Goal: Information Seeking & Learning: Learn about a topic

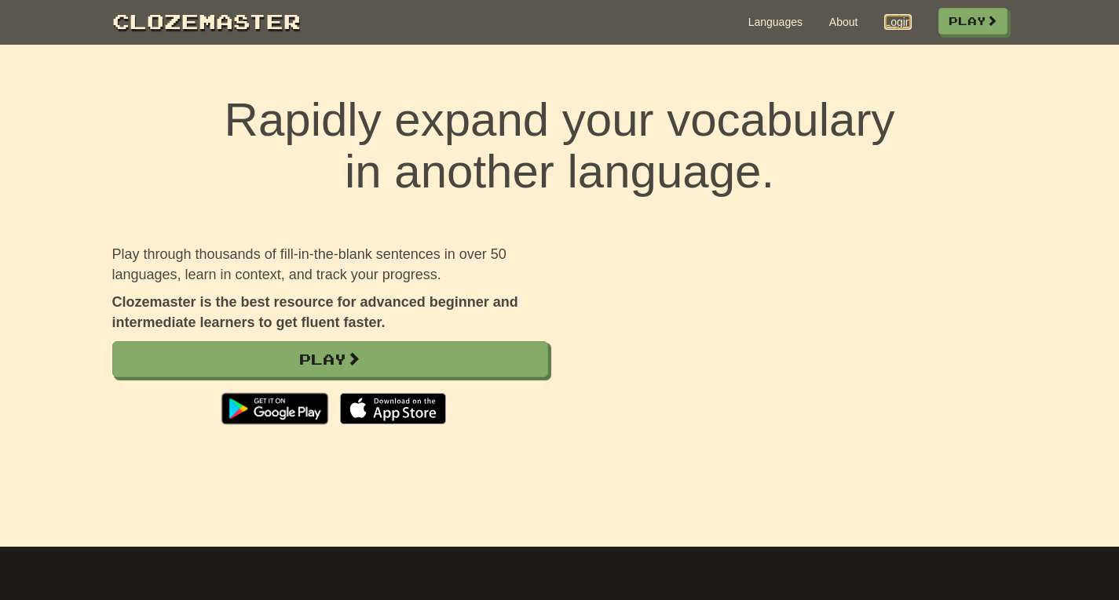
click at [884, 23] on link "Login" at bounding box center [897, 22] width 27 height 16
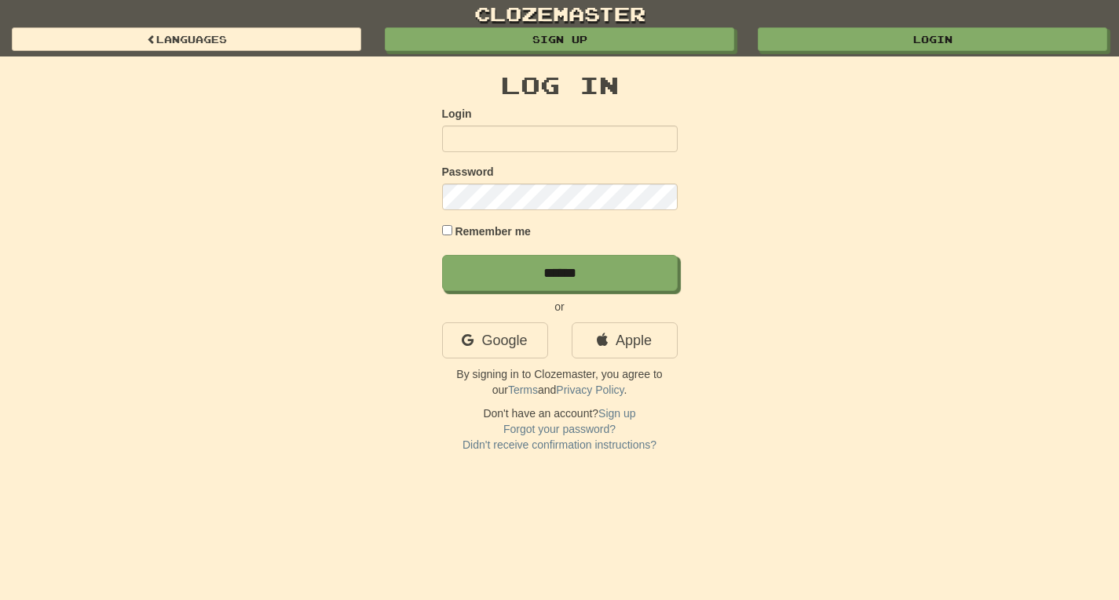
click at [509, 136] on input "Login" at bounding box center [559, 139] width 235 height 27
type input "**********"
click at [442, 255] on input "******" at bounding box center [559, 273] width 235 height 36
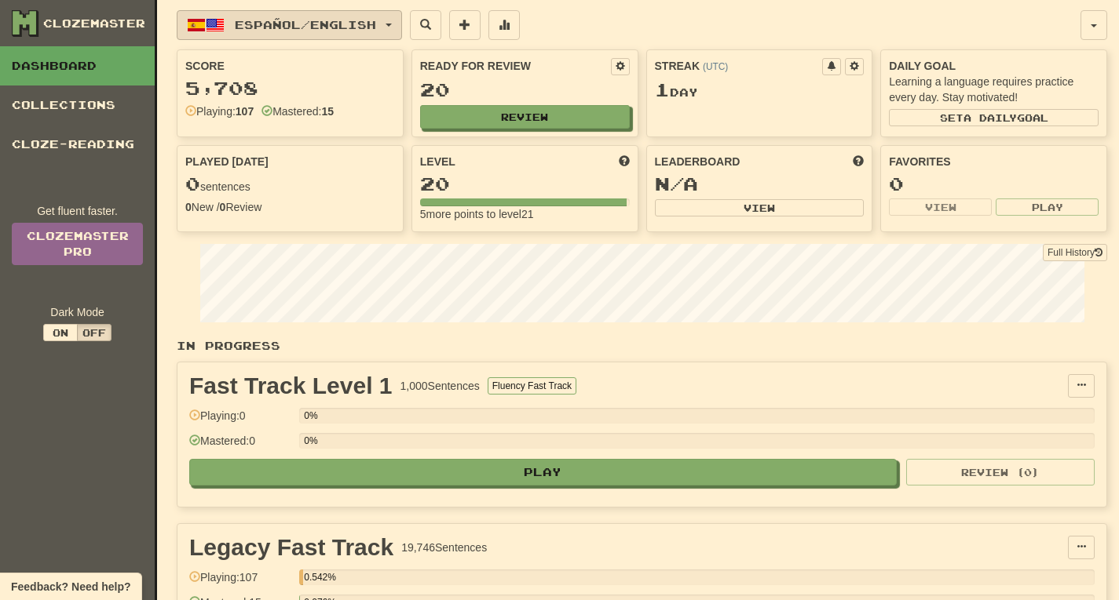
click at [392, 24] on span "button" at bounding box center [388, 25] width 6 height 3
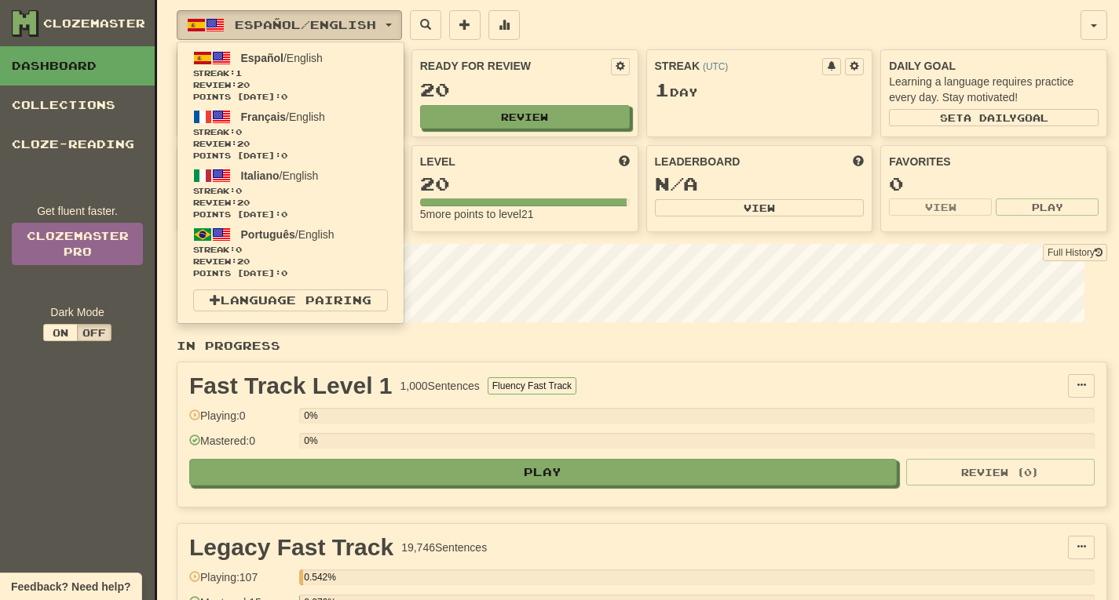
click at [392, 24] on span "button" at bounding box center [388, 25] width 6 height 3
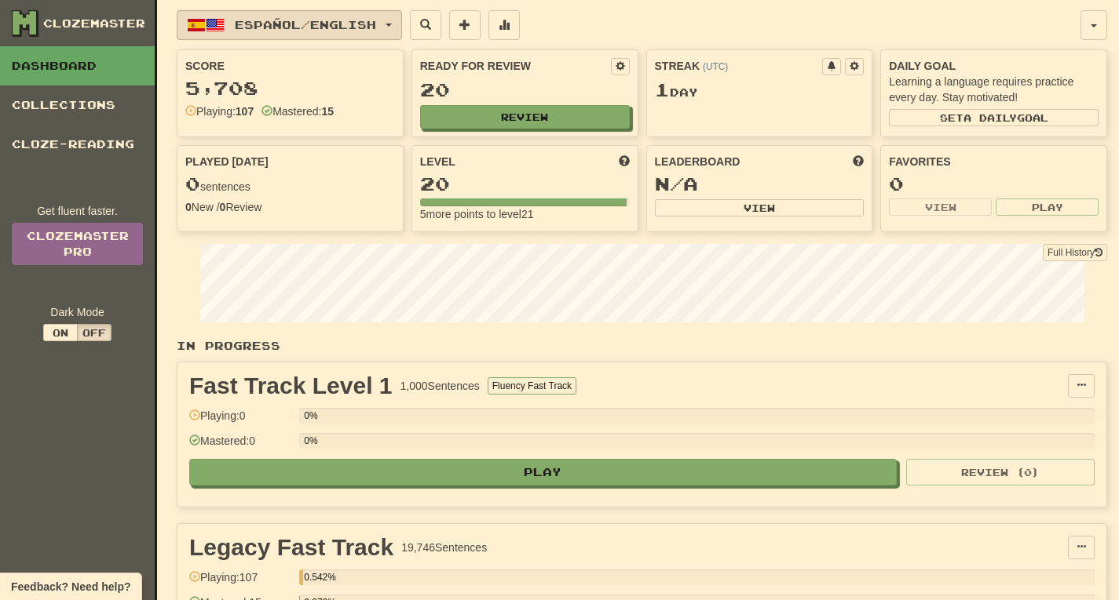
click at [392, 24] on span "button" at bounding box center [388, 25] width 6 height 3
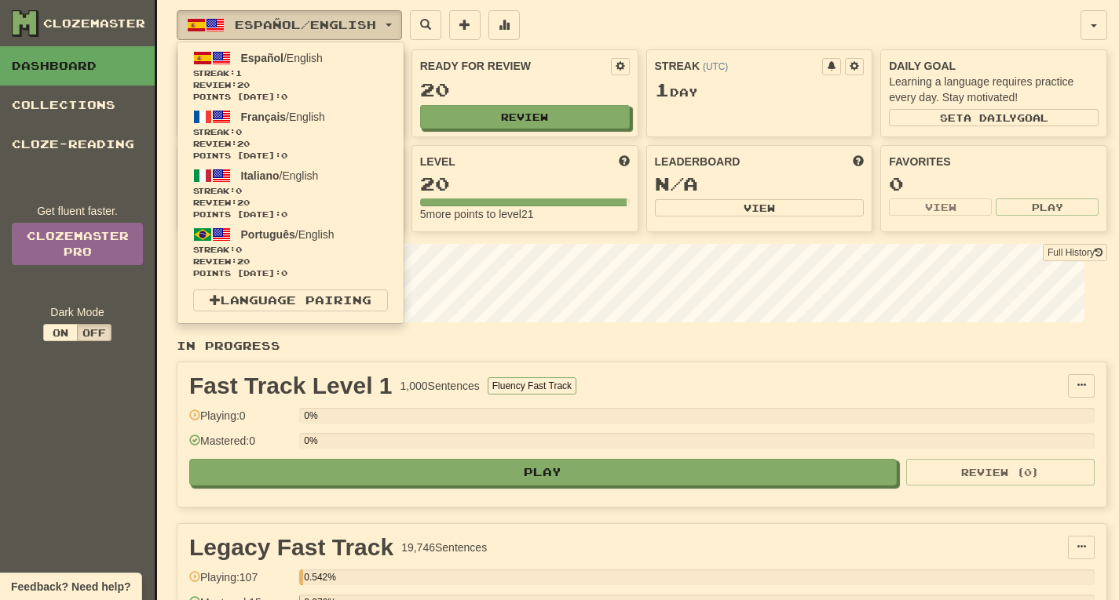
click at [392, 24] on span "button" at bounding box center [388, 25] width 6 height 3
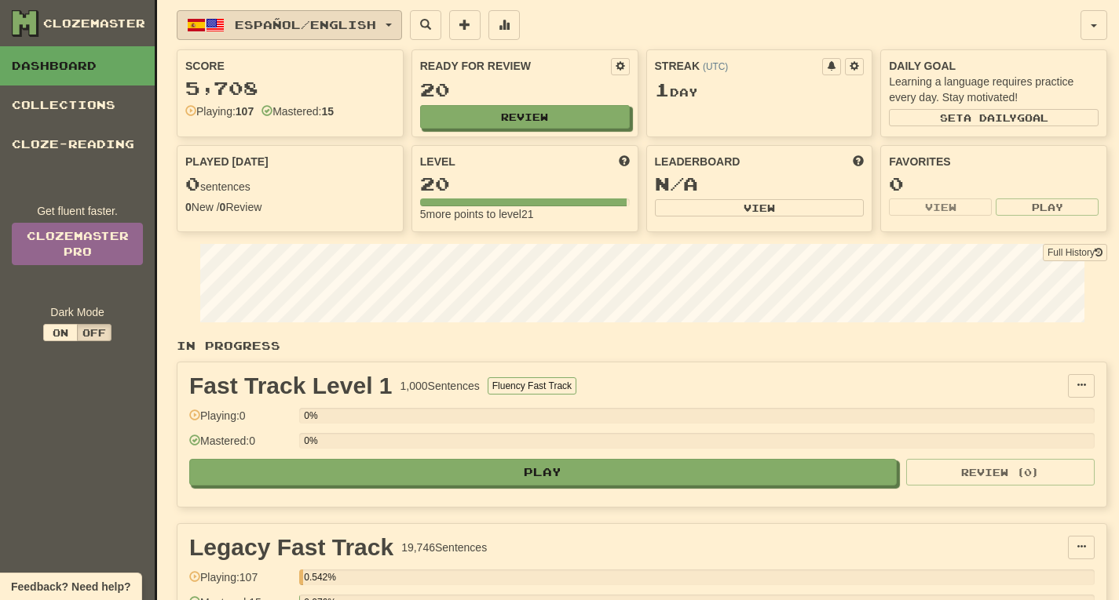
click at [392, 24] on span "button" at bounding box center [388, 25] width 6 height 3
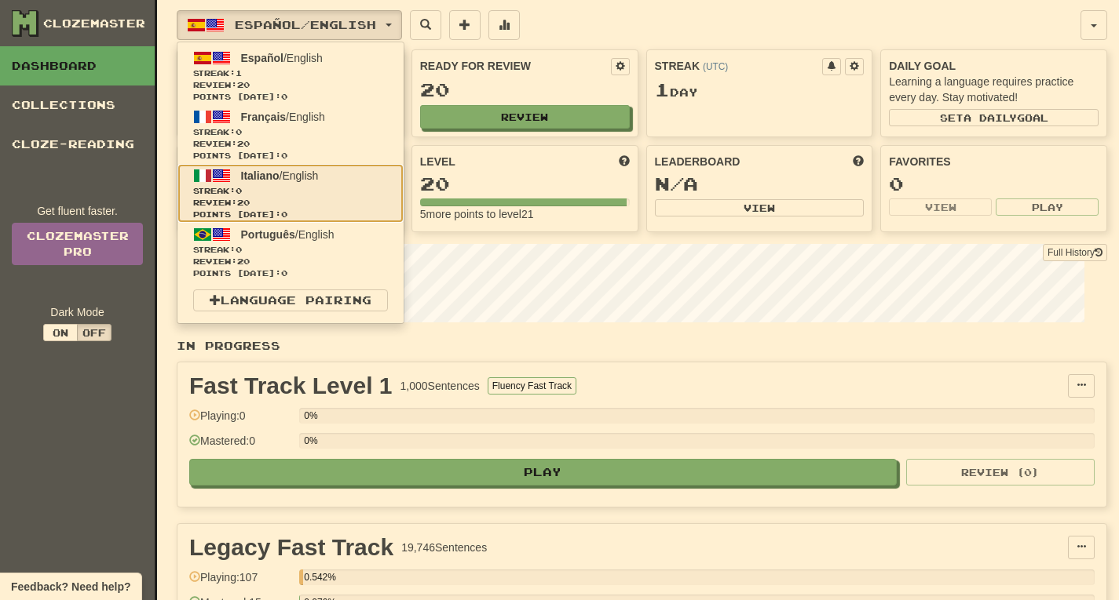
click at [250, 177] on span "Italiano" at bounding box center [260, 176] width 38 height 13
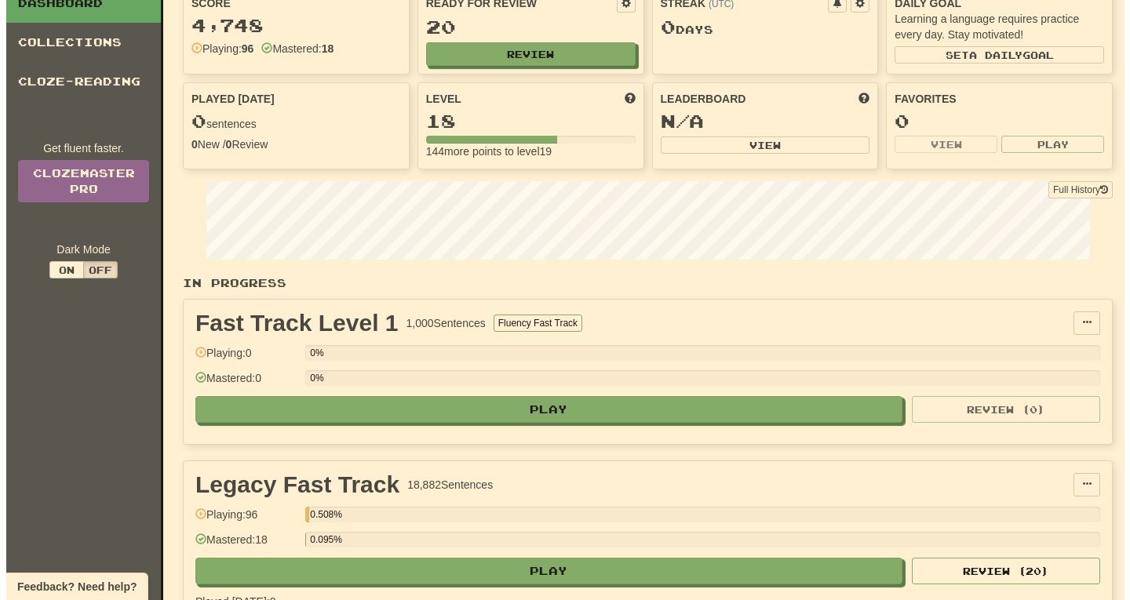
scroll to position [94, 0]
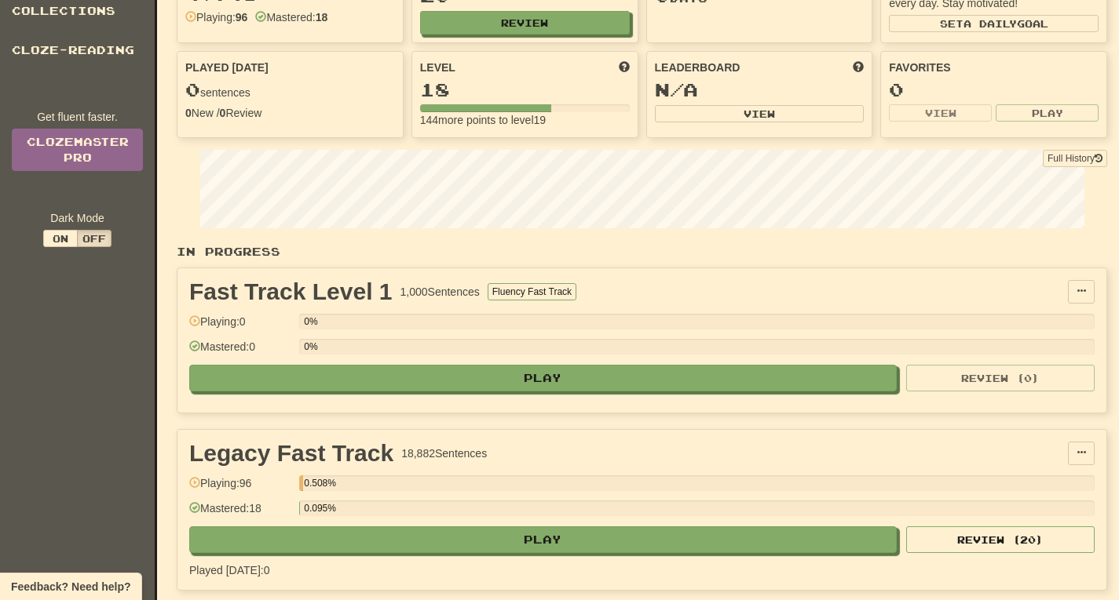
drag, startPoint x: 241, startPoint y: 483, endPoint x: 262, endPoint y: 484, distance: 21.2
click at [262, 484] on div "Playing: 96" at bounding box center [240, 489] width 102 height 26
drag, startPoint x: 250, startPoint y: 508, endPoint x: 281, endPoint y: 509, distance: 30.7
click at [281, 509] on div "Mastered: 18" at bounding box center [240, 514] width 102 height 26
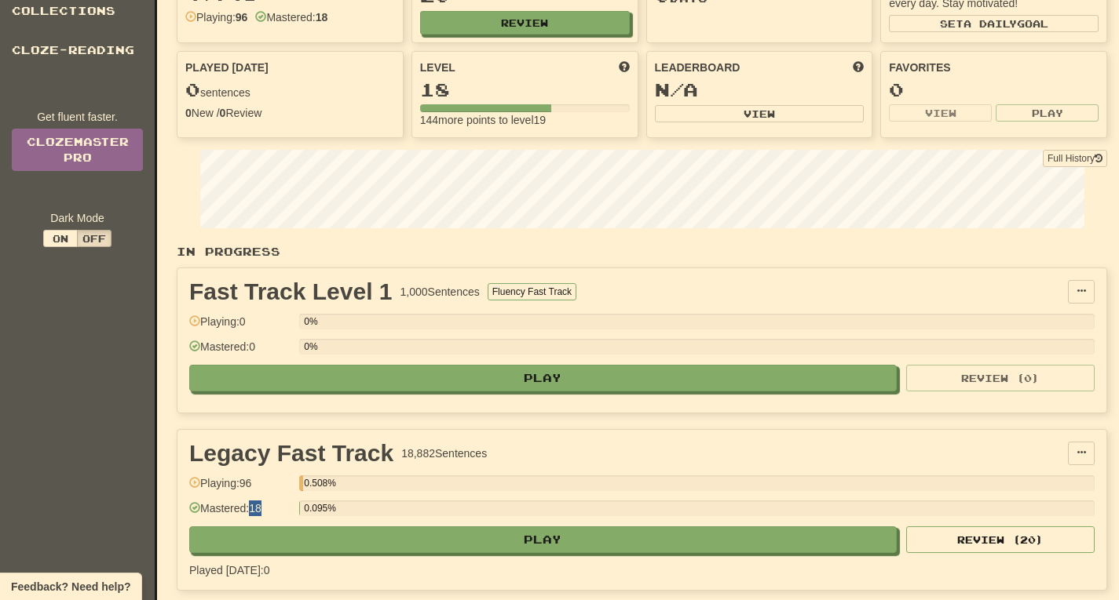
click at [281, 509] on div "Mastered: 18" at bounding box center [240, 514] width 102 height 26
drag, startPoint x: 304, startPoint y: 482, endPoint x: 334, endPoint y: 485, distance: 30.8
click at [304, 485] on div "0.508%" at bounding box center [304, 484] width 0 height 16
click at [357, 483] on div "0.508%" at bounding box center [696, 484] width 795 height 16
drag, startPoint x: 304, startPoint y: 508, endPoint x: 334, endPoint y: 509, distance: 30.6
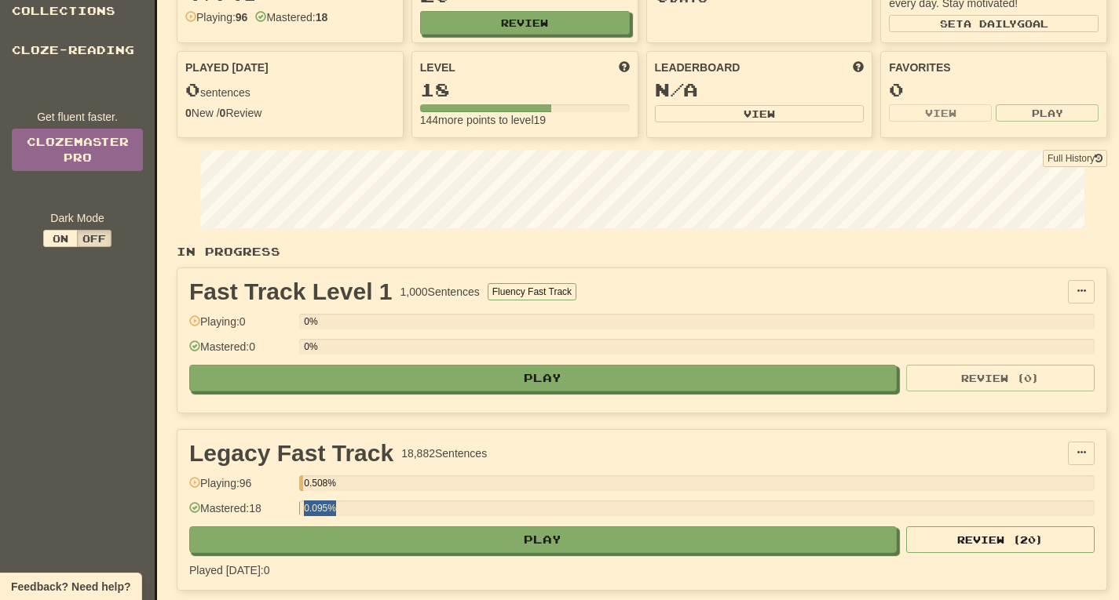
click at [304, 509] on div "0.095%" at bounding box center [304, 509] width 0 height 16
click at [367, 509] on div "0.095%" at bounding box center [696, 509] width 795 height 16
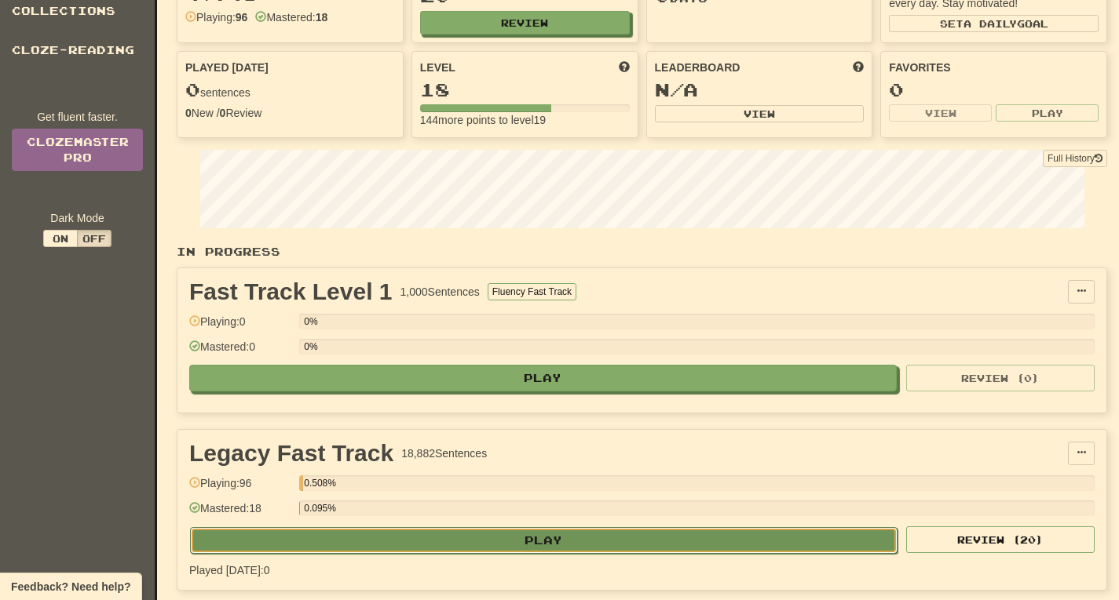
click at [548, 539] on button "Play" at bounding box center [543, 540] width 707 height 27
select select "**"
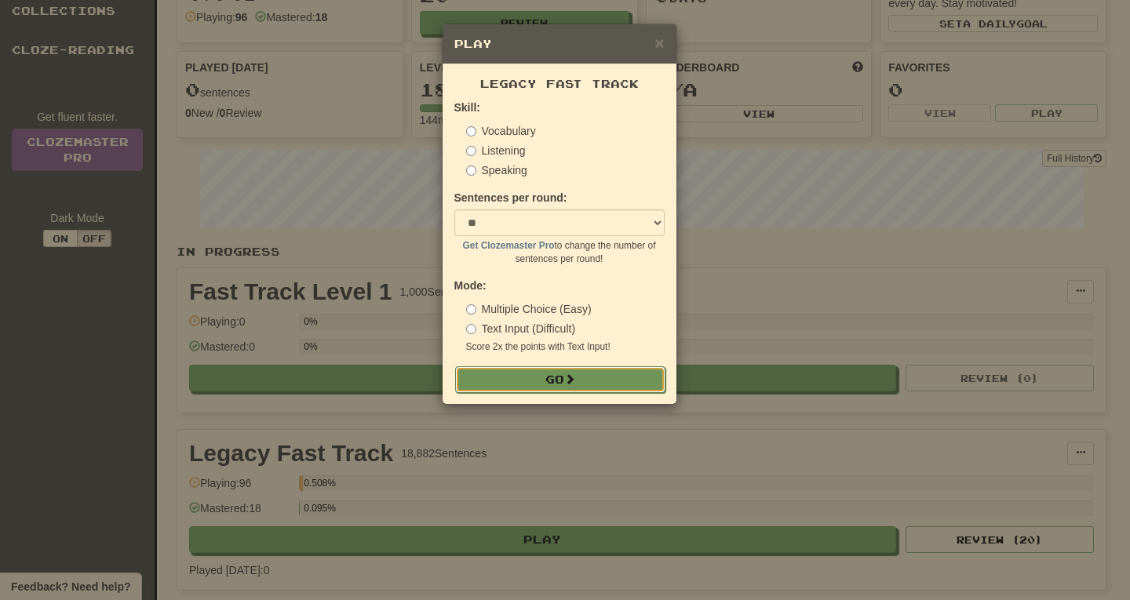
click at [554, 385] on button "Go" at bounding box center [560, 380] width 210 height 27
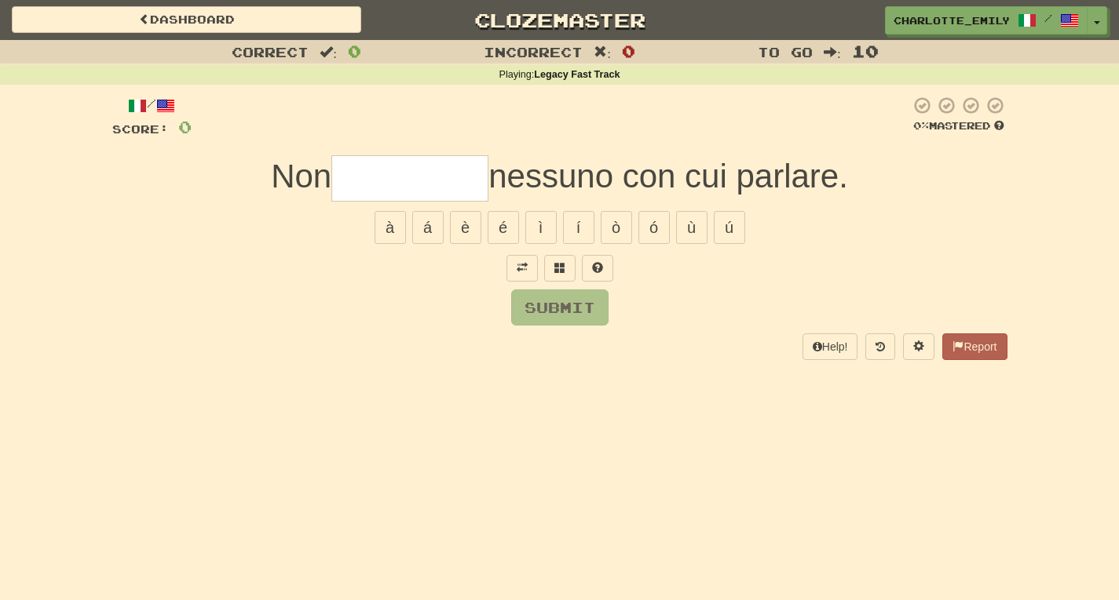
click at [317, 288] on div "/ Score: 0 0 % Mastered Non nessuno con cui parlare. à á è é ì í ò ó ù ú Submit…" at bounding box center [559, 228] width 895 height 264
click at [359, 175] on input "text" at bounding box center [409, 178] width 157 height 46
type input "*"
type input "*****"
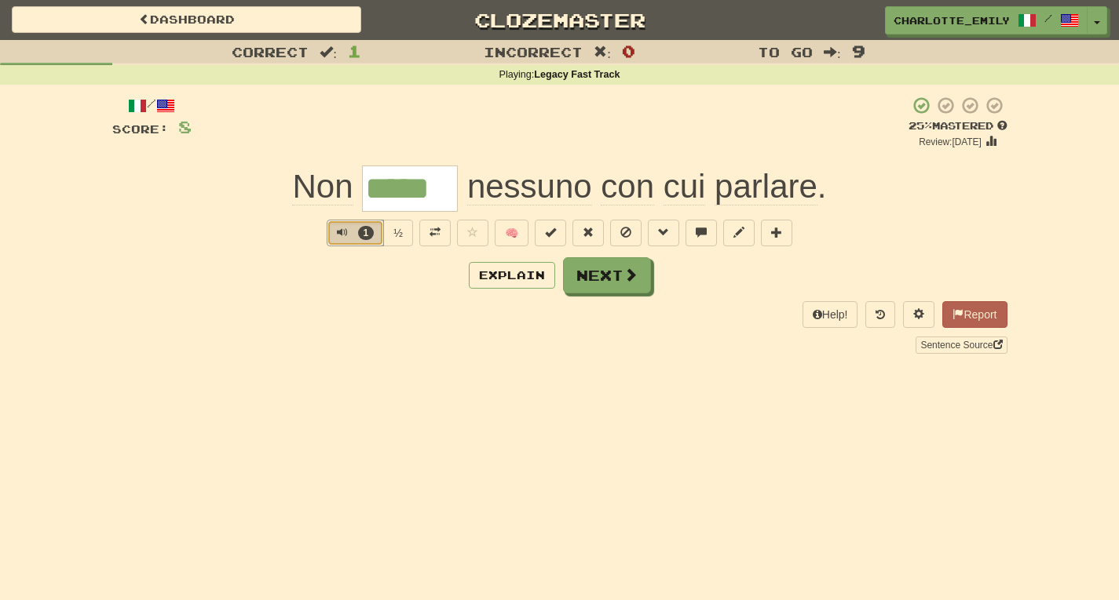
click at [338, 232] on span "Text-to-speech controls" at bounding box center [342, 232] width 11 height 11
click at [348, 279] on div "Explain Next" at bounding box center [559, 275] width 895 height 36
click at [916, 322] on button at bounding box center [918, 314] width 31 height 27
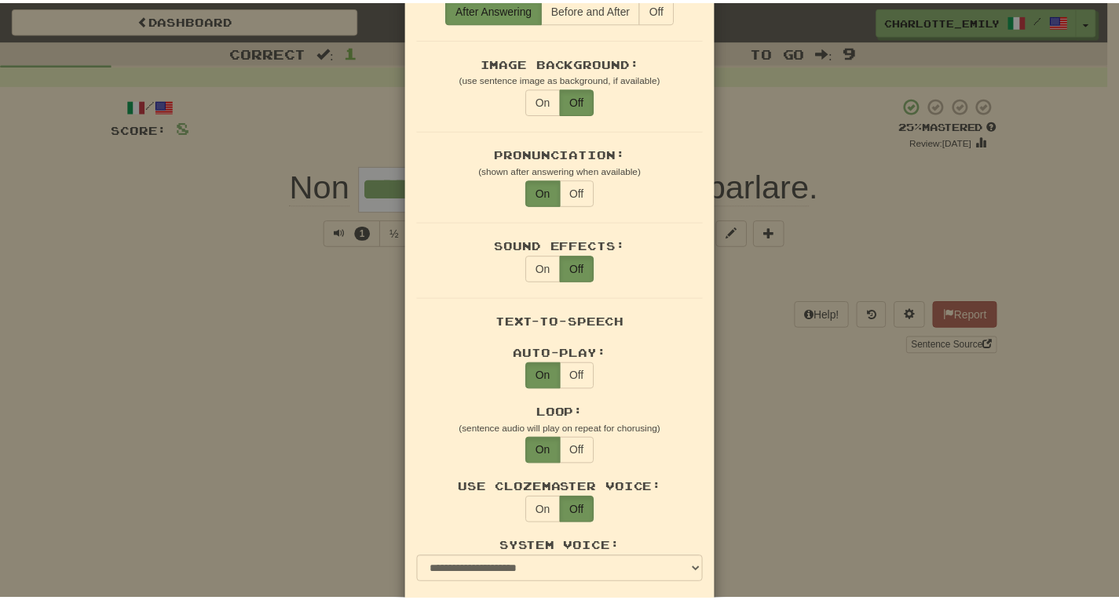
scroll to position [942, 0]
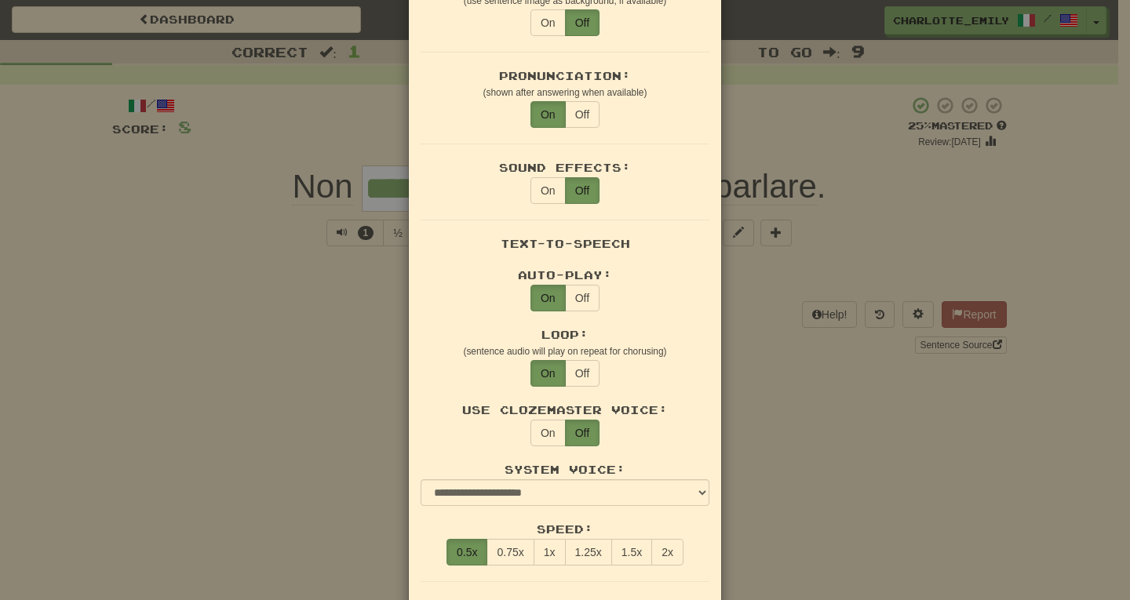
click at [224, 376] on div "× Game Settings Translations: Visible Show After Answering Hidden Sentence Text…" at bounding box center [565, 300] width 1130 height 600
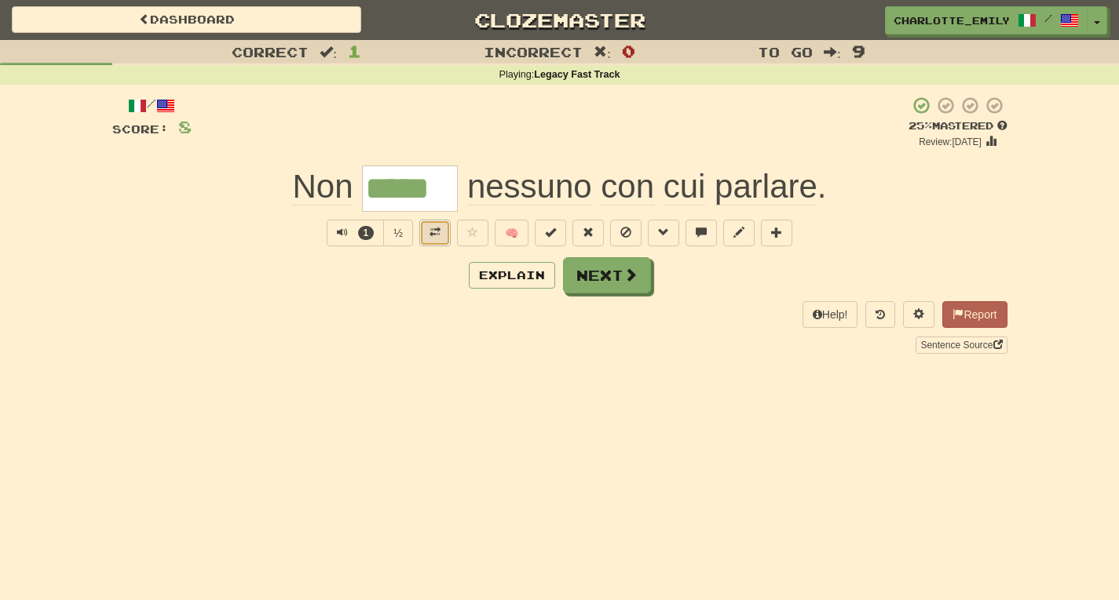
click at [436, 235] on span at bounding box center [434, 232] width 11 height 11
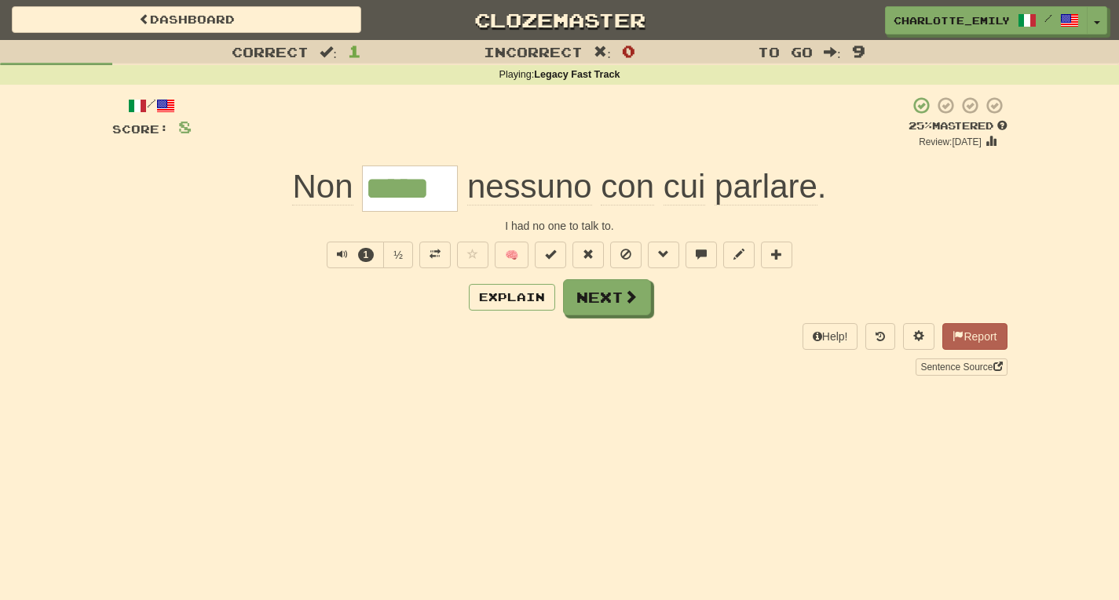
click at [454, 324] on div "Help! Report Sentence Source" at bounding box center [559, 349] width 895 height 52
click at [436, 258] on span at bounding box center [434, 254] width 11 height 11
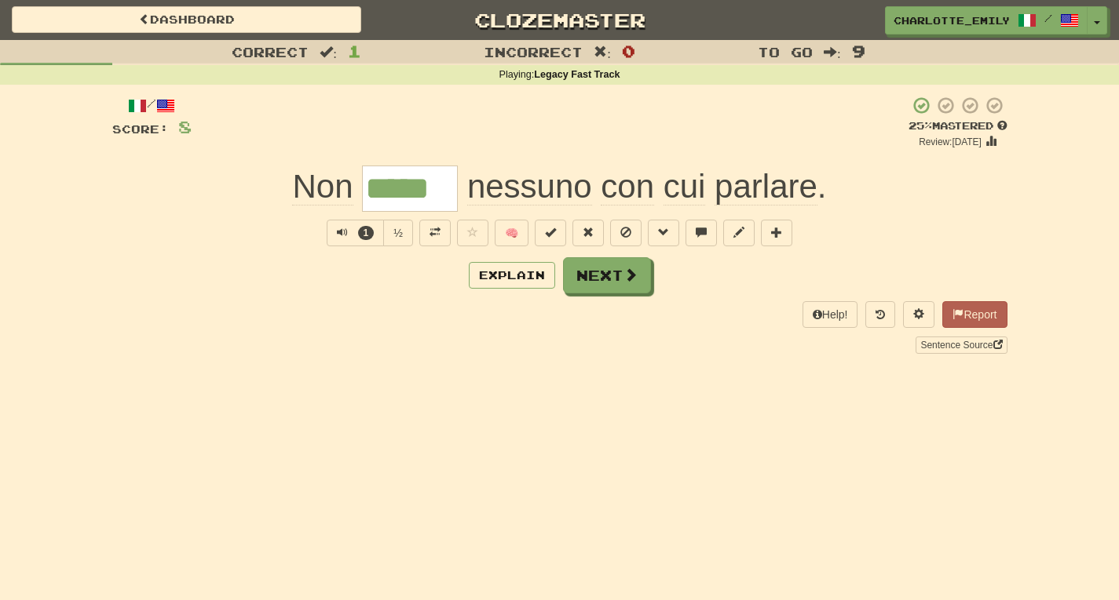
click at [429, 320] on div "Help! Report Sentence Source" at bounding box center [559, 327] width 895 height 52
click at [521, 283] on button "Explain" at bounding box center [512, 275] width 86 height 27
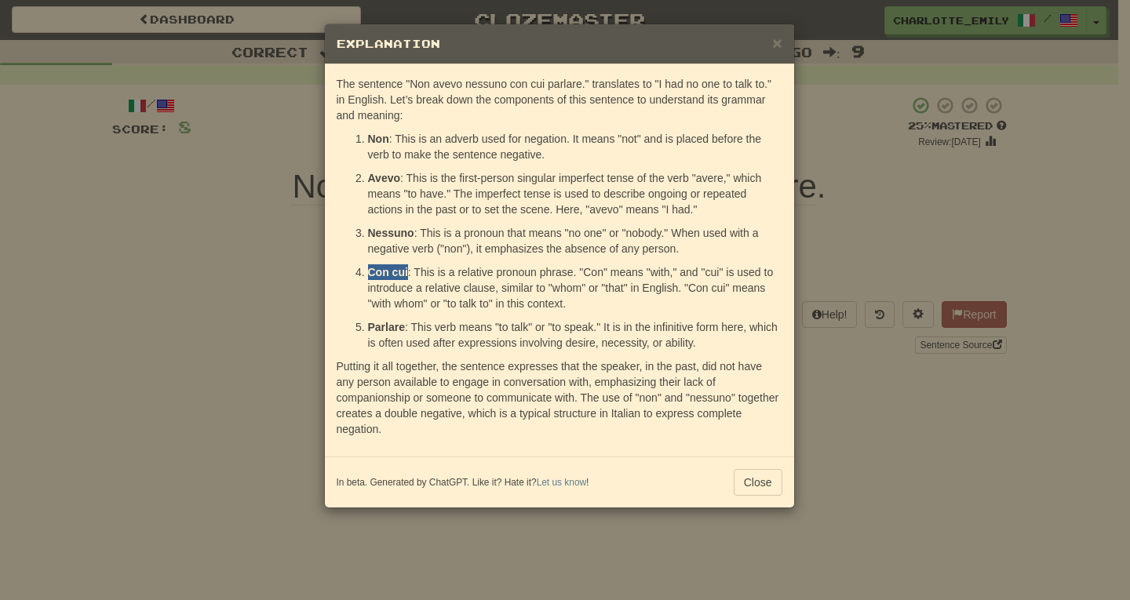
drag, startPoint x: 367, startPoint y: 271, endPoint x: 408, endPoint y: 272, distance: 40.8
click at [408, 272] on p "Con cui : This is a relative pronoun phrase. "Con" means "with," and "cui" is u…" at bounding box center [575, 288] width 414 height 47
drag, startPoint x: 703, startPoint y: 271, endPoint x: 723, endPoint y: 271, distance: 20.4
click at [723, 271] on p "Con cui : This is a relative pronoun phrase. "Con" means "with," and "cui" is u…" at bounding box center [575, 288] width 414 height 47
drag, startPoint x: 549, startPoint y: 286, endPoint x: 585, endPoint y: 286, distance: 36.1
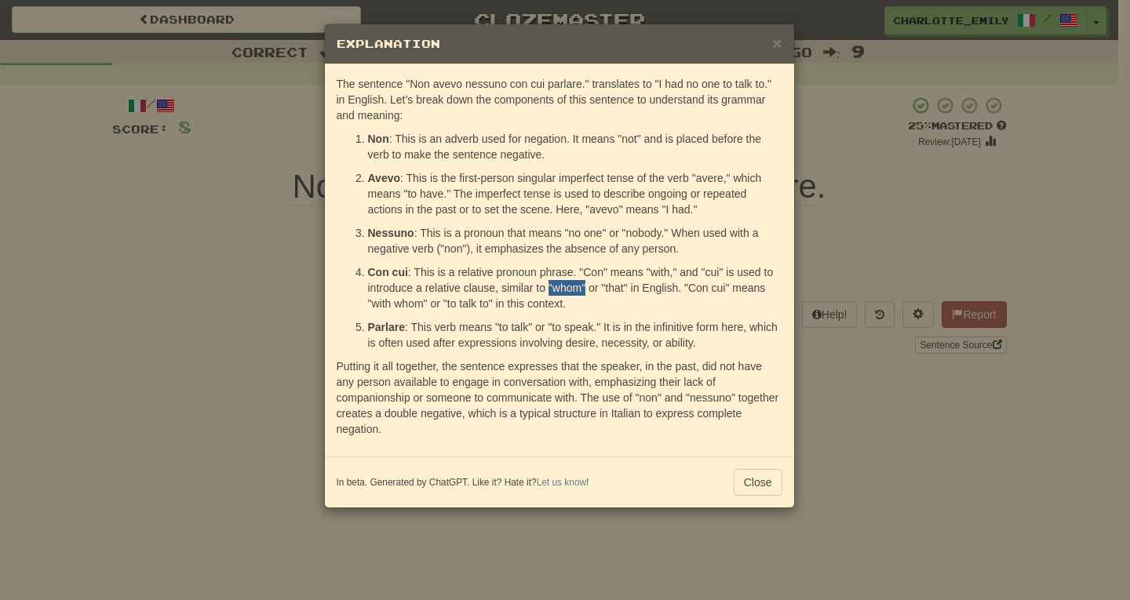
click at [585, 286] on p "Con cui : This is a relative pronoun phrase. "Con" means "with," and "cui" is u…" at bounding box center [575, 288] width 414 height 47
click at [611, 287] on p "Con cui : This is a relative pronoun phrase. "Con" means "with," and "cui" is u…" at bounding box center [575, 288] width 414 height 47
drag, startPoint x: 368, startPoint y: 302, endPoint x: 429, endPoint y: 302, distance: 60.4
click at [429, 302] on p "Con cui : This is a relative pronoun phrase. "Con" means "with," and "cui" is u…" at bounding box center [575, 288] width 414 height 47
click at [554, 304] on p "Con cui : This is a relative pronoun phrase. "Con" means "with," and "cui" is u…" at bounding box center [575, 288] width 414 height 47
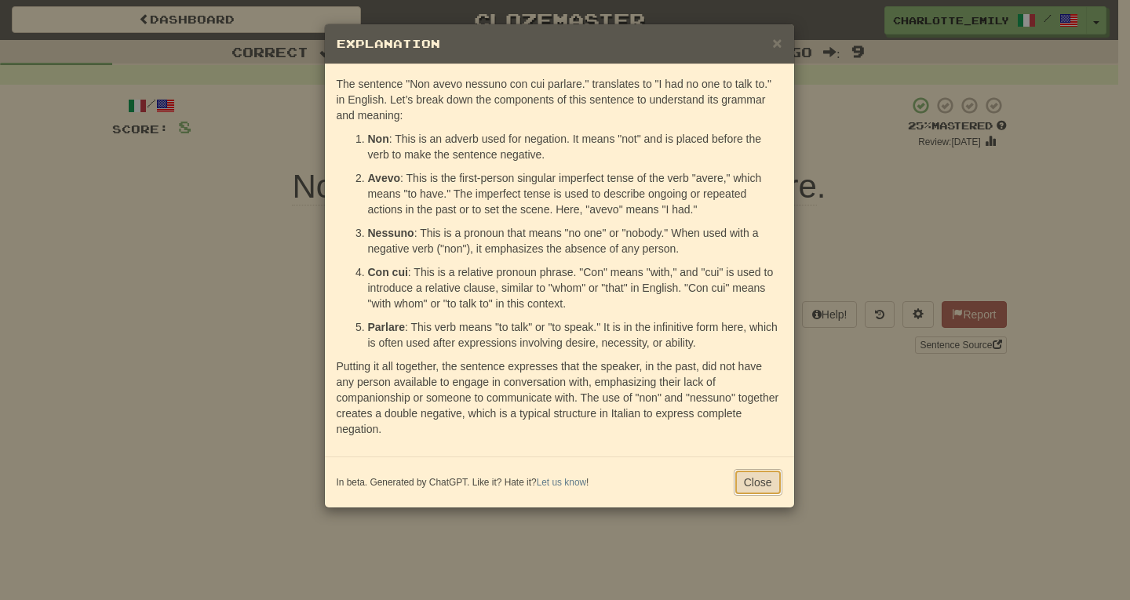
click at [761, 486] on button "Close" at bounding box center [758, 482] width 49 height 27
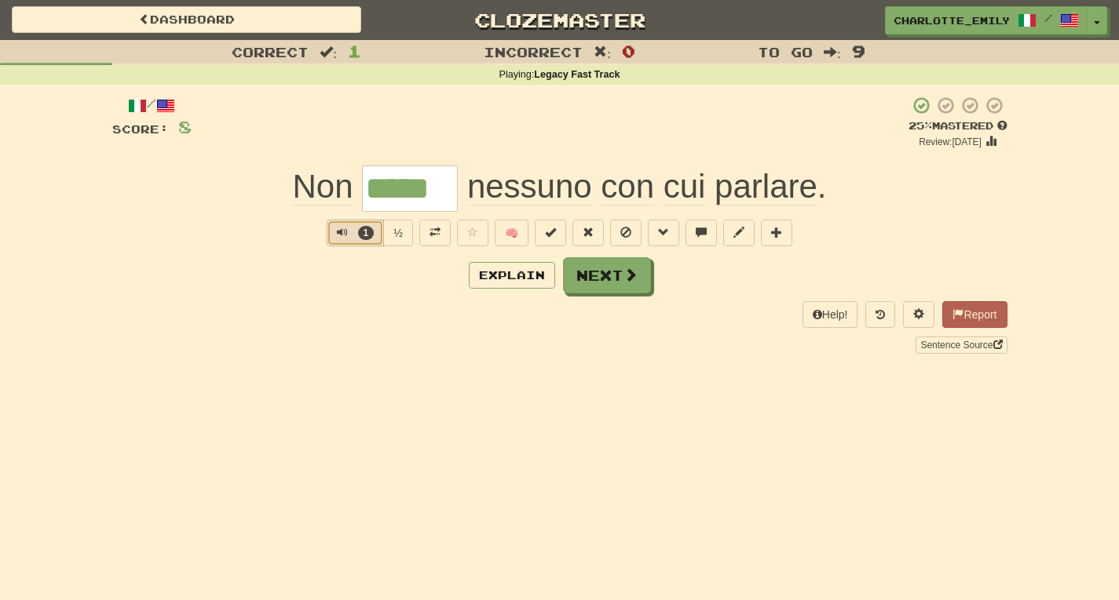
click at [338, 229] on span "Text-to-speech controls" at bounding box center [342, 232] width 11 height 11
click at [345, 286] on div "Explain Next" at bounding box center [559, 275] width 895 height 36
click at [337, 235] on span "Text-to-speech controls" at bounding box center [342, 232] width 11 height 11
click at [0, 197] on div "Correct : 1 Incorrect : 0 To go : 9 Playing : Legacy Fast Track / Score: 8 + 8 …" at bounding box center [559, 208] width 1119 height 336
click at [337, 235] on span "Text-to-speech controls" at bounding box center [342, 232] width 11 height 11
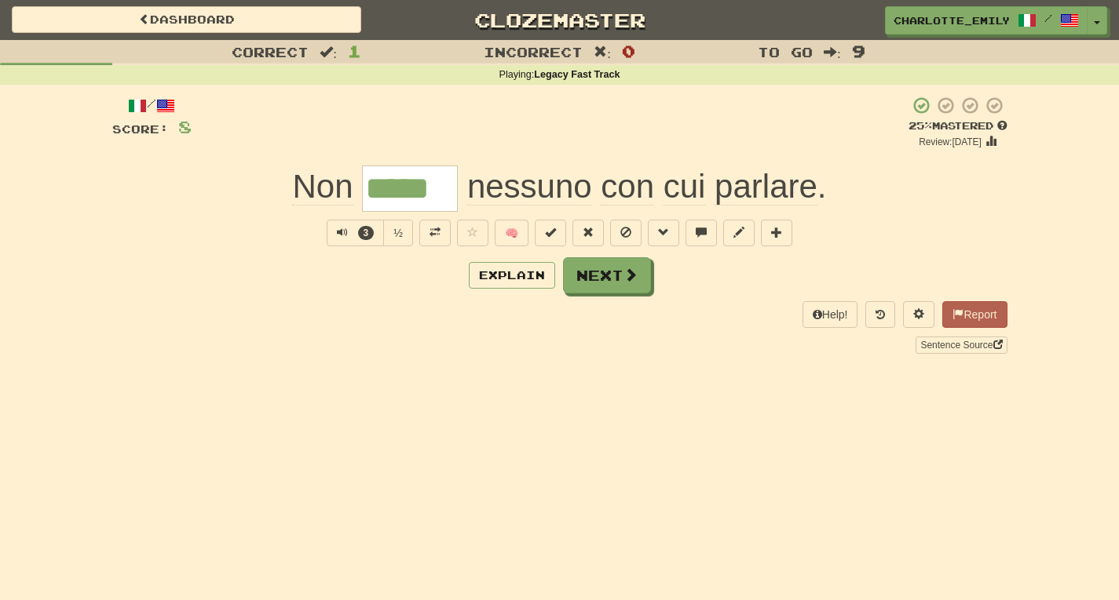
click at [332, 314] on div "Help! Report Sentence Source" at bounding box center [559, 327] width 895 height 52
click at [339, 235] on span "Text-to-speech controls" at bounding box center [342, 232] width 11 height 11
click at [355, 297] on div "/ Score: 8 + 8 25 % Mastered Review: 2025-08-19 Non ***** nessuno con cui parla…" at bounding box center [559, 224] width 895 height 257
click at [338, 234] on span "Text-to-speech controls" at bounding box center [342, 232] width 11 height 11
click at [316, 286] on div "Explain Next" at bounding box center [559, 275] width 895 height 36
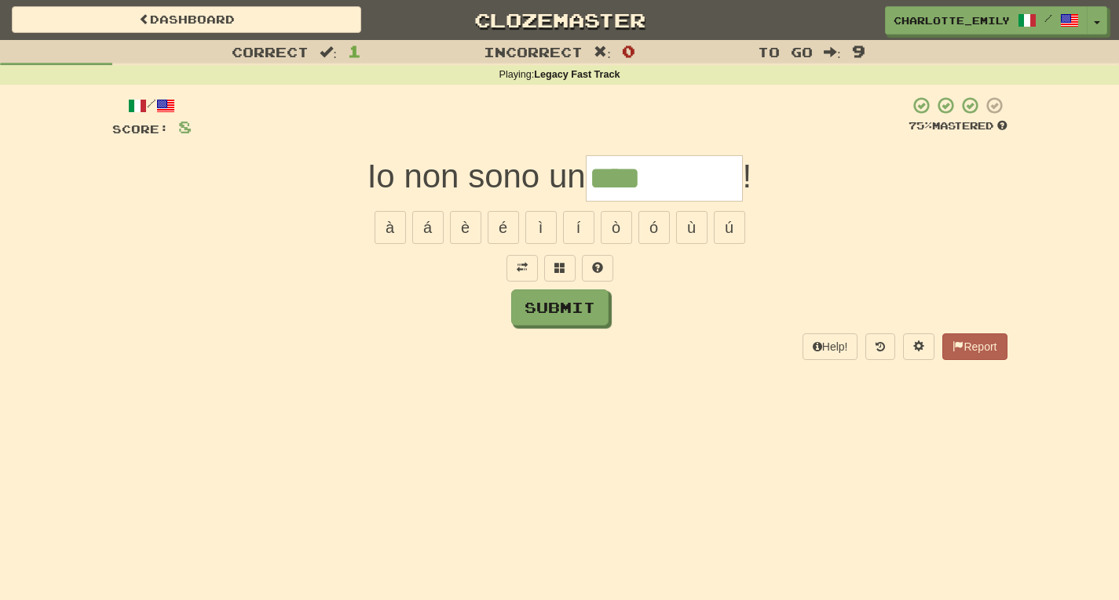
type input "****"
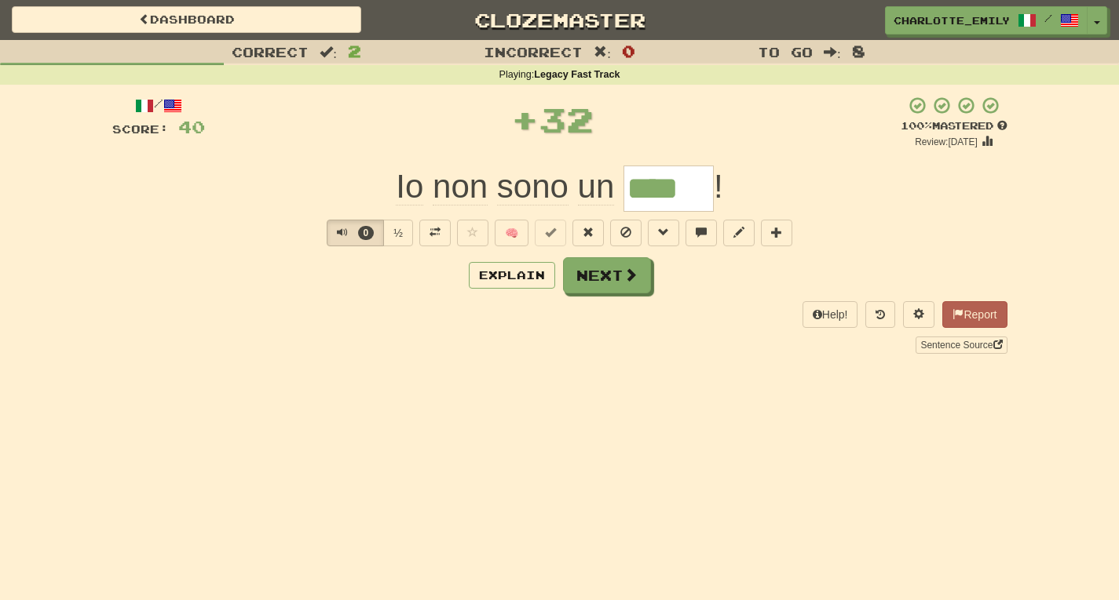
click at [119, 210] on div "Io non sono un **** !" at bounding box center [559, 189] width 895 height 46
click at [334, 231] on span "Text-to-speech controls" at bounding box center [339, 232] width 11 height 11
click at [228, 287] on div "Explain Next" at bounding box center [559, 275] width 895 height 36
click at [332, 236] on button "10" at bounding box center [355, 233] width 63 height 27
click at [345, 285] on div "Explain Next" at bounding box center [559, 275] width 895 height 36
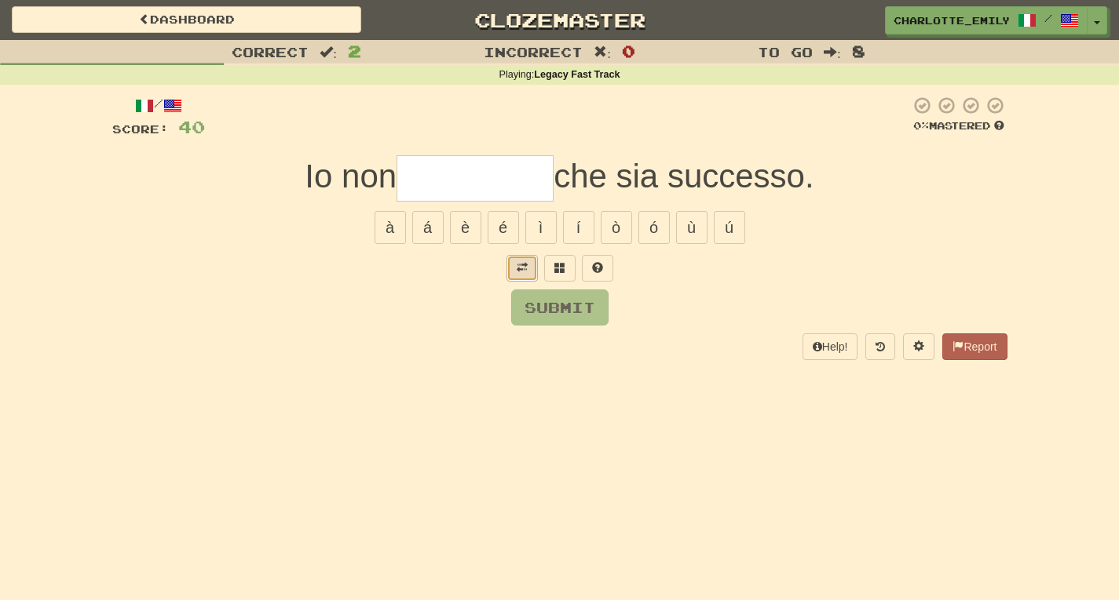
click at [527, 274] on button at bounding box center [521, 268] width 31 height 27
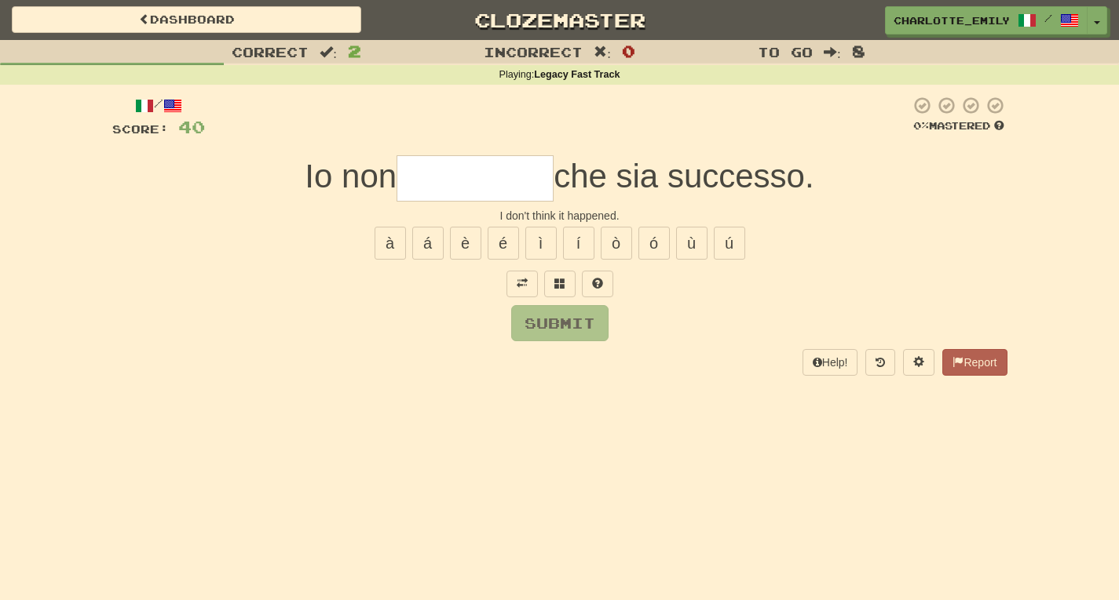
click at [476, 300] on div "/ Score: 40 0 % Mastered Io non che sia successo. I don't think it happened. à …" at bounding box center [559, 235] width 895 height 279
click at [433, 180] on input "text" at bounding box center [474, 178] width 157 height 46
type input "*****"
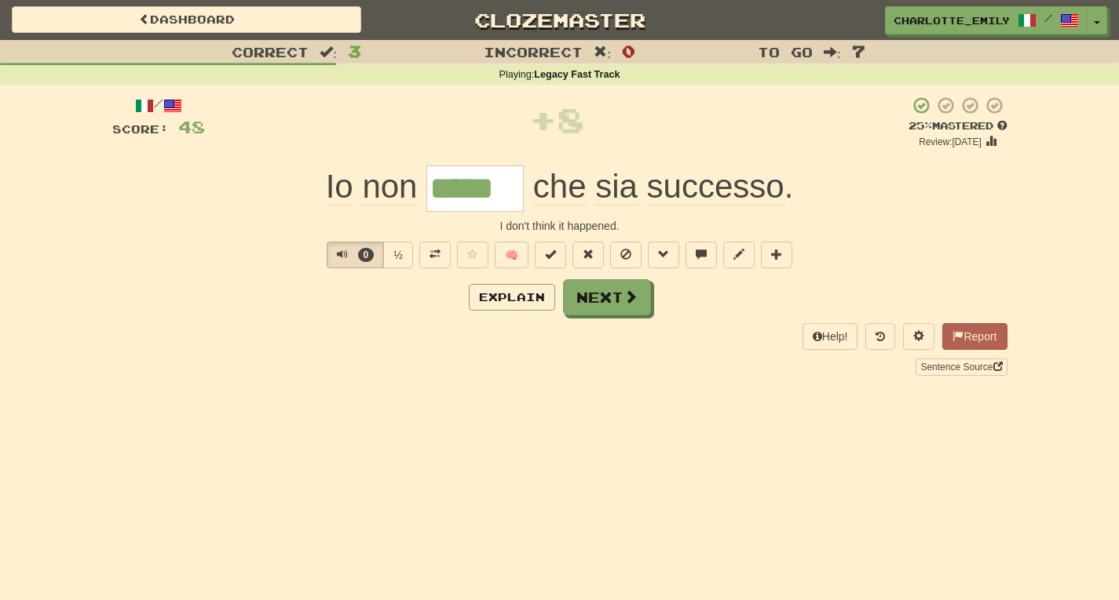
click at [407, 398] on div "Dashboard Clozemaster charlotte_emily / Toggle Dropdown Dashboard Leaderboard A…" at bounding box center [559, 300] width 1119 height 600
click at [339, 253] on span "Text-to-speech controls" at bounding box center [342, 254] width 11 height 11
click at [332, 289] on div "Explain Next" at bounding box center [559, 297] width 895 height 36
click at [497, 307] on button "Explain" at bounding box center [512, 297] width 86 height 27
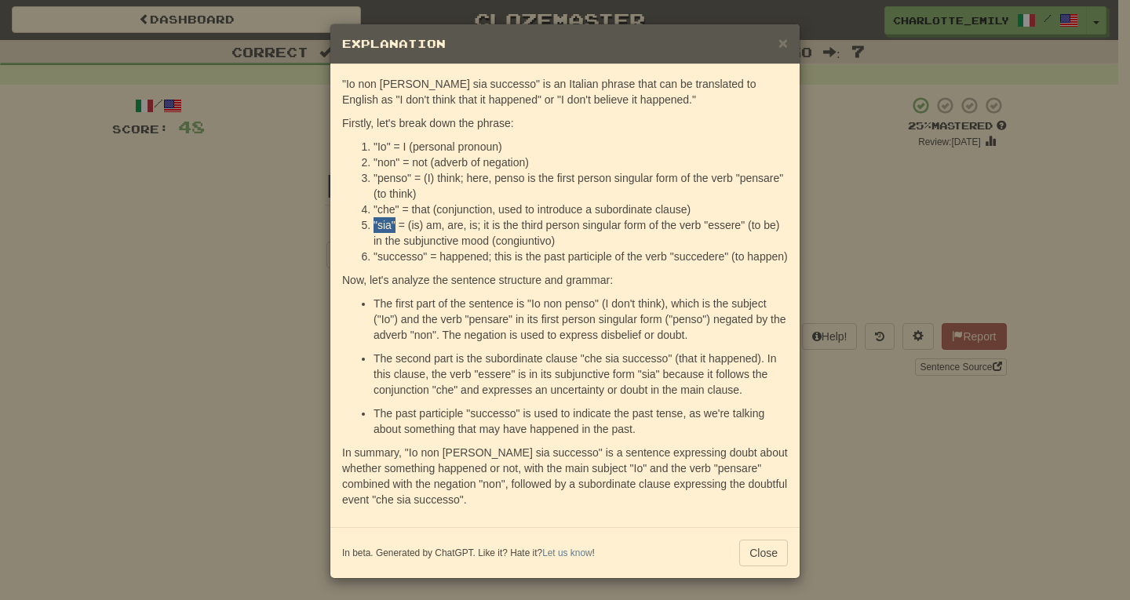
drag, startPoint x: 369, startPoint y: 223, endPoint x: 389, endPoint y: 224, distance: 19.7
click at [389, 224] on li ""sia" = (is) am, are, is; it is the third person singular form of the verb "ess…" at bounding box center [581, 232] width 414 height 31
drag, startPoint x: 399, startPoint y: 239, endPoint x: 451, endPoint y: 240, distance: 51.8
click at [451, 240] on li ""sia" = (is) am, are, is; it is the third person singular form of the verb "ess…" at bounding box center [581, 232] width 414 height 31
drag, startPoint x: 367, startPoint y: 256, endPoint x: 420, endPoint y: 254, distance: 52.6
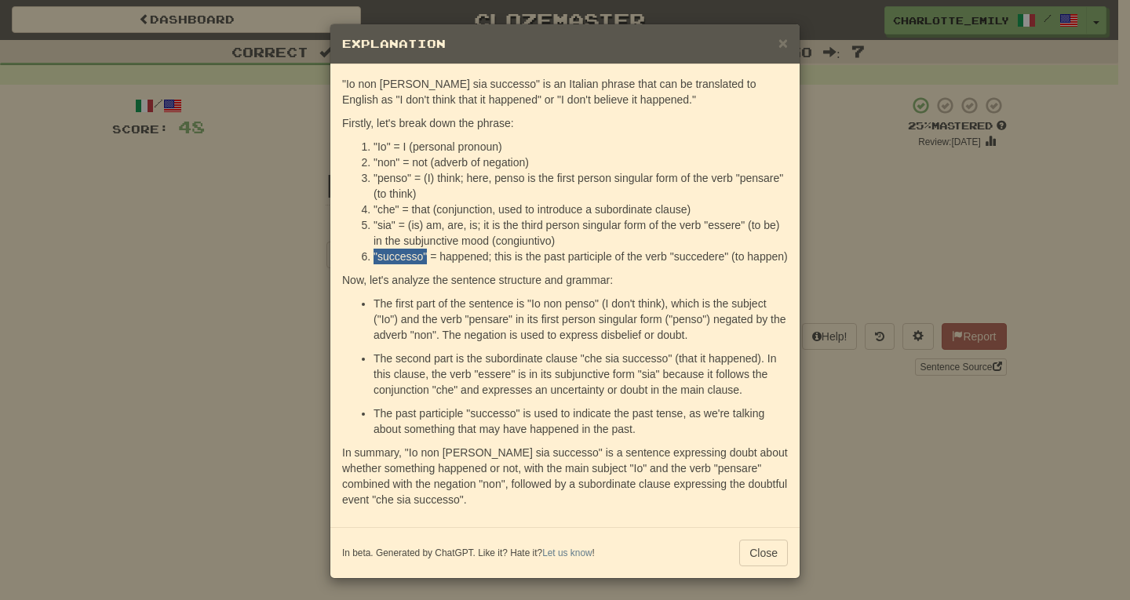
click at [420, 254] on li ""successo" = happened; this is the past participle of the verb "succedere" (to …" at bounding box center [581, 257] width 414 height 16
click at [345, 279] on p "Now, let's analyze the sentence structure and grammar:" at bounding box center [565, 280] width 446 height 16
drag, startPoint x: 549, startPoint y: 374, endPoint x: 602, endPoint y: 375, distance: 52.6
click at [602, 375] on p "The second part is the subordinate clause "che sia successo" (that it happened)…" at bounding box center [581, 374] width 414 height 47
click at [642, 374] on p "The second part is the subordinate clause "che sia successo" (that it happened)…" at bounding box center [581, 374] width 414 height 47
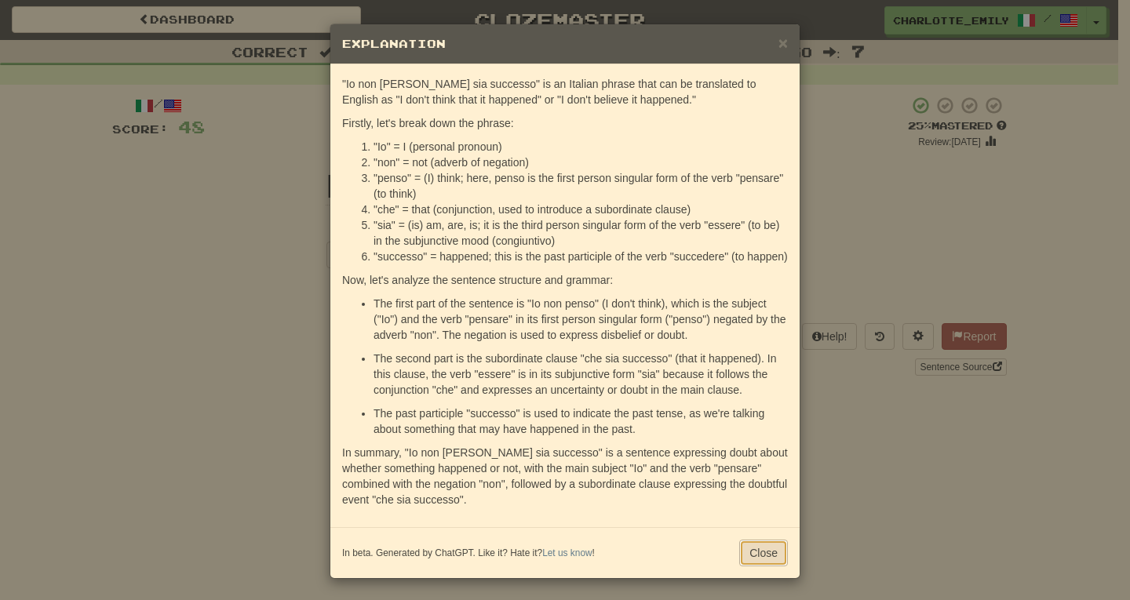
click at [754, 554] on button "Close" at bounding box center [763, 553] width 49 height 27
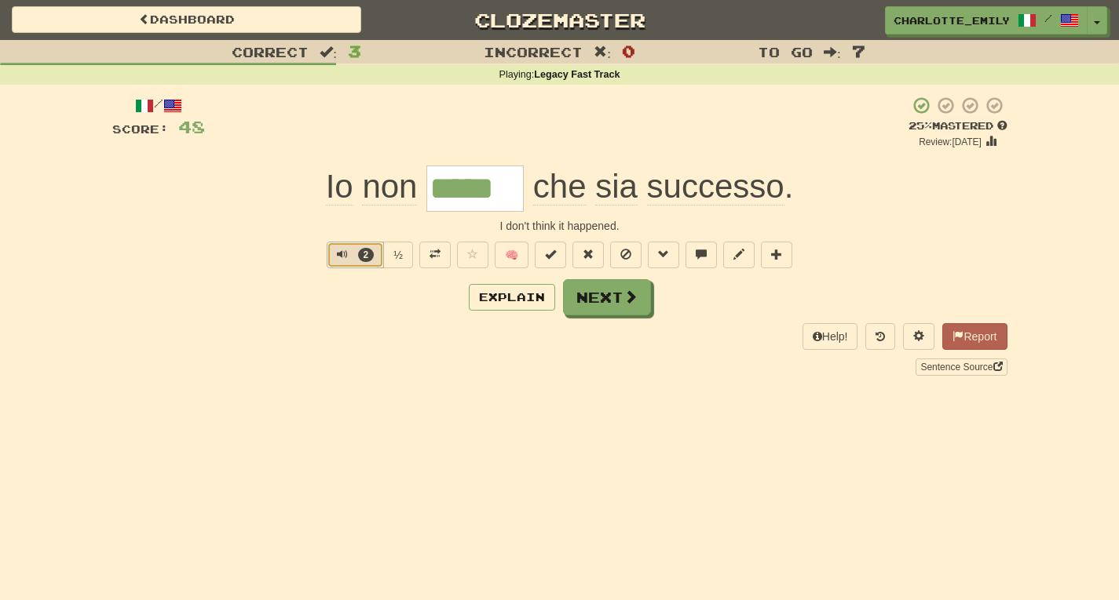
click at [337, 254] on span "Text-to-speech controls" at bounding box center [342, 254] width 11 height 11
click at [362, 352] on div "Help! Report Sentence Source" at bounding box center [559, 349] width 895 height 52
click at [338, 254] on span "Text-to-speech controls" at bounding box center [342, 254] width 11 height 11
click at [341, 288] on div "Explain Next" at bounding box center [559, 297] width 895 height 36
drag, startPoint x: 356, startPoint y: 217, endPoint x: 863, endPoint y: 223, distance: 507.9
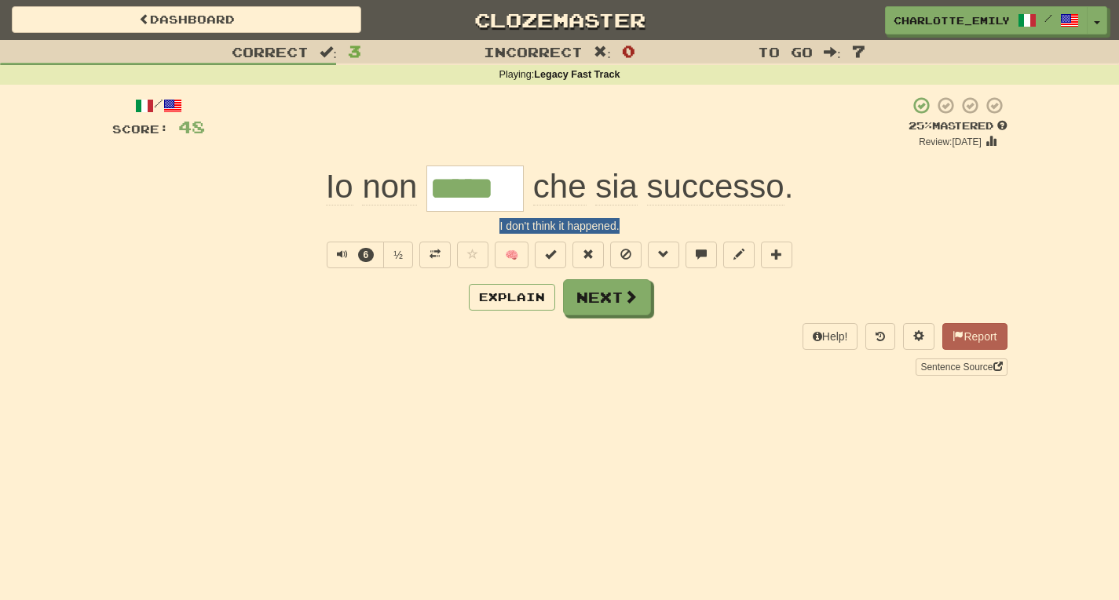
click at [863, 223] on div "/ Score: 48 + 8 25 % Mastered Review: 2025-08-19 Io non ***** che sia successo …" at bounding box center [559, 235] width 895 height 279
click at [863, 223] on div "I don't think it happened." at bounding box center [559, 226] width 895 height 16
click at [338, 254] on span "Text-to-speech controls" at bounding box center [342, 254] width 11 height 11
click at [331, 297] on div "Explain Next" at bounding box center [559, 297] width 895 height 36
click at [335, 254] on span "Text-to-speech controls" at bounding box center [339, 254] width 11 height 11
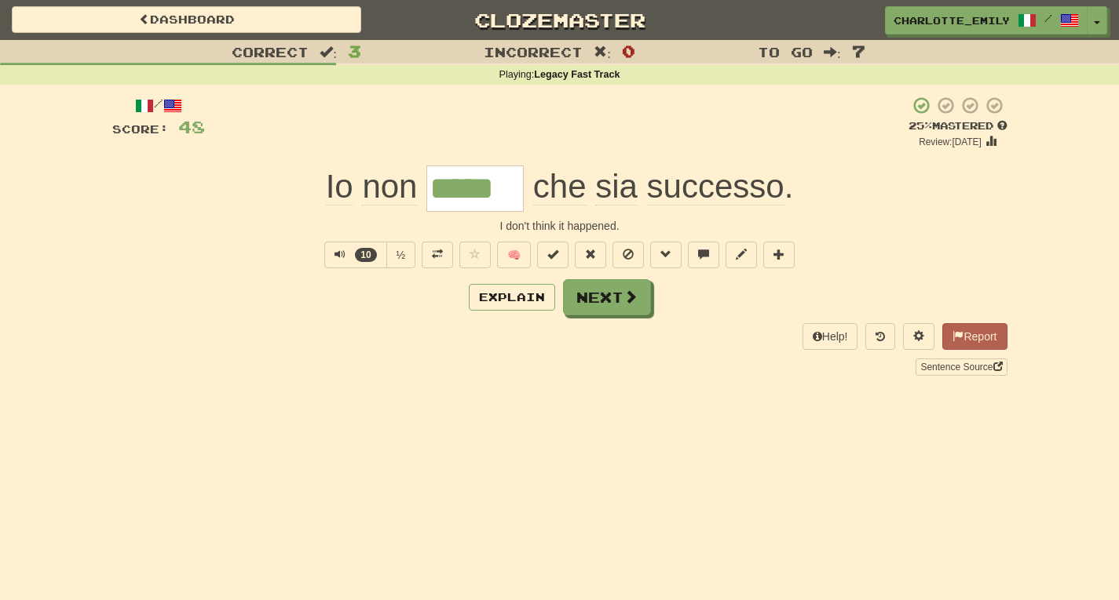
click at [334, 291] on div "Explain Next" at bounding box center [559, 297] width 895 height 36
click at [334, 257] on span "Text-to-speech controls" at bounding box center [339, 254] width 11 height 11
click at [334, 309] on div "Explain Next" at bounding box center [559, 297] width 895 height 36
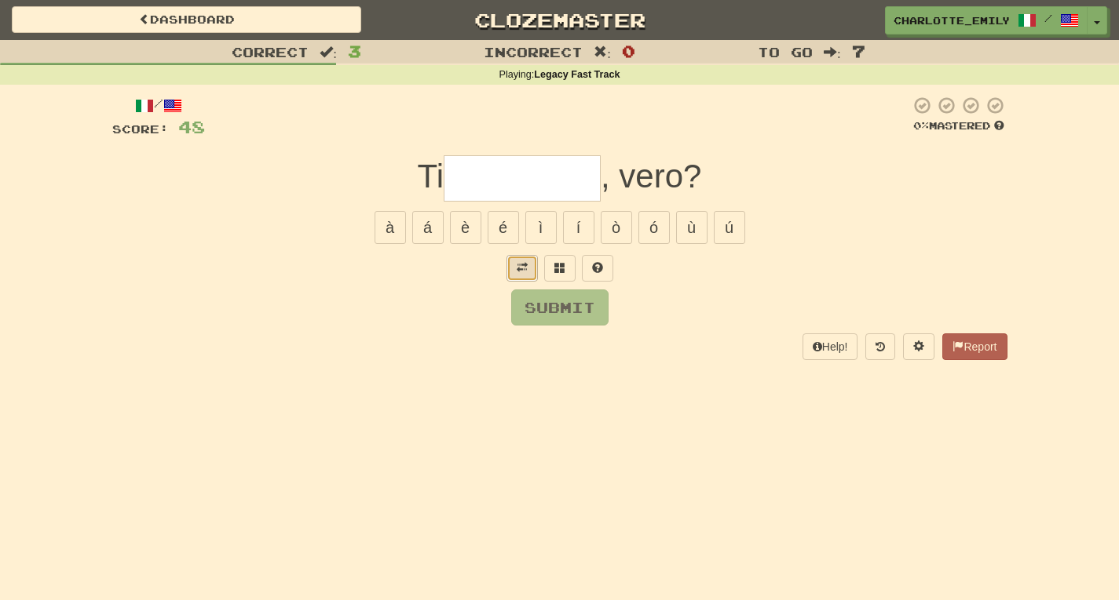
click at [522, 277] on button at bounding box center [521, 268] width 31 height 27
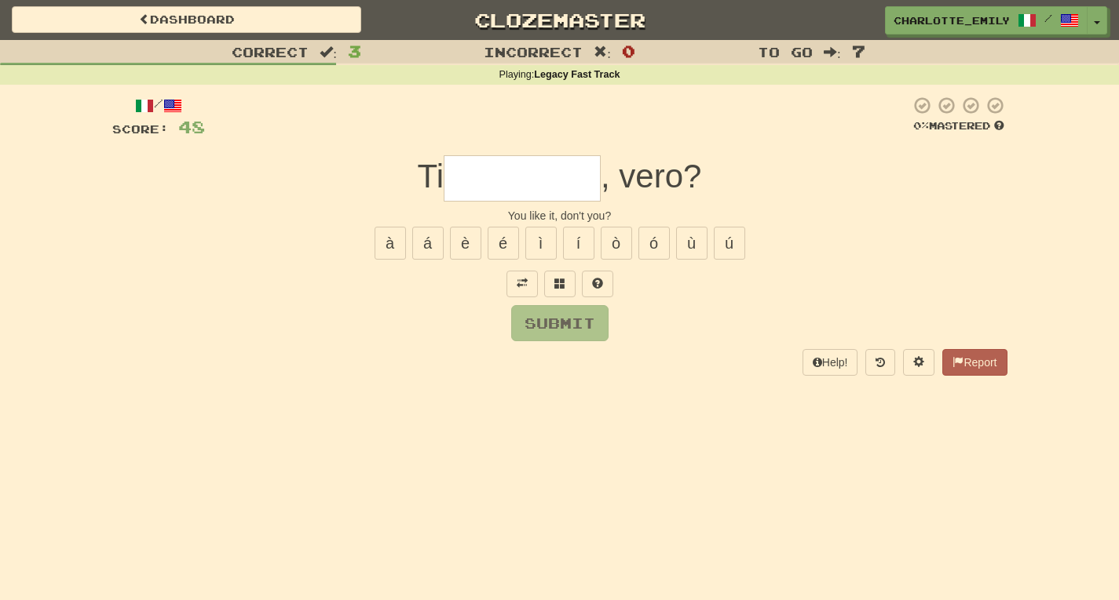
click at [473, 325] on div "Submit" at bounding box center [559, 323] width 895 height 36
click at [523, 181] on input "text" at bounding box center [521, 178] width 157 height 46
type input "*****"
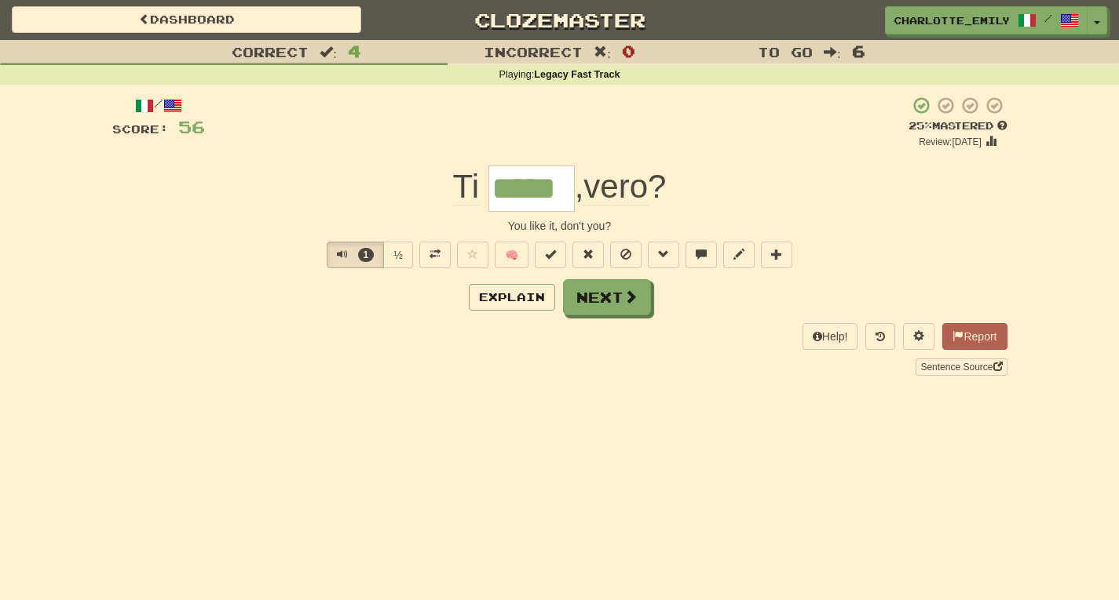
click at [167, 270] on div "/ Score: 56 + 8 25 % Mastered Review: 2025-08-19 Ti ***** , vero ? You like it,…" at bounding box center [559, 235] width 895 height 279
click at [341, 254] on span "Text-to-speech controls" at bounding box center [342, 254] width 11 height 11
click at [330, 294] on div "Explain Next" at bounding box center [559, 297] width 895 height 36
click at [515, 309] on button "Explain" at bounding box center [512, 297] width 86 height 27
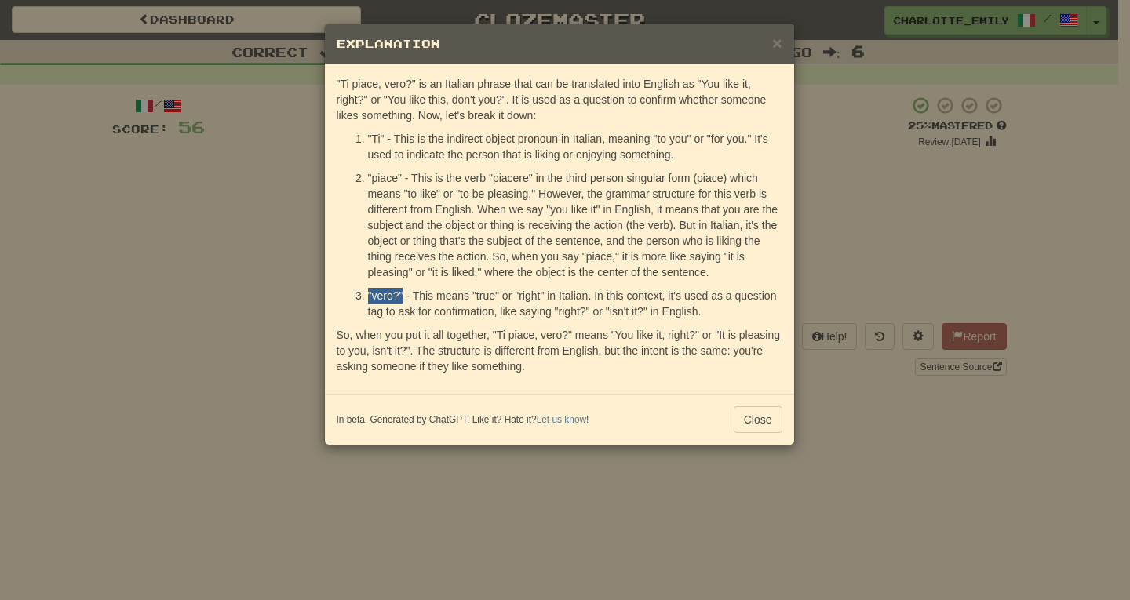
drag, startPoint x: 368, startPoint y: 297, endPoint x: 403, endPoint y: 295, distance: 34.6
click at [403, 295] on p ""vero?" - This means "true" or "right" in Italian. In this context, it's used a…" at bounding box center [575, 303] width 414 height 31
click at [370, 310] on p ""vero?" - This means "true" or "right" in Italian. In this context, it's used a…" at bounding box center [575, 303] width 414 height 31
drag, startPoint x: 557, startPoint y: 310, endPoint x: 589, endPoint y: 309, distance: 32.2
click at [589, 309] on p ""vero?" - This means "true" or "right" in Italian. In this context, it's used a…" at bounding box center [575, 303] width 414 height 31
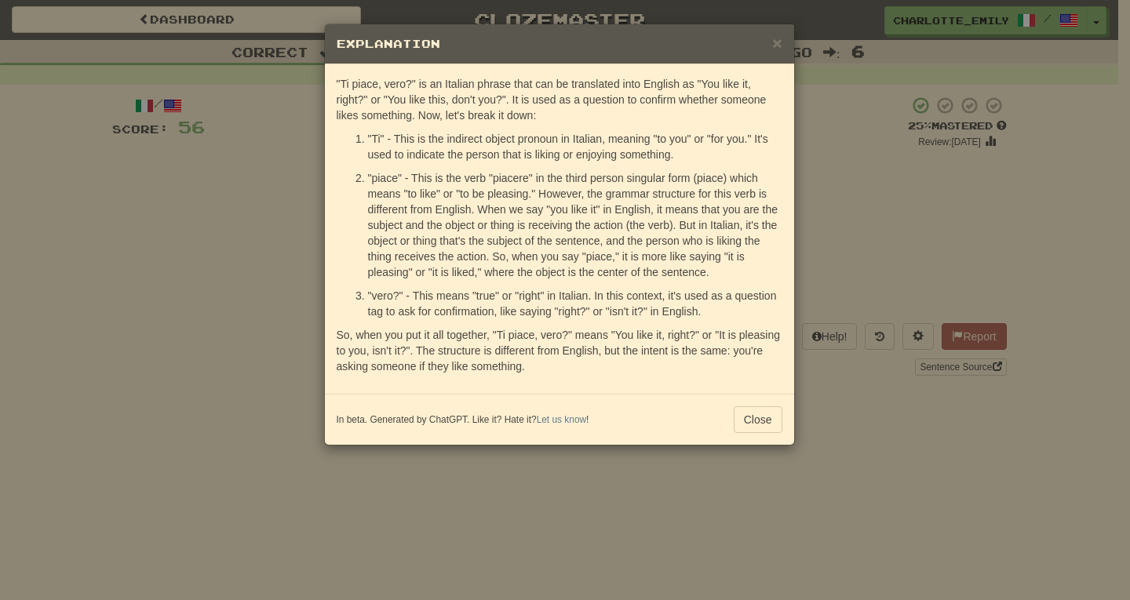
click at [597, 311] on p ""vero?" - This means "true" or "right" in Italian. In this context, it's used a…" at bounding box center [575, 303] width 414 height 31
click at [773, 422] on button "Close" at bounding box center [758, 420] width 49 height 27
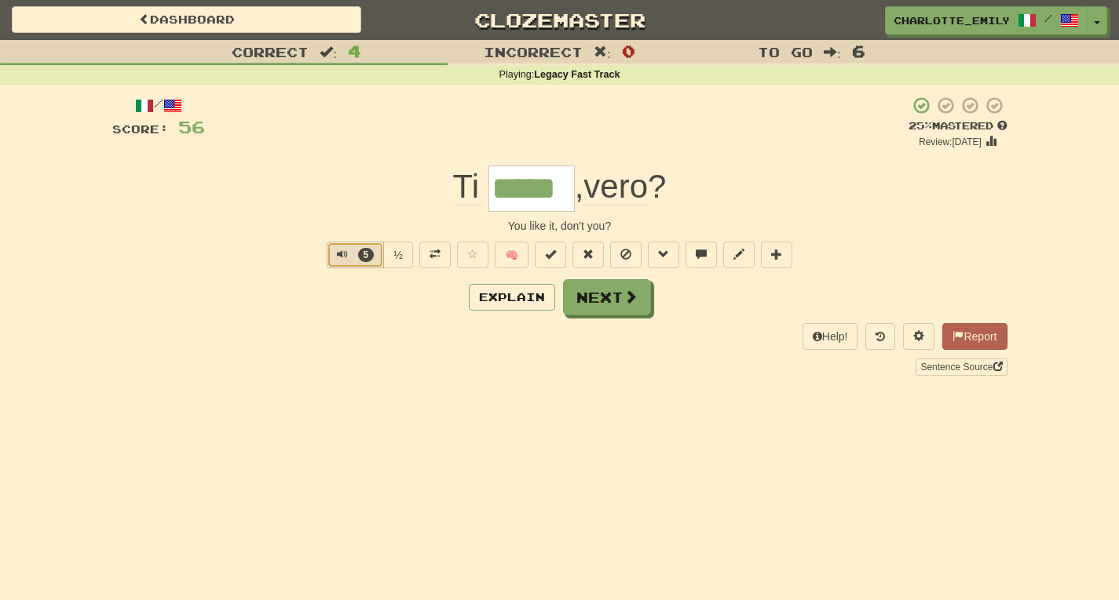
click at [349, 257] on button "5" at bounding box center [355, 255] width 57 height 27
click at [347, 301] on div "Explain Next" at bounding box center [559, 297] width 895 height 36
click at [339, 250] on span "Text-to-speech controls" at bounding box center [342, 254] width 11 height 11
click at [0, 109] on div "Correct : 4 Incorrect : 0 To go : 6 Playing : Legacy Fast Track / Score: 56 + 8…" at bounding box center [559, 219] width 1119 height 358
click at [432, 259] on span at bounding box center [434, 254] width 11 height 11
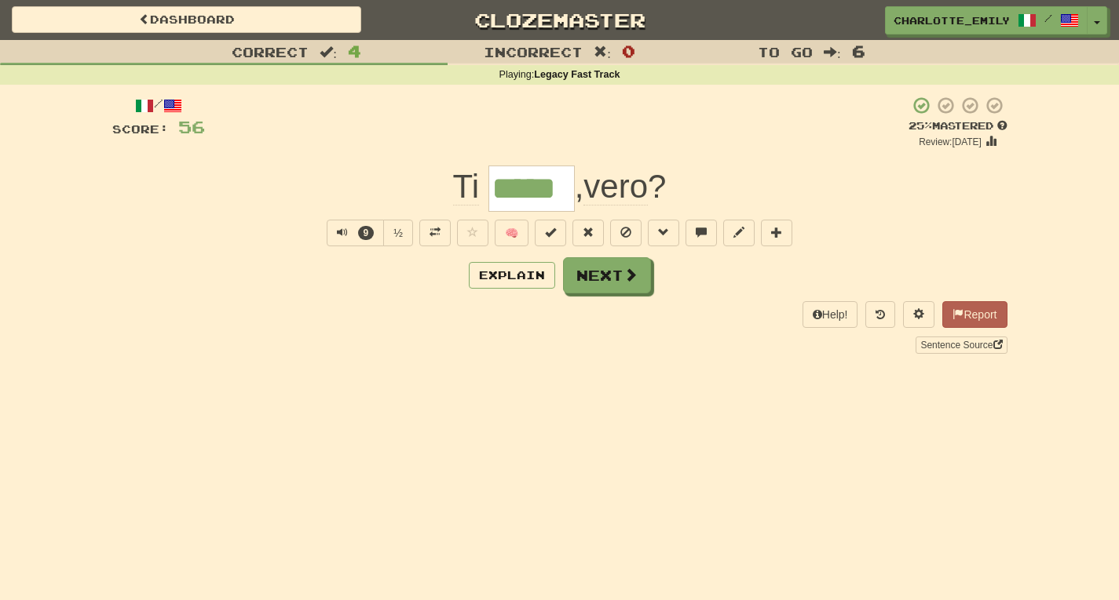
click at [2, 124] on div "Correct : 4 Incorrect : 0 To go : 6 Playing : Legacy Fast Track / Score: 56 + 8…" at bounding box center [559, 208] width 1119 height 336
click at [334, 238] on button "9" at bounding box center [355, 233] width 57 height 27
click at [345, 283] on div "Explain Next" at bounding box center [559, 275] width 895 height 36
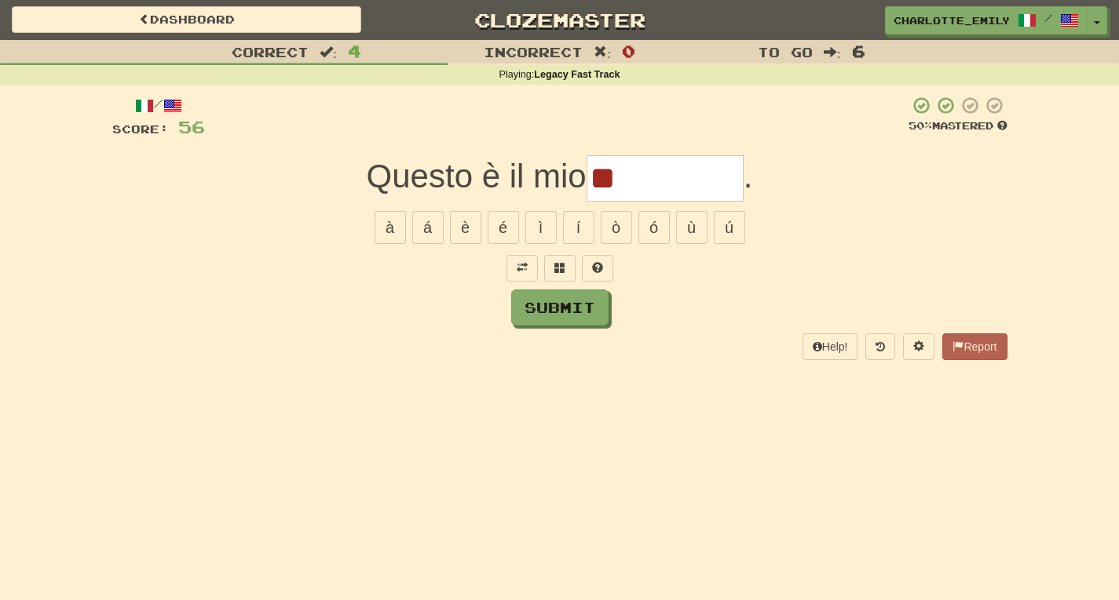
type input "*"
click at [422, 230] on button "á" at bounding box center [427, 227] width 31 height 33
click at [381, 224] on button "à" at bounding box center [389, 227] width 31 height 33
type input "*"
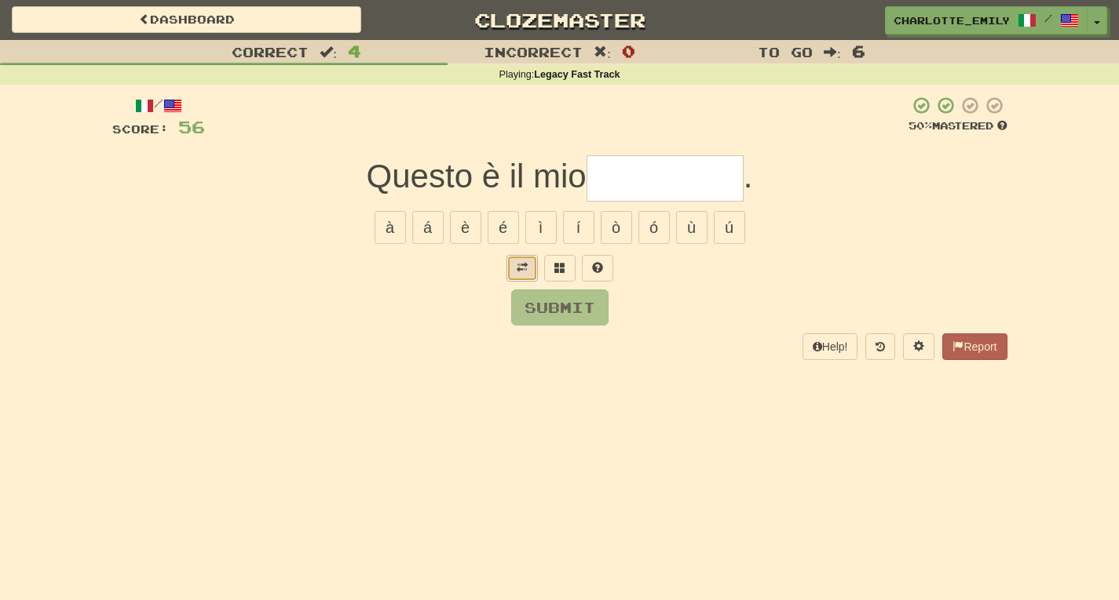
click at [527, 272] on span at bounding box center [521, 267] width 11 height 11
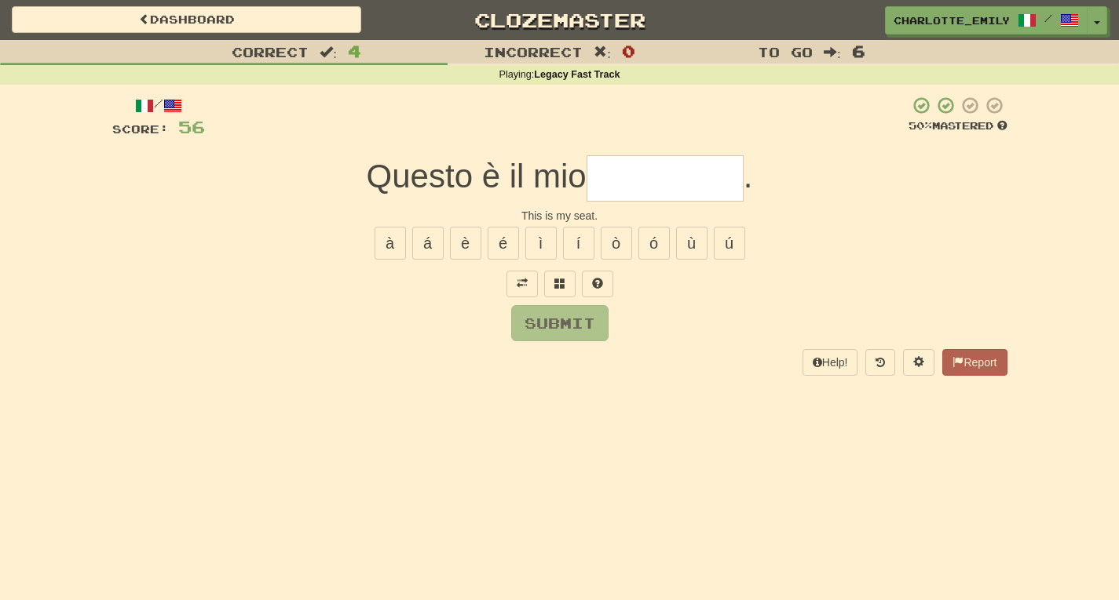
click at [458, 308] on div "Submit" at bounding box center [559, 323] width 895 height 36
click at [519, 286] on span at bounding box center [521, 283] width 11 height 11
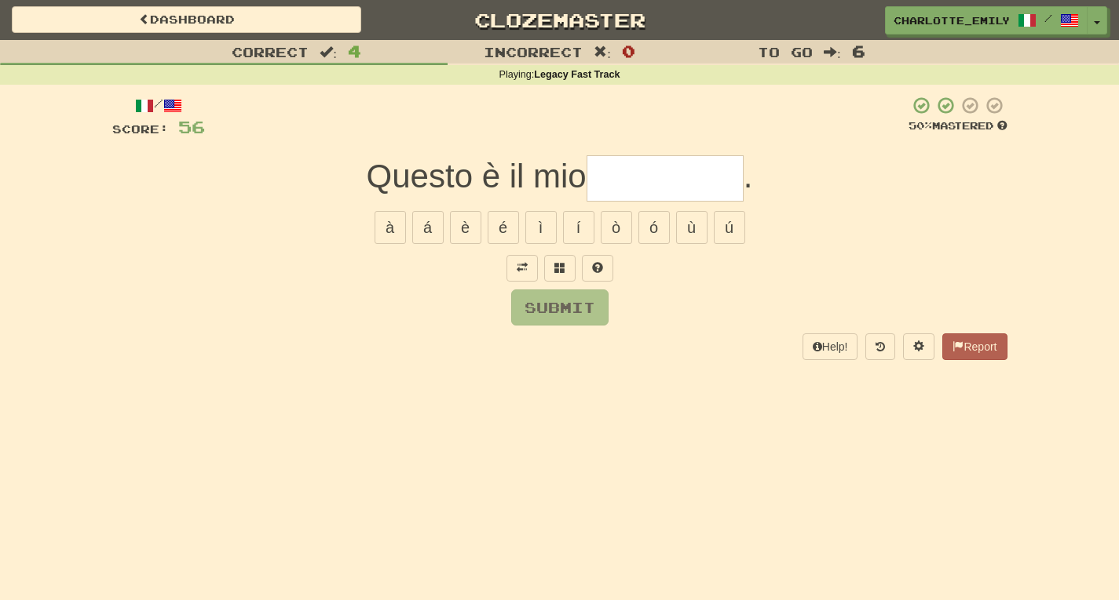
click at [434, 298] on div "Submit" at bounding box center [559, 308] width 895 height 36
click at [634, 177] on input "text" at bounding box center [664, 178] width 157 height 46
type input "*****"
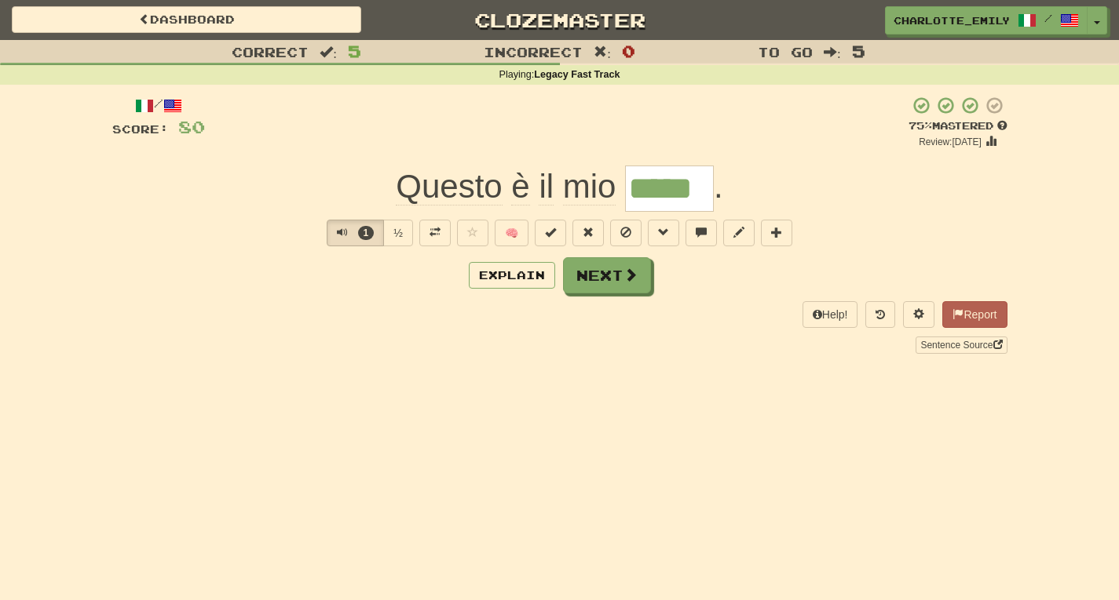
click at [168, 376] on div "Dashboard Clozemaster charlotte_emily / Toggle Dropdown Dashboard Leaderboard A…" at bounding box center [559, 300] width 1119 height 600
click at [337, 235] on span "Text-to-speech controls" at bounding box center [342, 232] width 11 height 11
click at [296, 280] on div "Explain Next" at bounding box center [559, 275] width 895 height 36
click at [422, 235] on button at bounding box center [434, 233] width 31 height 27
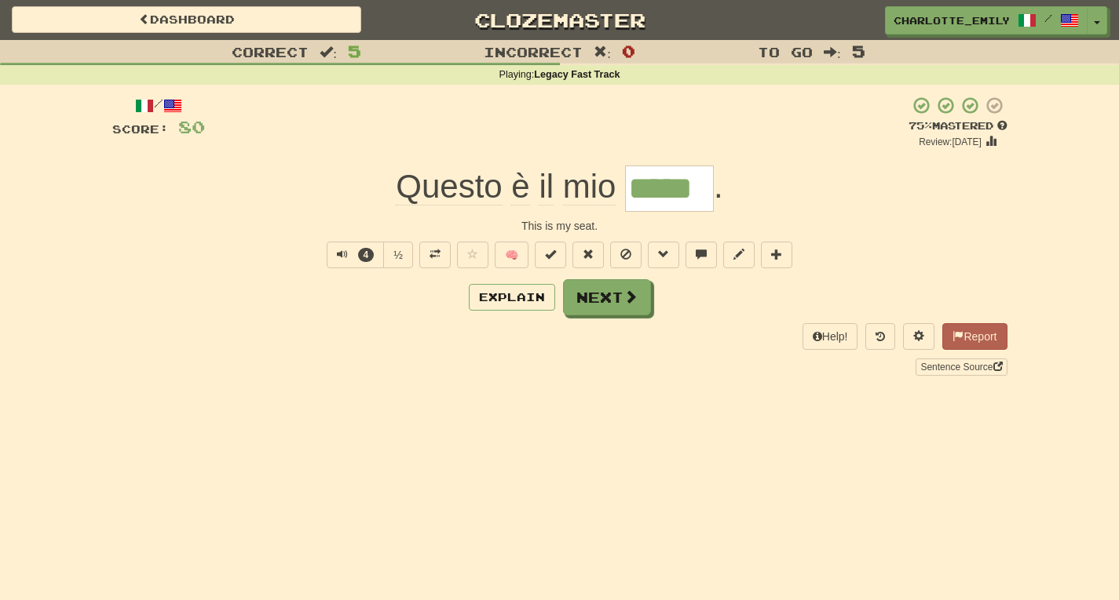
click at [423, 339] on div "Help! Report Sentence Source" at bounding box center [559, 349] width 895 height 52
drag, startPoint x: 362, startPoint y: 218, endPoint x: 713, endPoint y: 217, distance: 350.9
click at [713, 218] on div "This is my seat." at bounding box center [559, 226] width 895 height 16
click at [338, 256] on span "Text-to-speech controls" at bounding box center [342, 254] width 11 height 11
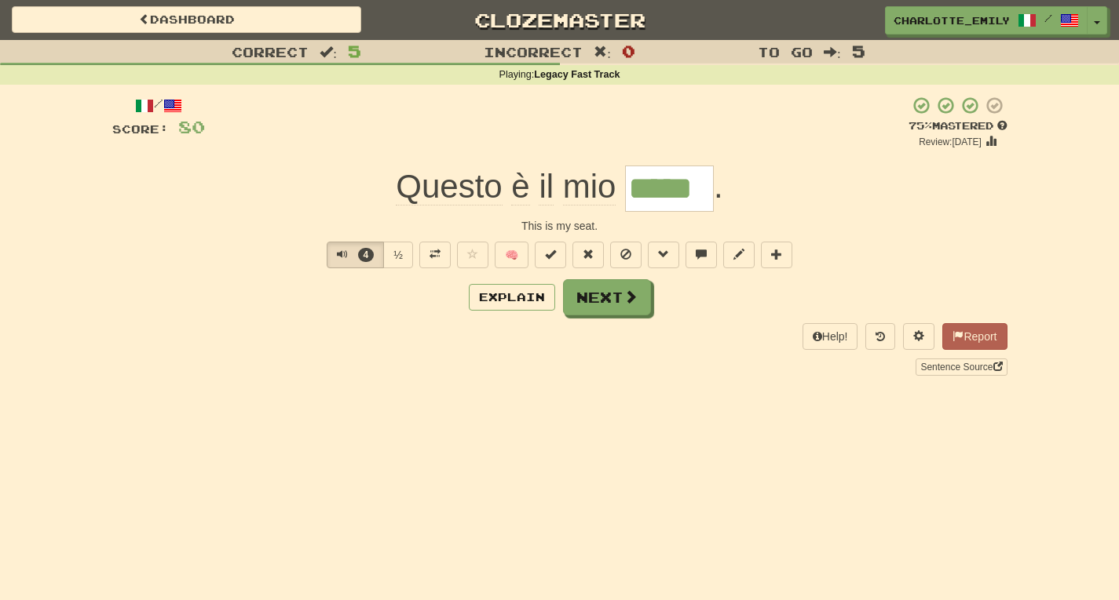
click at [328, 299] on div "Explain Next" at bounding box center [559, 297] width 895 height 36
click at [334, 250] on button "9" at bounding box center [355, 255] width 57 height 27
click at [0, 240] on div "Correct : 5 Incorrect : 0 To go : 5 Playing : Legacy Fast Track / Score: 80 + 2…" at bounding box center [559, 219] width 1119 height 358
click at [339, 257] on span "Text-to-speech controls" at bounding box center [342, 254] width 11 height 11
click at [323, 293] on div "Explain Next" at bounding box center [559, 297] width 895 height 36
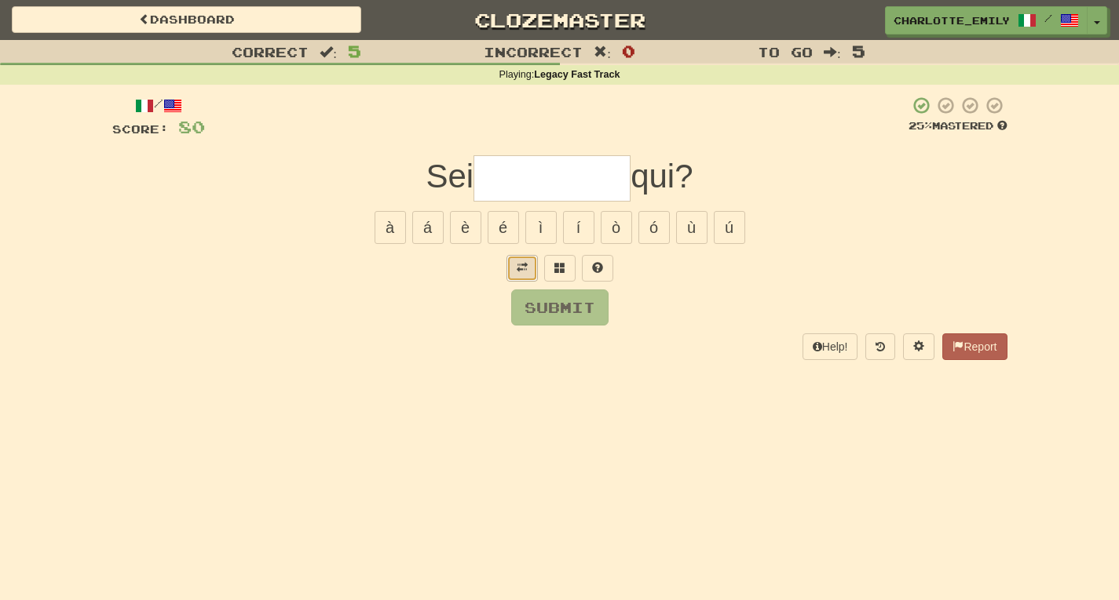
click at [516, 278] on button at bounding box center [521, 268] width 31 height 27
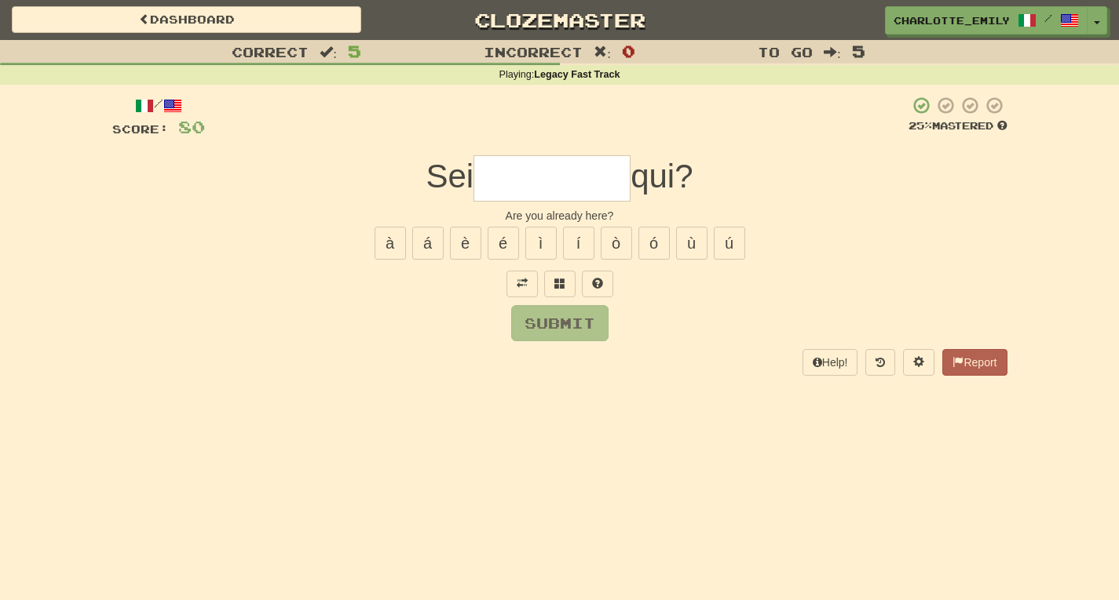
click at [455, 316] on div "Submit" at bounding box center [559, 323] width 895 height 36
click at [527, 172] on input "text" at bounding box center [551, 178] width 157 height 46
click at [392, 249] on button "à" at bounding box center [389, 243] width 31 height 33
type input "***"
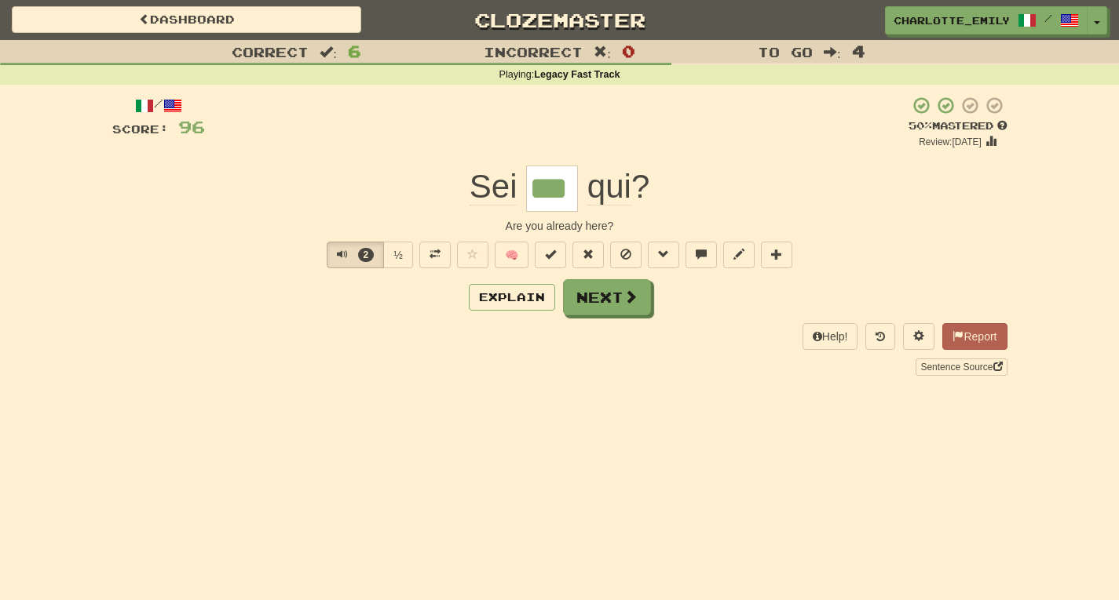
click at [338, 346] on div "Help! Report Sentence Source" at bounding box center [559, 349] width 895 height 52
click at [340, 250] on span "Text-to-speech controls" at bounding box center [342, 254] width 11 height 11
click at [356, 214] on div "/ Score: 96 + 16 50 % Mastered Review: 2025-08-28 Sei *** qui ? Are you already…" at bounding box center [559, 235] width 895 height 279
drag, startPoint x: 399, startPoint y: 217, endPoint x: 800, endPoint y: 219, distance: 401.1
click at [800, 219] on div "/ Score: 96 + 16 50 % Mastered Review: 2025-08-28 Sei *** qui ? Are you already…" at bounding box center [559, 235] width 895 height 279
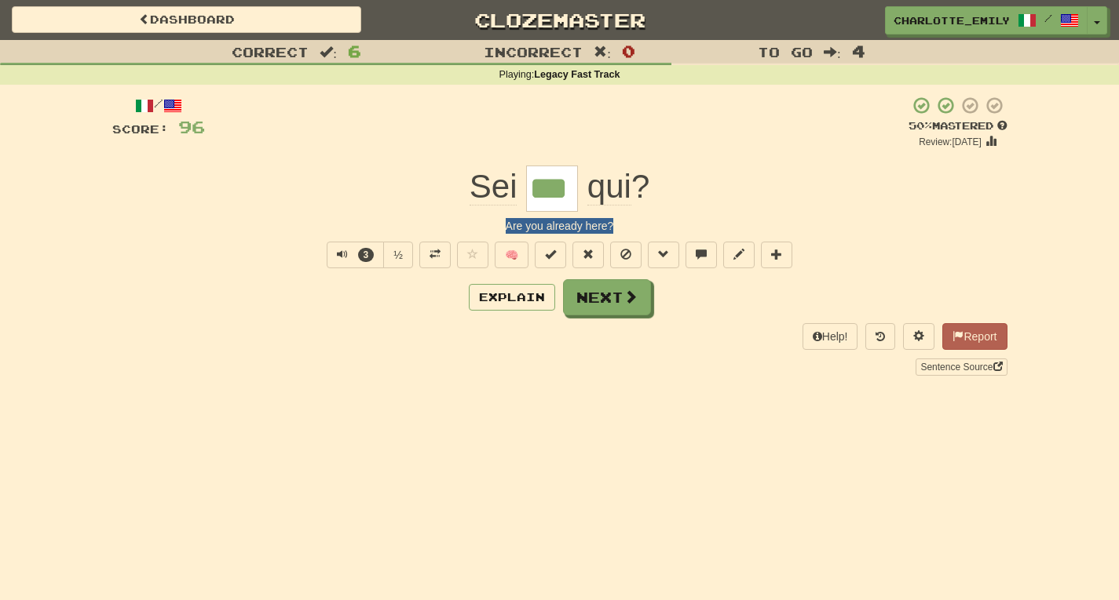
click at [800, 219] on div "Are you already here?" at bounding box center [559, 226] width 895 height 16
click at [334, 255] on button "3" at bounding box center [355, 255] width 57 height 27
click at [356, 293] on div "Explain Next" at bounding box center [559, 297] width 895 height 36
click at [337, 252] on span "Text-to-speech controls" at bounding box center [342, 254] width 11 height 11
click at [195, 163] on div "/ Score: 96 + 16 50 % Mastered Review: 2025-08-28 Sei *** qui ? Are you already…" at bounding box center [559, 235] width 895 height 279
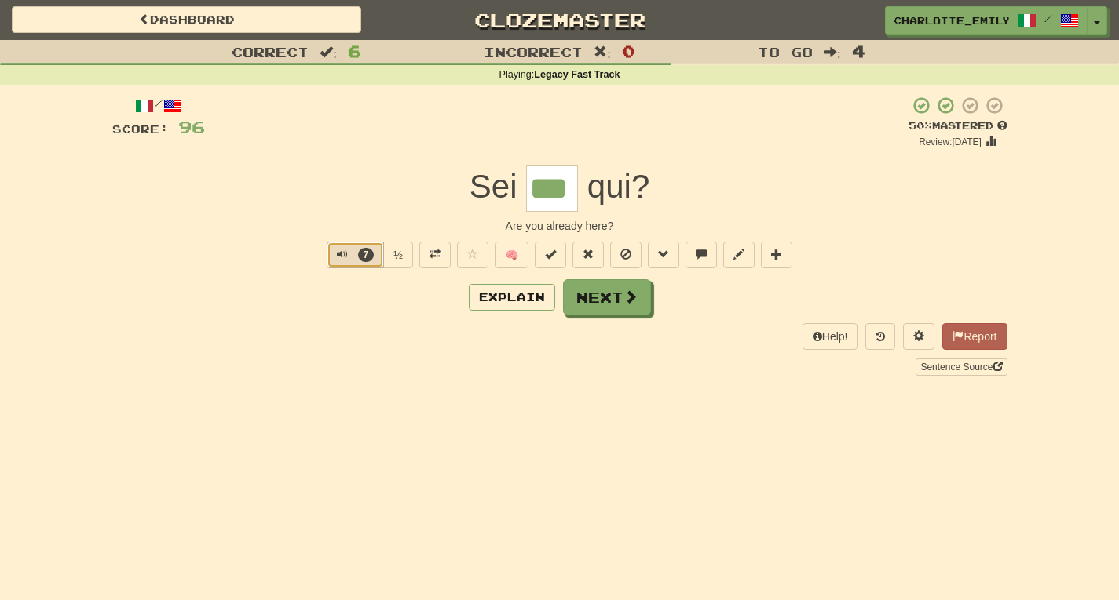
click at [339, 249] on span "Text-to-speech controls" at bounding box center [342, 254] width 11 height 11
click at [346, 319] on div "/ Score: 96 + 16 50 % Mastered Review: 2025-08-28 Sei *** qui ? Are you already…" at bounding box center [559, 235] width 895 height 279
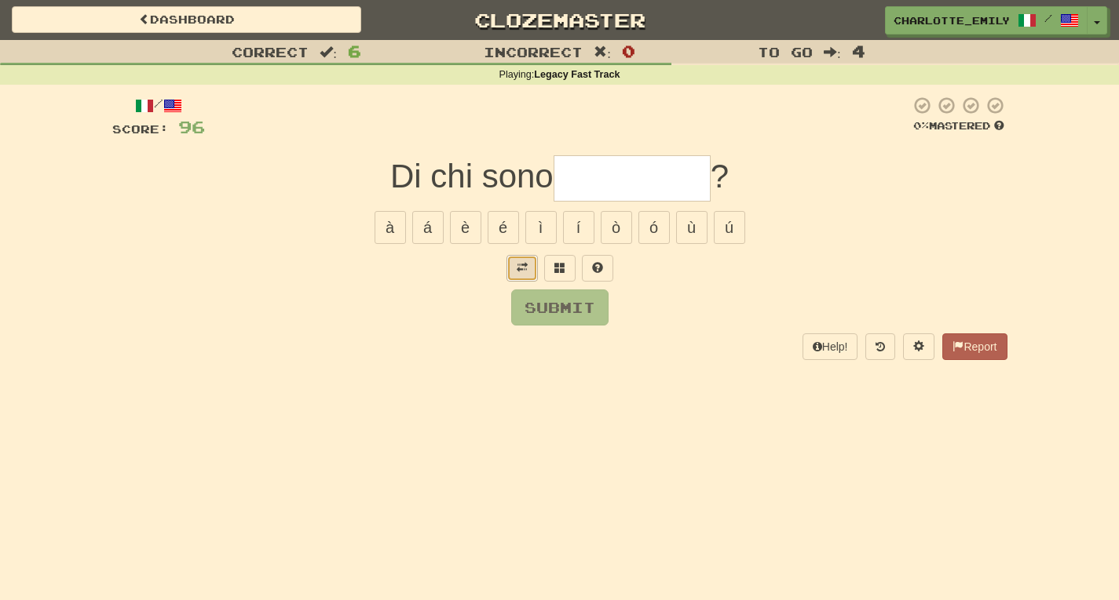
click at [515, 272] on button at bounding box center [521, 268] width 31 height 27
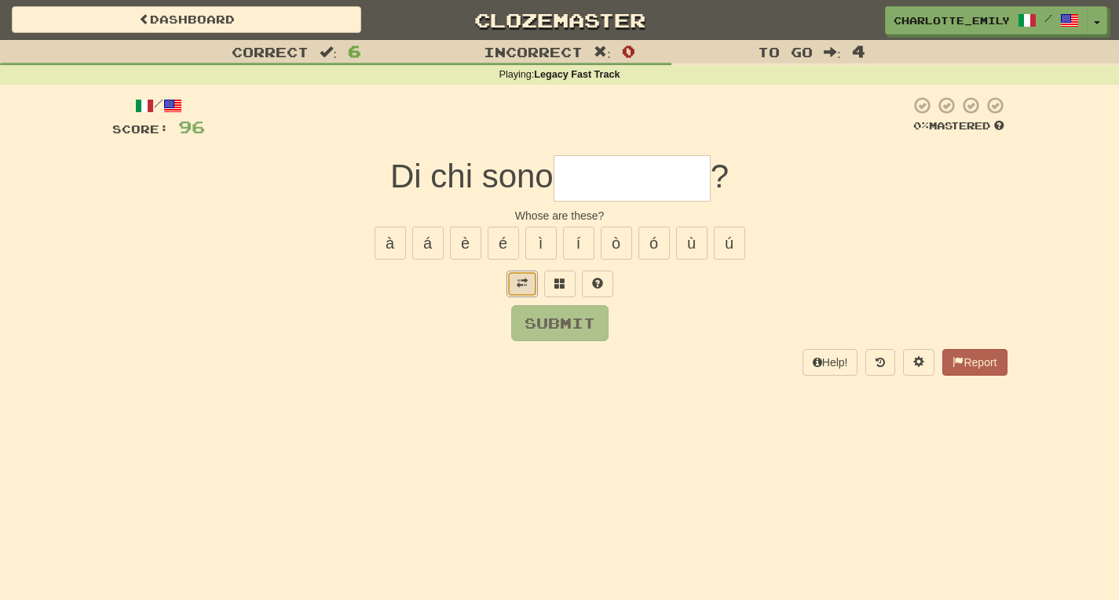
drag, startPoint x: 520, startPoint y: 287, endPoint x: 538, endPoint y: 265, distance: 28.0
click at [520, 287] on span at bounding box center [521, 283] width 11 height 11
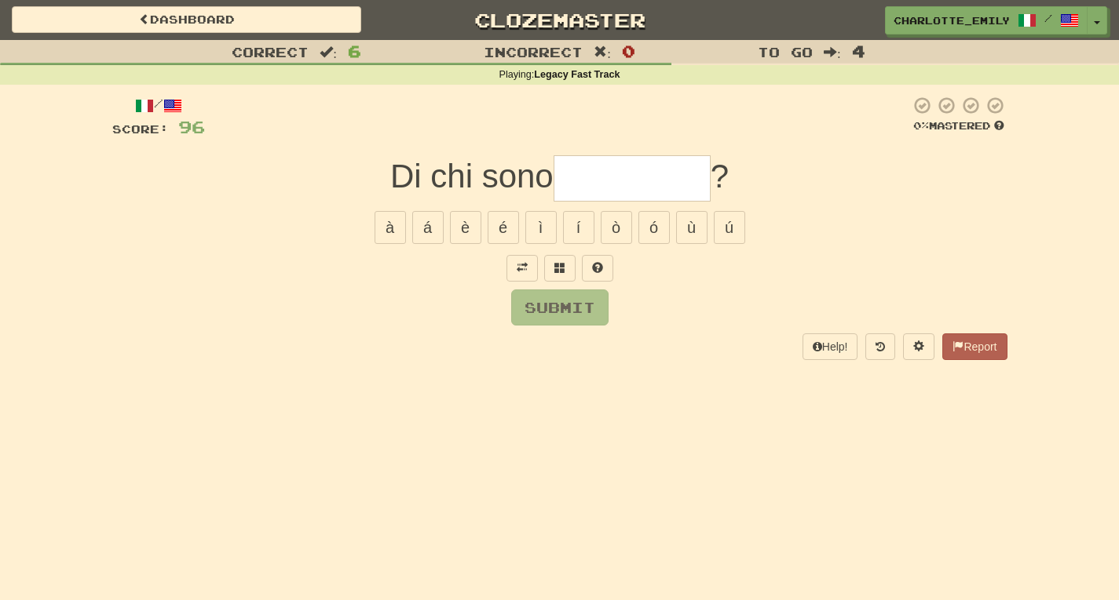
click at [595, 173] on input "text" at bounding box center [631, 178] width 157 height 46
type input "******"
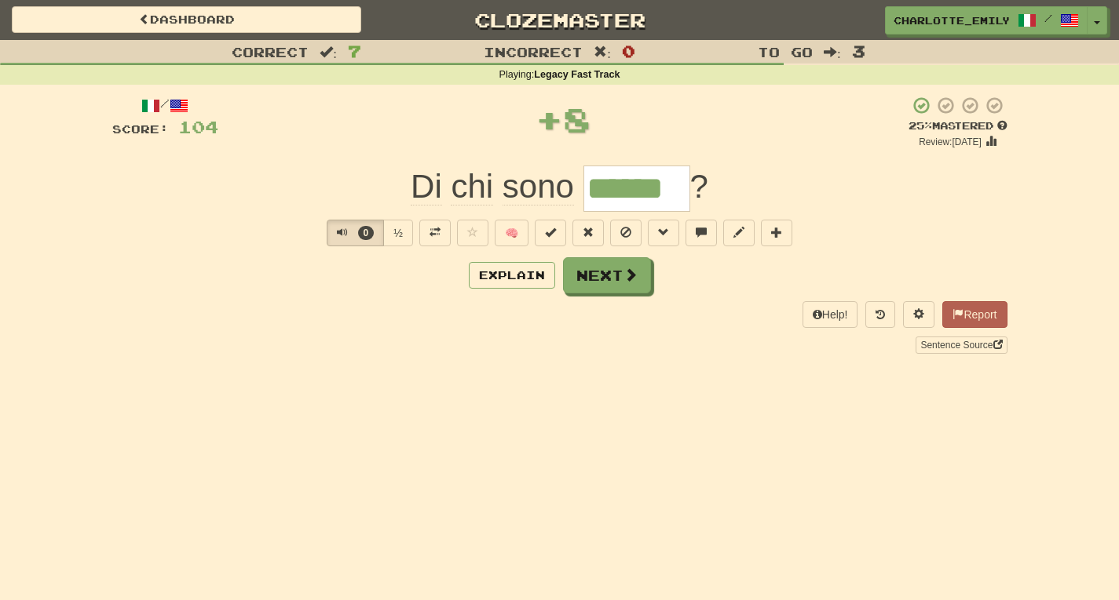
click at [0, 217] on div "Correct : 7 Incorrect : 0 To go : 3 Playing : Legacy Fast Track / Score: 104 + …" at bounding box center [559, 208] width 1119 height 336
click at [340, 232] on span "Text-to-speech controls" at bounding box center [342, 232] width 11 height 11
click at [0, 173] on div "Correct : 7 Incorrect : 0 To go : 3 Playing : Legacy Fast Track / Score: 104 + …" at bounding box center [559, 208] width 1119 height 336
click at [334, 231] on button "9" at bounding box center [355, 233] width 57 height 27
click at [0, 159] on div "Correct : 7 Incorrect : 0 To go : 3 Playing : Legacy Fast Track / Score: 104 + …" at bounding box center [559, 208] width 1119 height 336
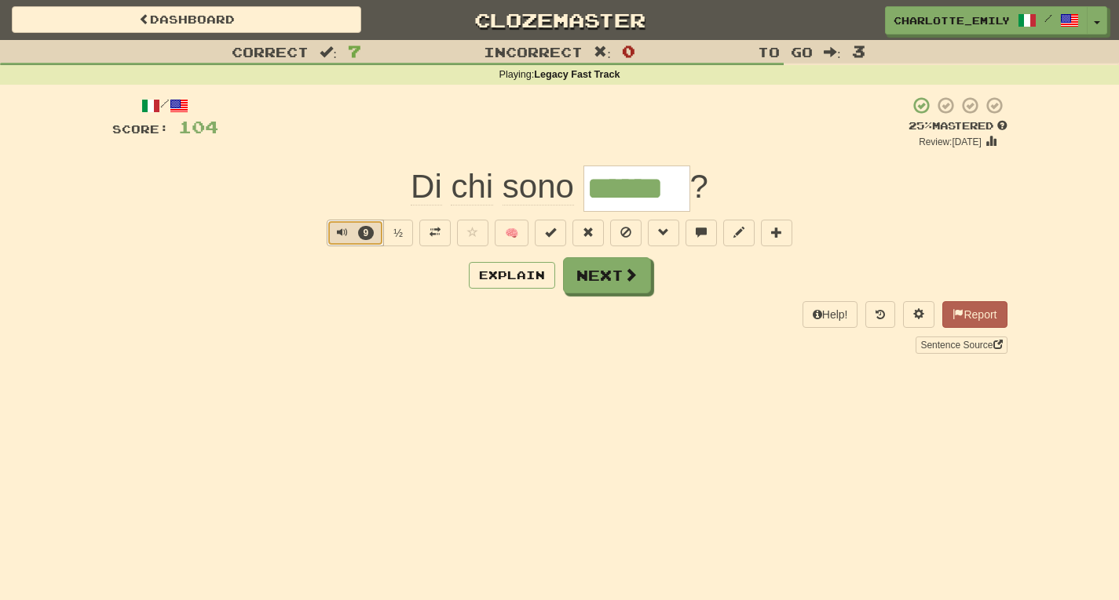
click at [337, 232] on span "Text-to-speech controls" at bounding box center [342, 232] width 11 height 11
click at [330, 295] on div "/ Score: 104 + 8 25 % Mastered Review: 2025-08-19 Di chi sono ****** ? 9 ½ 🧠 Ex…" at bounding box center [559, 224] width 895 height 257
click at [327, 239] on button "25" at bounding box center [355, 233] width 63 height 27
click at [0, 178] on div "Correct : 7 Incorrect : 0 To go : 3 Playing : Legacy Fast Track / Score: 104 + …" at bounding box center [559, 208] width 1119 height 336
click at [334, 240] on button "25" at bounding box center [355, 233] width 63 height 27
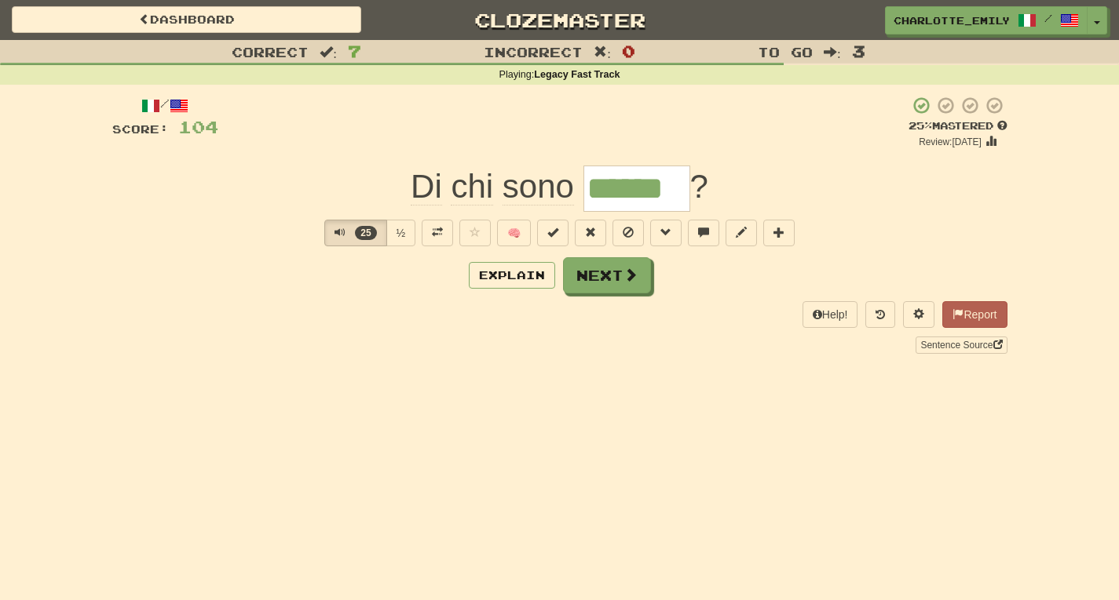
click at [326, 265] on div "Explain Next" at bounding box center [559, 275] width 895 height 36
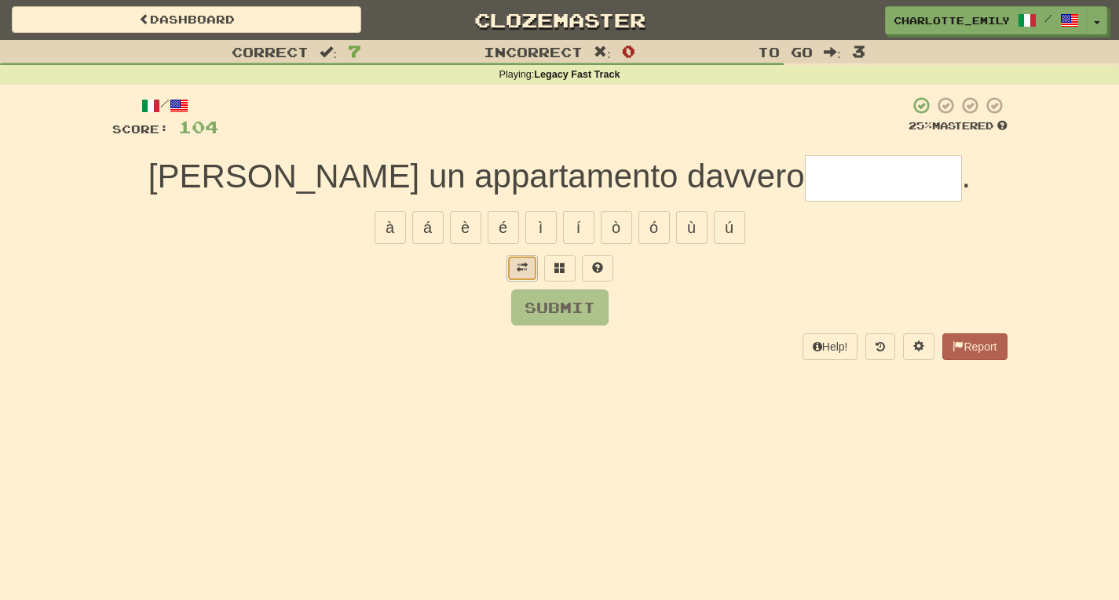
click at [523, 274] on button at bounding box center [521, 268] width 31 height 27
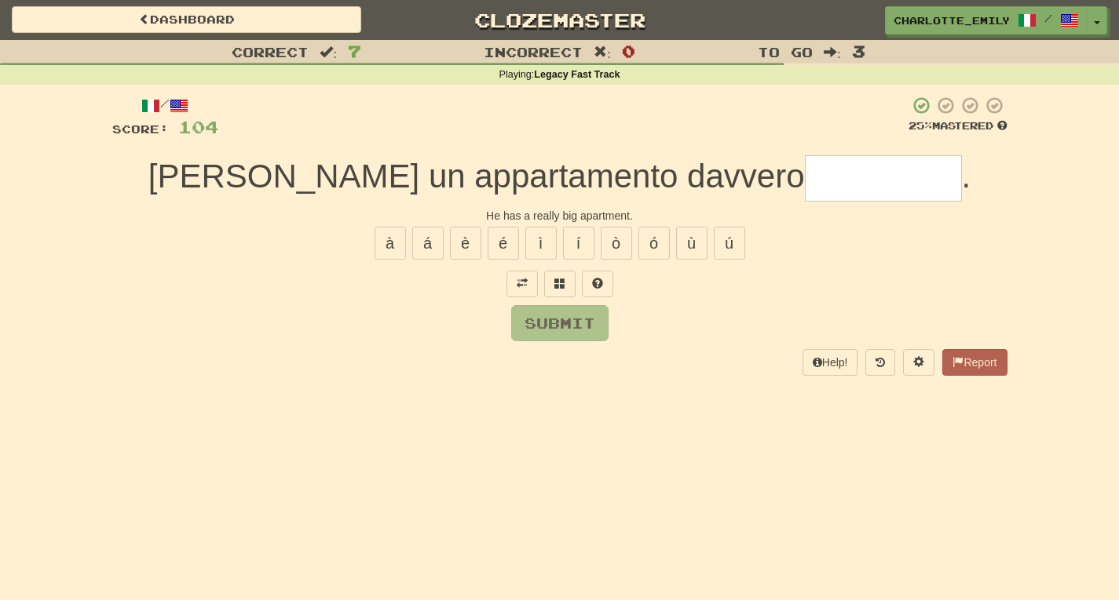
click at [446, 297] on div "/ Score: 104 25 % Mastered Lui ha un appartamento davvero . He has a really big…" at bounding box center [559, 235] width 895 height 279
click at [805, 177] on input "text" at bounding box center [883, 178] width 157 height 46
type input "******"
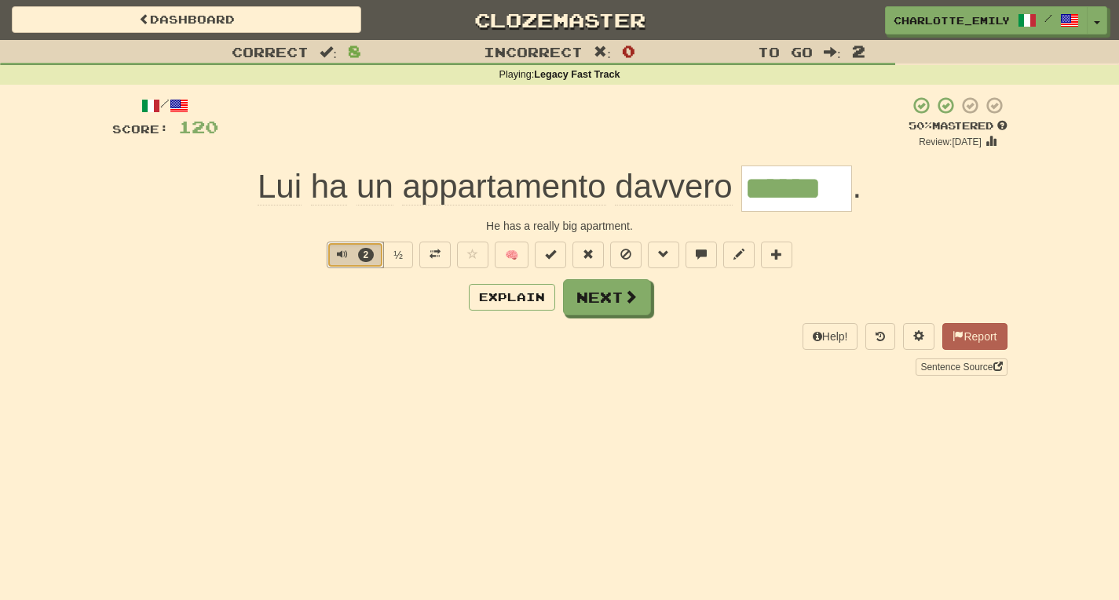
click at [338, 255] on span "Text-to-speech controls" at bounding box center [342, 254] width 11 height 11
click at [311, 206] on span "Lui" at bounding box center [329, 187] width 37 height 38
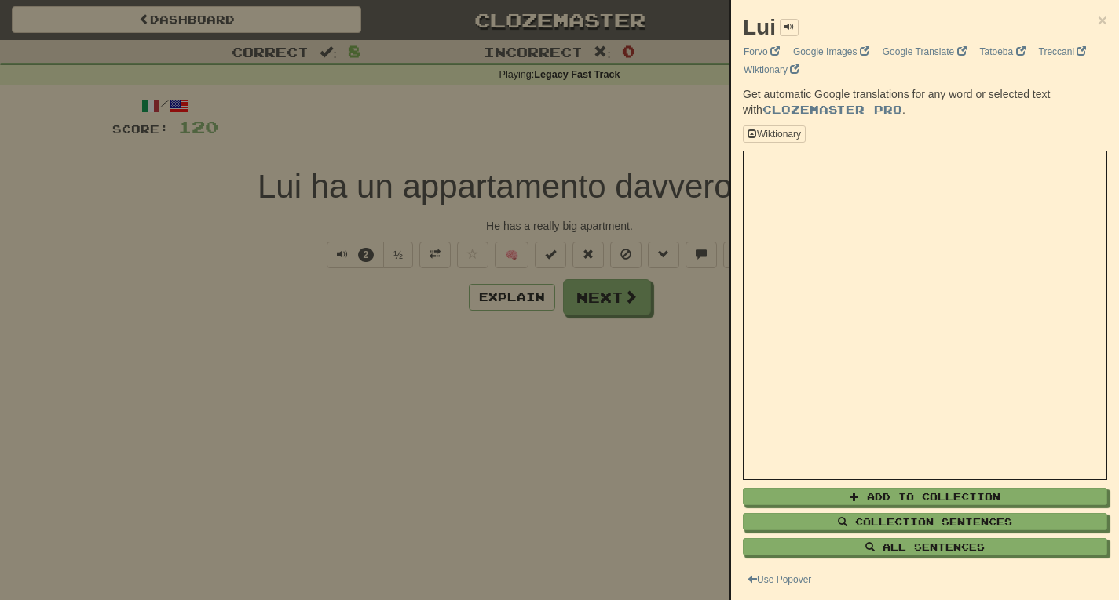
click at [227, 234] on div at bounding box center [559, 300] width 1119 height 600
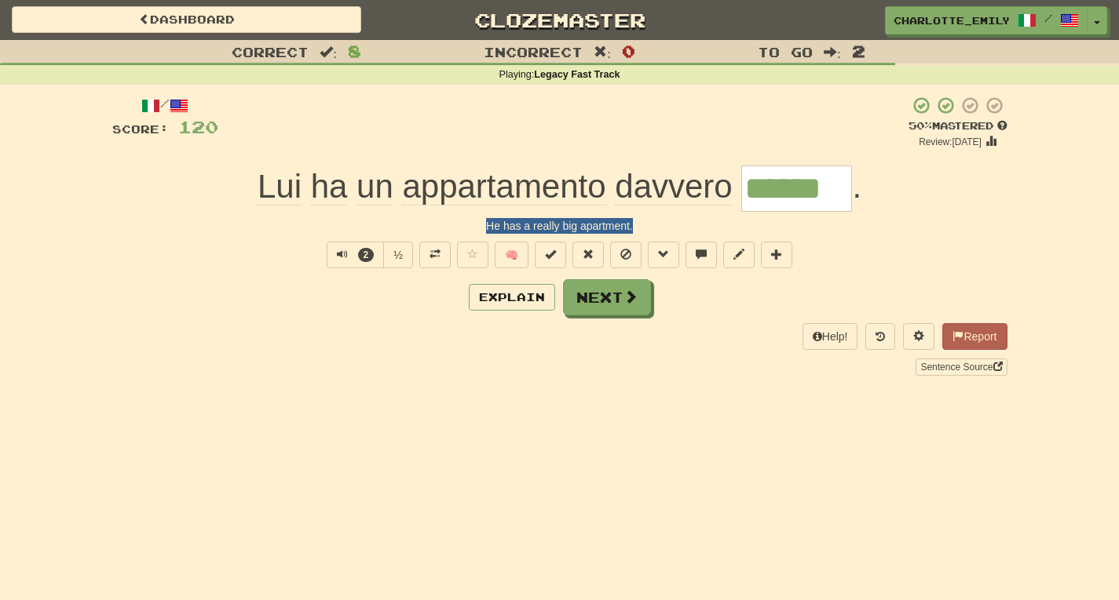
drag, startPoint x: 305, startPoint y: 218, endPoint x: 857, endPoint y: 224, distance: 552.6
click at [857, 224] on div "He has a really big apartment." at bounding box center [559, 226] width 895 height 16
click at [341, 254] on span "Text-to-speech controls" at bounding box center [342, 254] width 11 height 11
click at [320, 312] on div "Explain Next" at bounding box center [559, 297] width 895 height 36
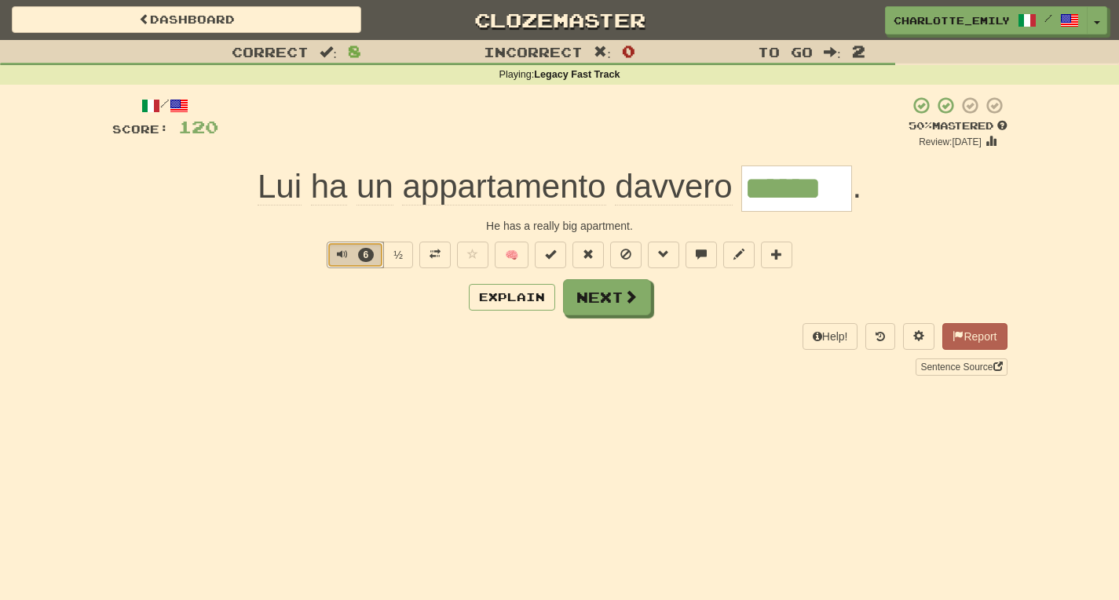
click at [338, 253] on span "Text-to-speech controls" at bounding box center [342, 254] width 11 height 11
click at [1, 99] on div "Correct : 8 Incorrect : 0 To go : 2 Playing : Legacy Fast Track / Score: 120 + …" at bounding box center [559, 219] width 1119 height 358
click at [337, 253] on span "Text-to-speech controls" at bounding box center [342, 254] width 11 height 11
click at [343, 245] on button "6" at bounding box center [355, 255] width 57 height 27
click at [0, 67] on div "Playing : Legacy Fast Track" at bounding box center [559, 75] width 1119 height 20
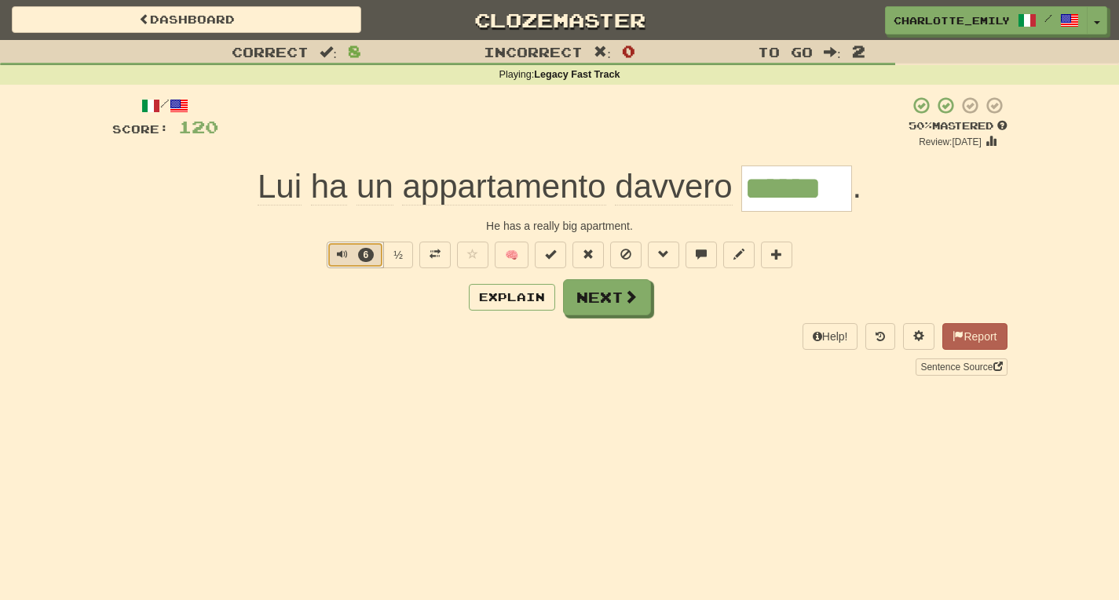
click at [334, 255] on button "6" at bounding box center [355, 255] width 57 height 27
click at [336, 277] on div "/ Score: 120 + 16 50 % Mastered Review: 2025-08-28 Lui ha un appartamento davve…" at bounding box center [559, 235] width 895 height 279
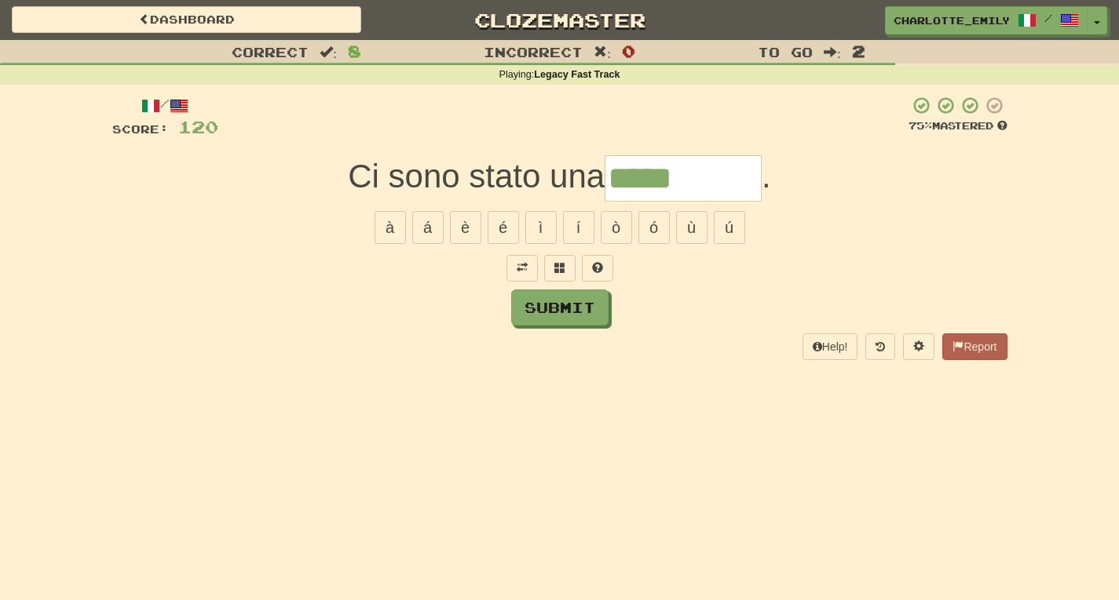
type input "*****"
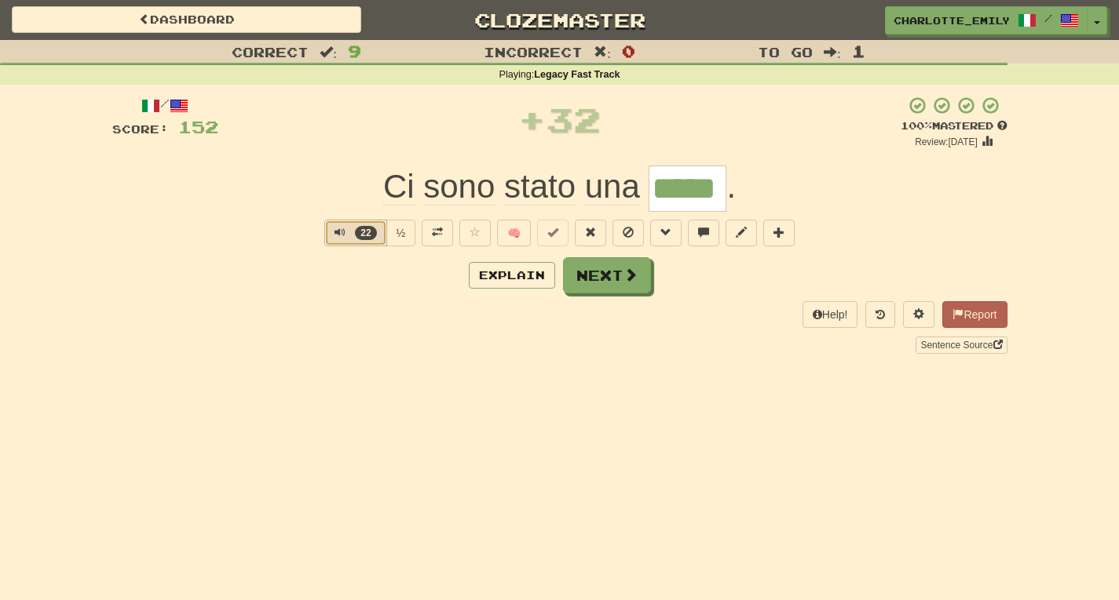
click at [341, 233] on span "Text-to-speech controls" at bounding box center [339, 232] width 11 height 11
click at [335, 230] on span "Text-to-speech controls" at bounding box center [339, 232] width 11 height 11
click at [324, 272] on div "Explain Next" at bounding box center [559, 275] width 895 height 36
click at [330, 236] on button "22" at bounding box center [355, 233] width 63 height 27
click at [321, 278] on div "Explain Next" at bounding box center [559, 275] width 895 height 36
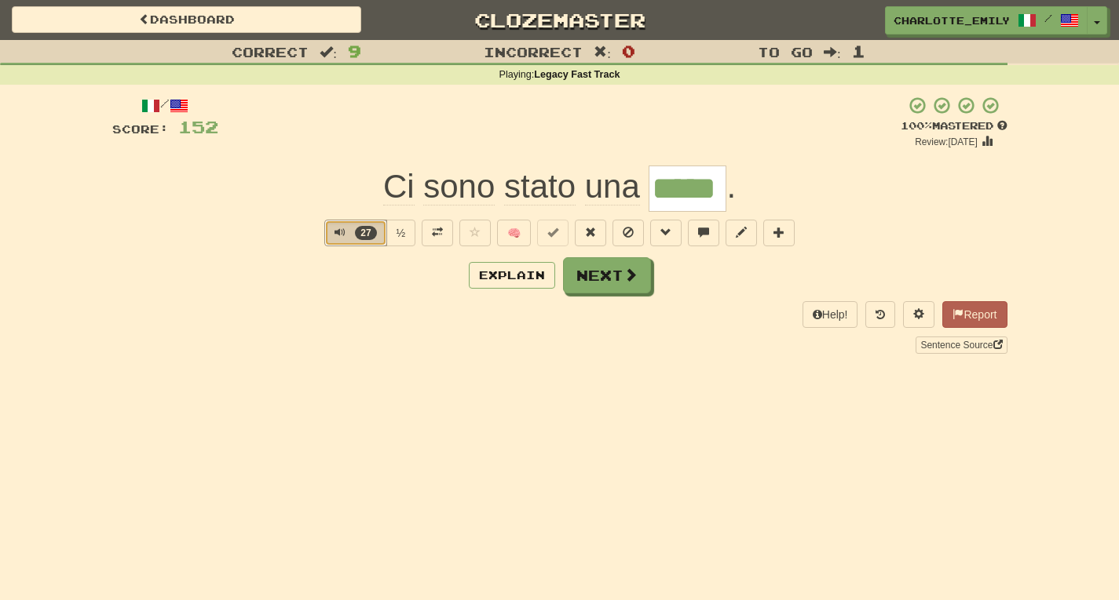
click at [338, 238] on span "Text-to-speech controls" at bounding box center [339, 232] width 11 height 11
click at [168, 238] on div "27 ½ 🧠" at bounding box center [559, 233] width 895 height 27
click at [338, 238] on span "Text-to-speech controls" at bounding box center [339, 232] width 11 height 11
click at [345, 276] on div "Explain Next" at bounding box center [559, 275] width 895 height 36
click at [326, 236] on button "52" at bounding box center [355, 233] width 63 height 27
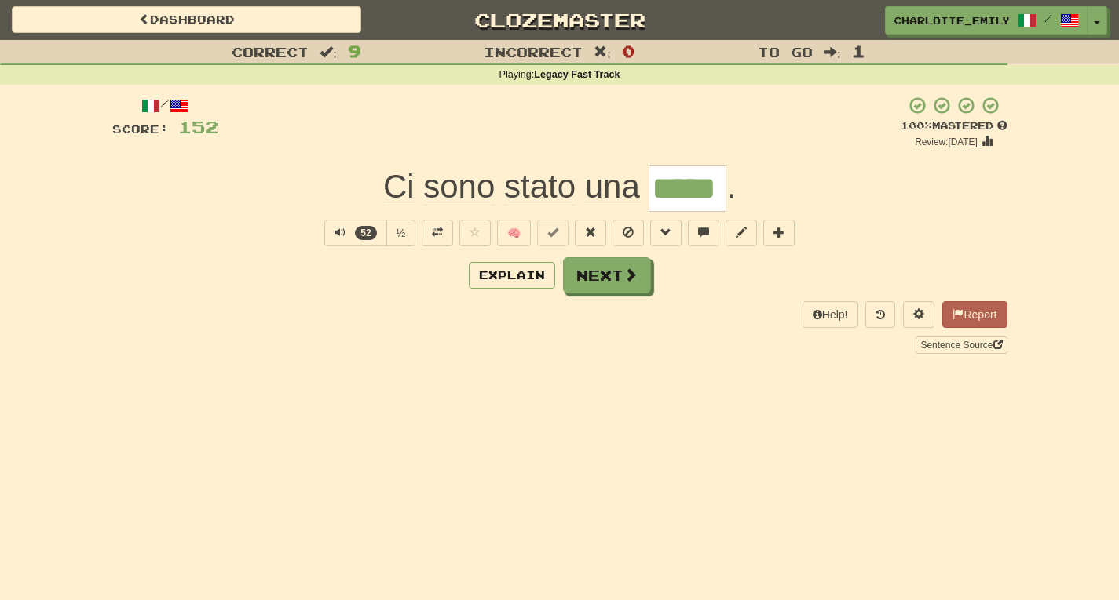
click at [0, 181] on div "Correct : 9 Incorrect : 0 To go : 1 Playing : Legacy Fast Track / Score: 152 + …" at bounding box center [559, 208] width 1119 height 336
click at [340, 236] on span "Text-to-speech controls" at bounding box center [339, 232] width 11 height 11
click at [333, 277] on div "Explain Next" at bounding box center [559, 275] width 895 height 36
click at [334, 234] on span "Text-to-speech controls" at bounding box center [339, 232] width 11 height 11
click at [304, 269] on div "Explain Next" at bounding box center [559, 275] width 895 height 36
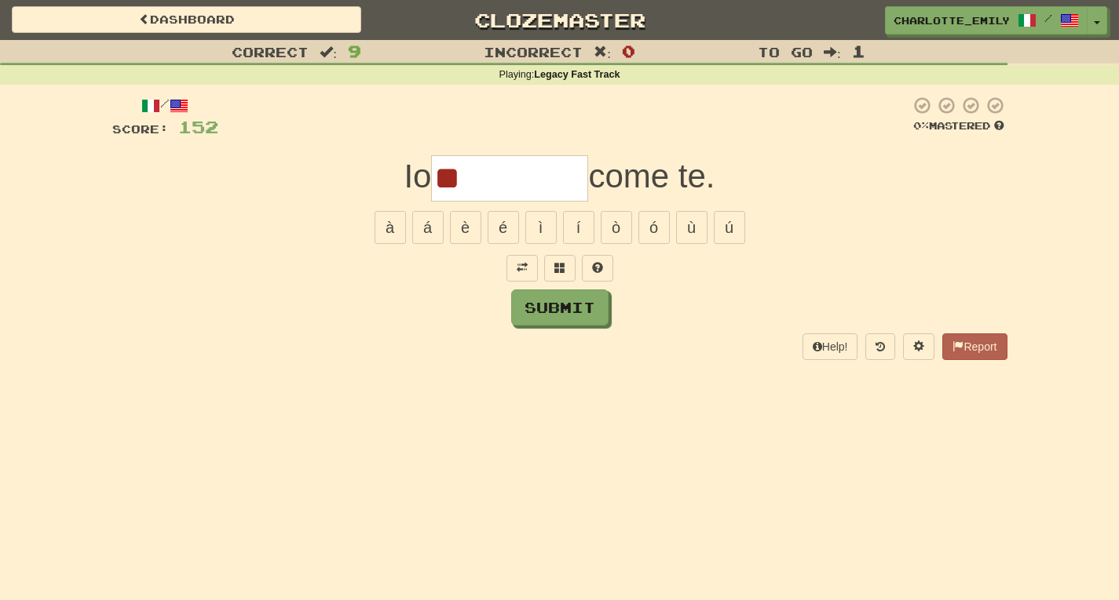
type input "*"
click at [520, 269] on span at bounding box center [521, 267] width 11 height 11
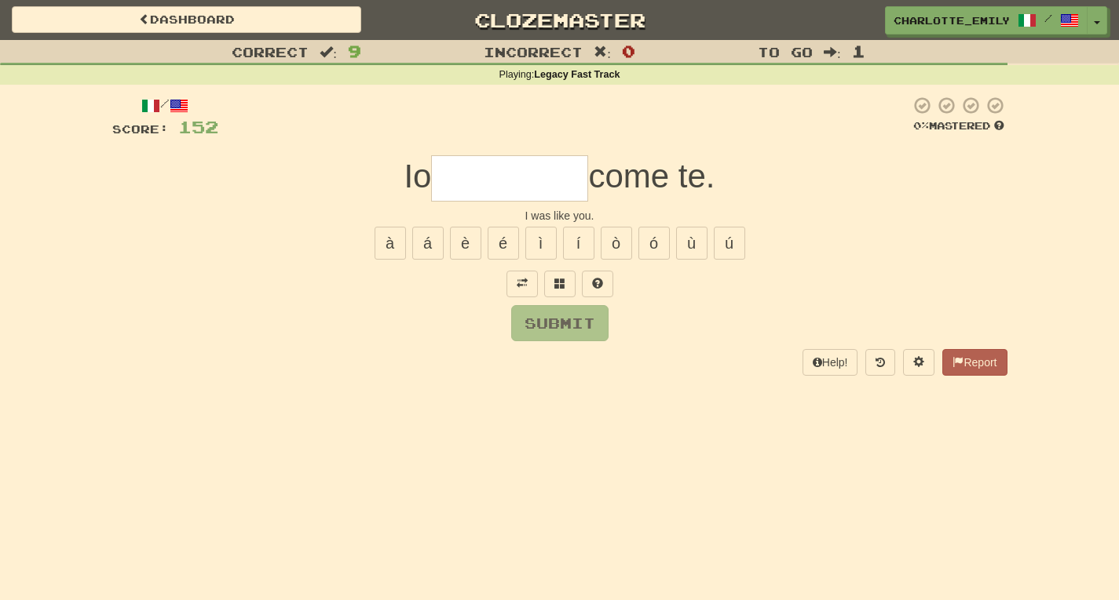
click at [456, 302] on div "/ Score: 152 0 % Mastered Io come te. I was like you. à á è é ì í ò ó ù ú Submi…" at bounding box center [559, 235] width 895 height 279
click at [461, 174] on input "text" at bounding box center [509, 178] width 157 height 46
type input "***"
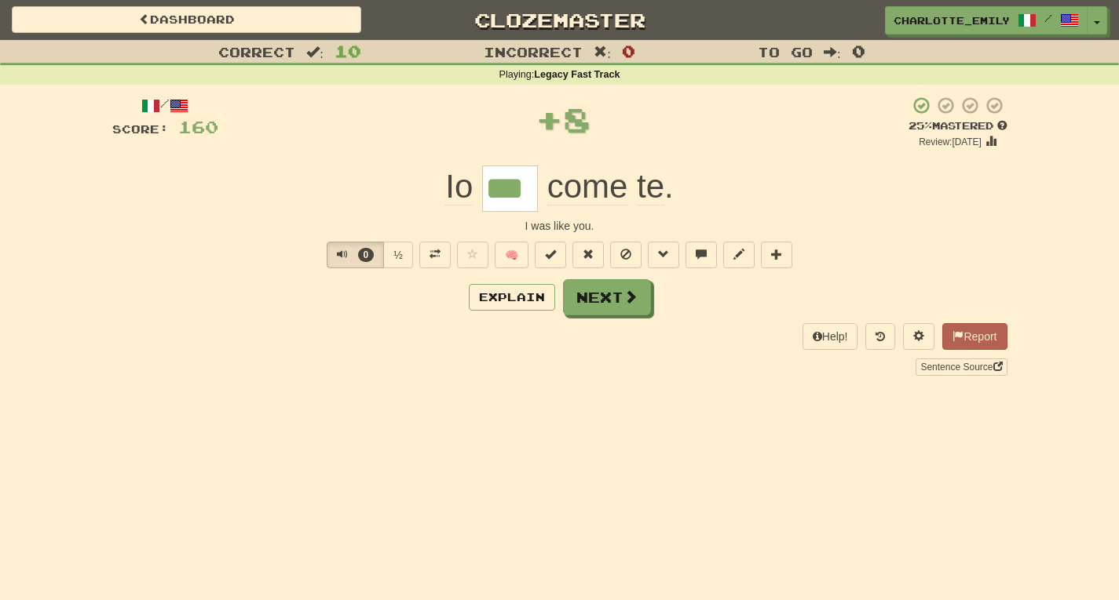
click at [99, 206] on div "Correct : 10 Incorrect : 0 To go : 0 Playing : Legacy Fast Track / Score: 160 +…" at bounding box center [559, 219] width 1119 height 358
click at [338, 254] on span "Text-to-speech controls" at bounding box center [342, 254] width 11 height 11
click at [338, 290] on div "Explain Next" at bounding box center [559, 297] width 895 height 36
drag, startPoint x: 365, startPoint y: 218, endPoint x: 483, endPoint y: 220, distance: 117.8
click at [483, 220] on div "I was like you." at bounding box center [559, 226] width 895 height 16
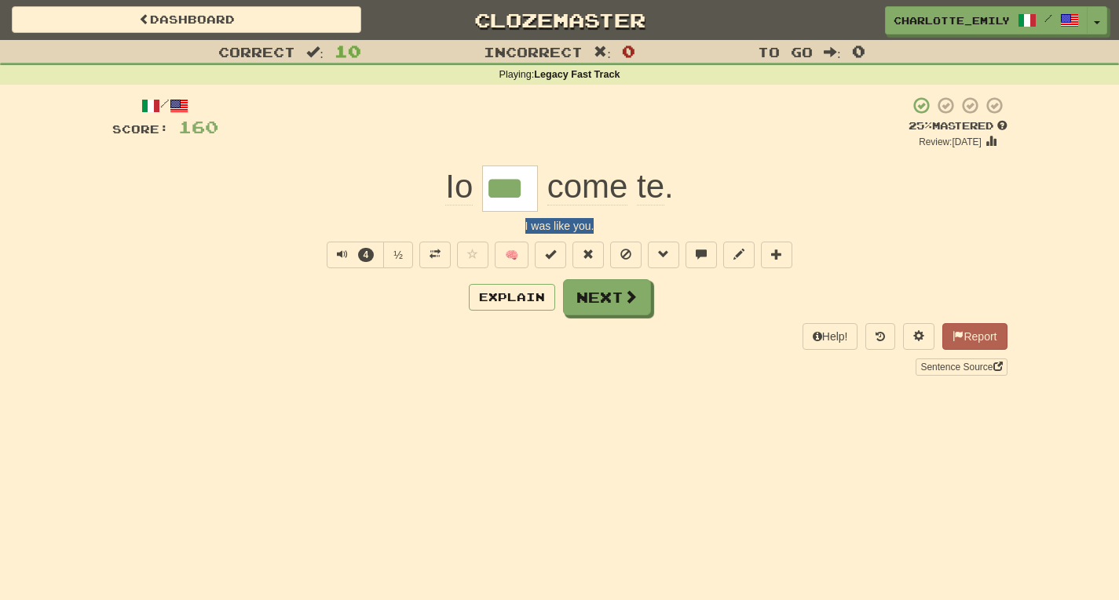
drag, startPoint x: 335, startPoint y: 223, endPoint x: 860, endPoint y: 217, distance: 525.2
click at [860, 217] on div "/ Score: 160 + 8 25 % Mastered Review: 2025-08-19 Io *** come te . I was like y…" at bounding box center [559, 235] width 895 height 279
click at [337, 254] on span "Text-to-speech controls" at bounding box center [342, 254] width 11 height 11
click at [349, 299] on div "Explain Next" at bounding box center [559, 297] width 895 height 36
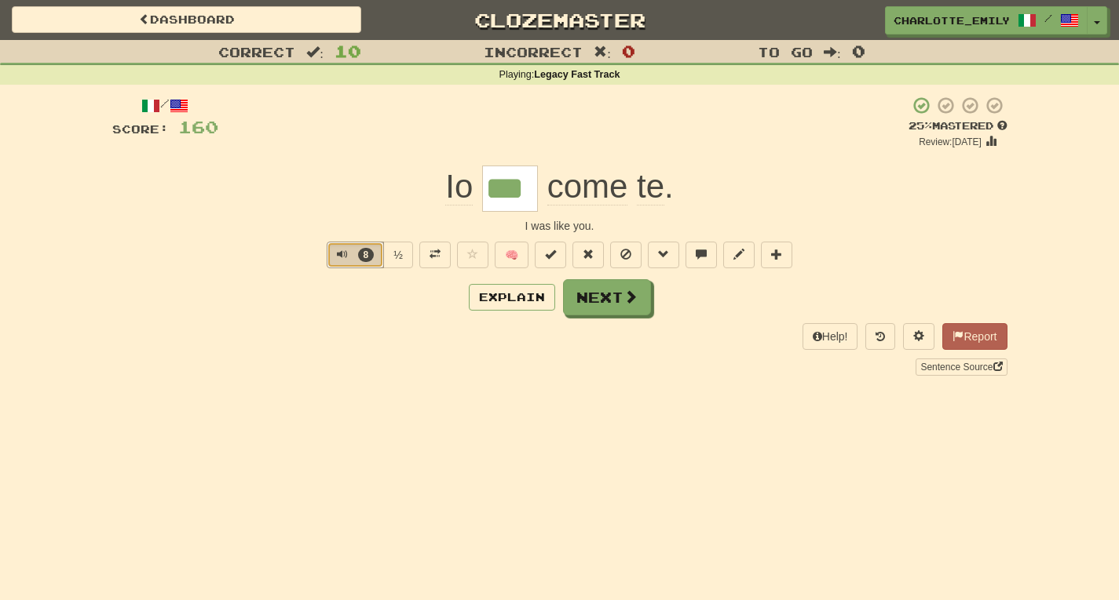
click at [333, 253] on button "8" at bounding box center [355, 255] width 57 height 27
click at [210, 176] on div "Io *** come te ." at bounding box center [559, 189] width 895 height 46
click at [338, 255] on span "Text-to-speech controls" at bounding box center [342, 254] width 11 height 11
click at [330, 307] on div "Explain Next" at bounding box center [559, 297] width 895 height 36
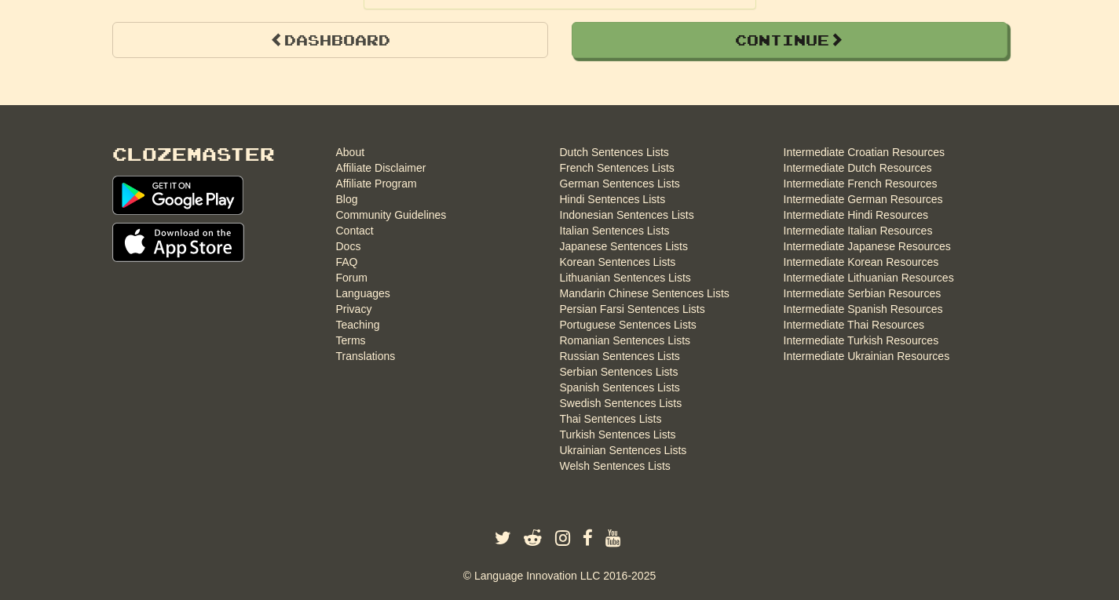
scroll to position [1687, 0]
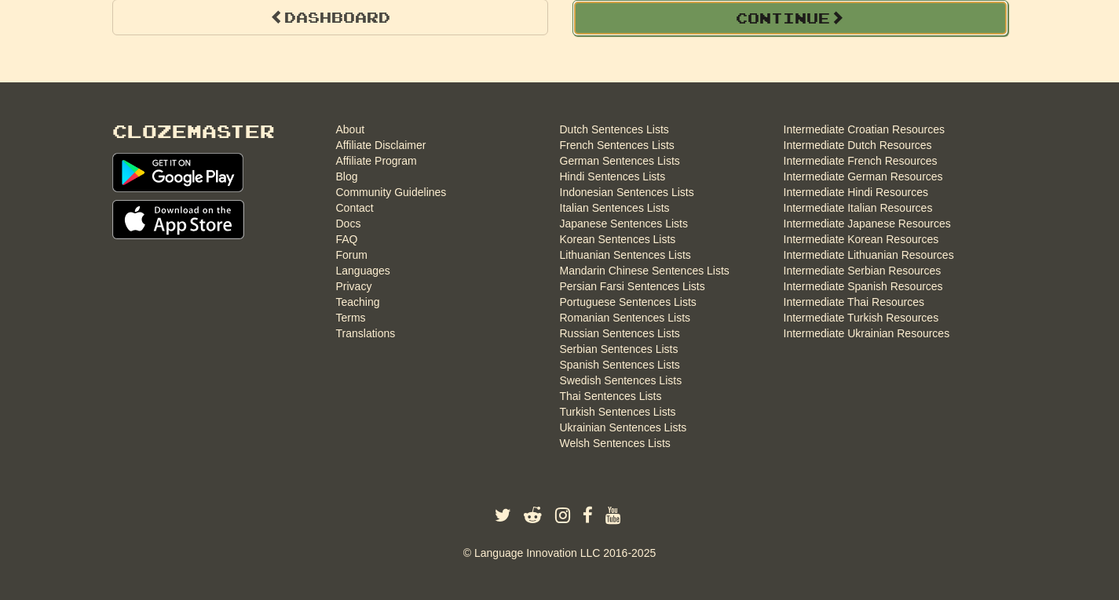
click at [991, 24] on button "Continue" at bounding box center [790, 18] width 436 height 36
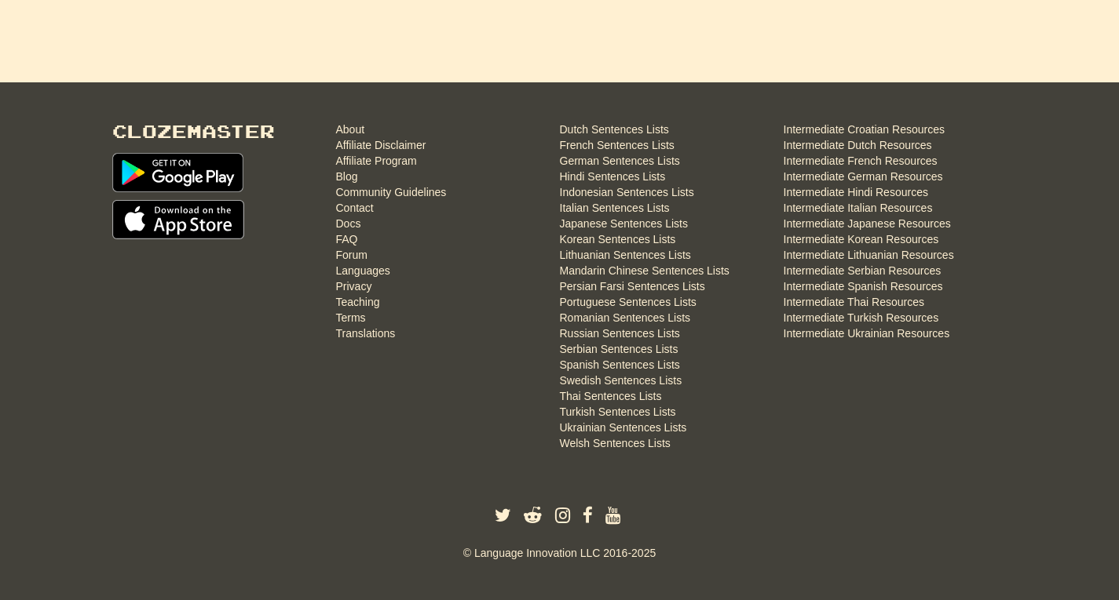
scroll to position [0, 0]
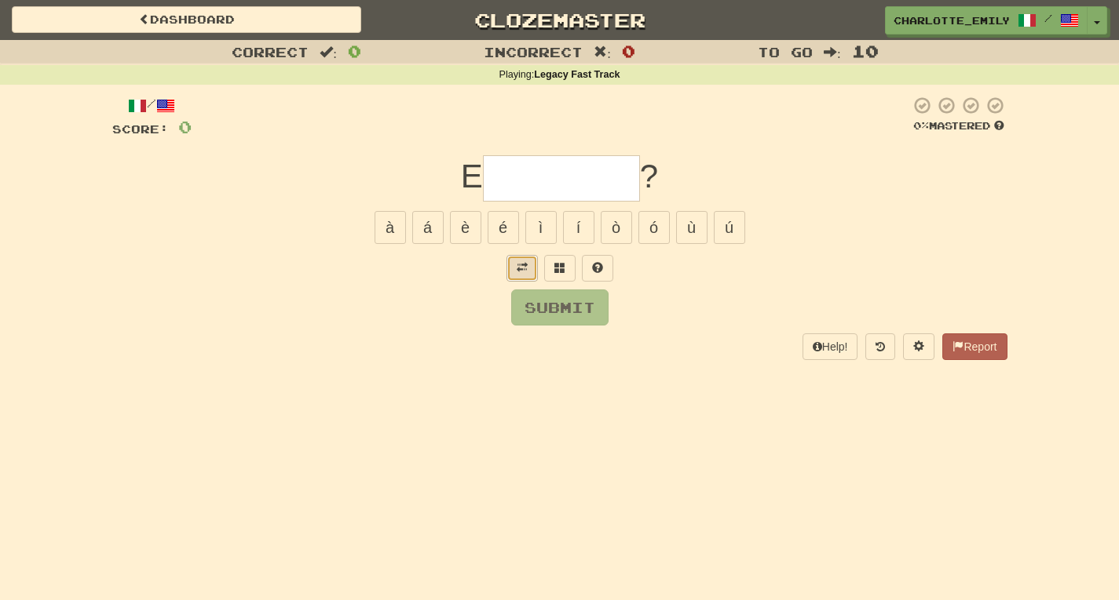
click at [524, 272] on span at bounding box center [521, 267] width 11 height 11
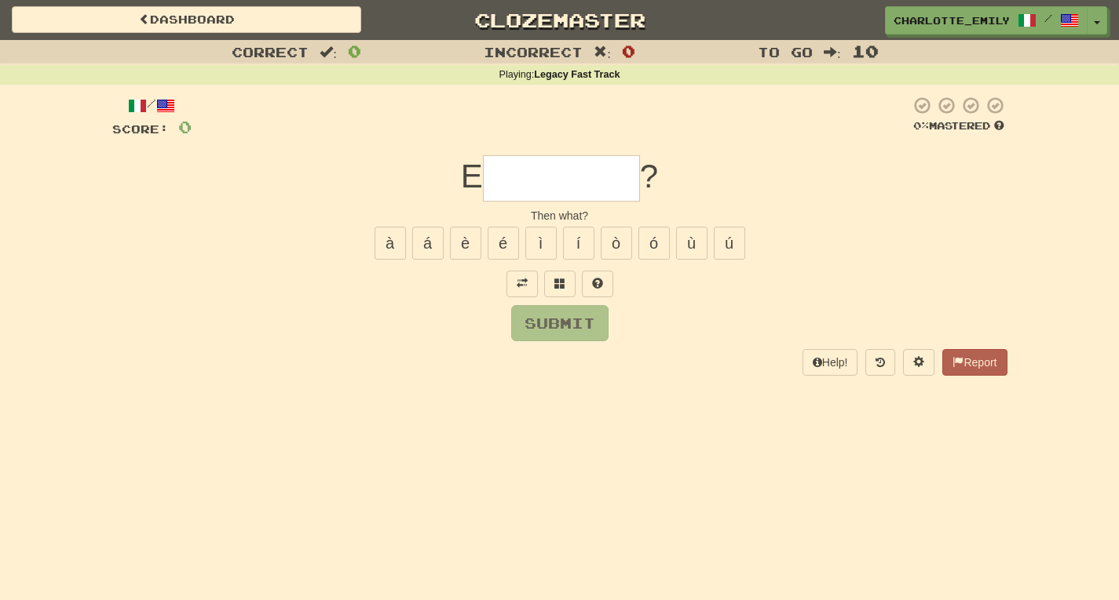
click at [446, 343] on div "/ Score: 0 0 % Mastered E ? Then what? à á è é ì í ò ó ù ú Submit Help! Report" at bounding box center [559, 235] width 895 height 279
click at [515, 174] on input "text" at bounding box center [561, 178] width 157 height 46
type input "******"
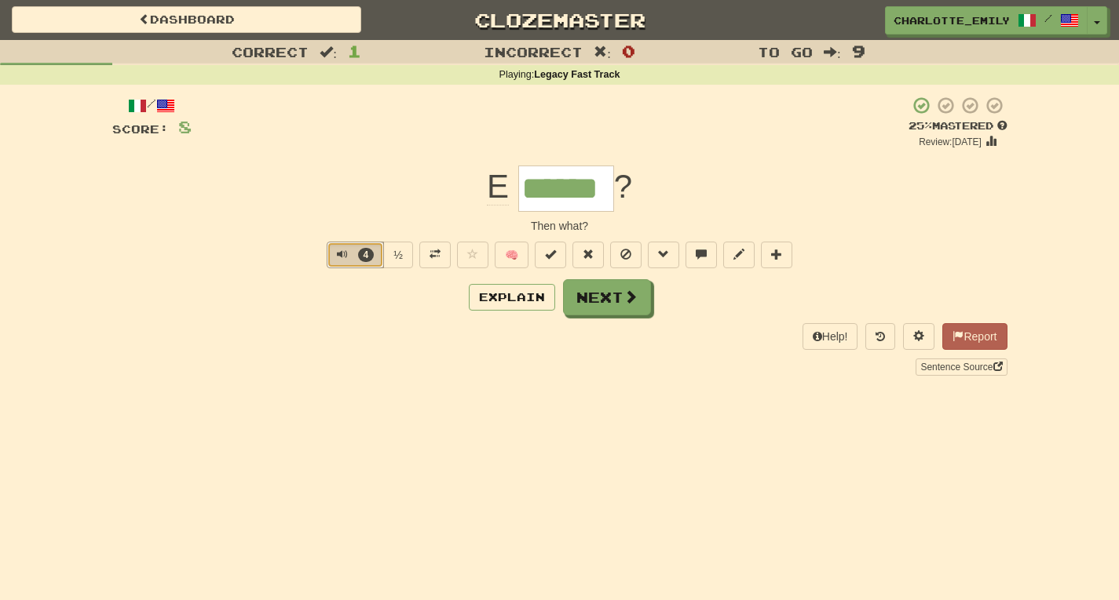
click at [338, 250] on span "Text-to-speech controls" at bounding box center [342, 254] width 11 height 11
click at [363, 373] on div "Sentence Source" at bounding box center [559, 366] width 895 height 17
click at [511, 301] on button "Explain" at bounding box center [512, 297] width 86 height 27
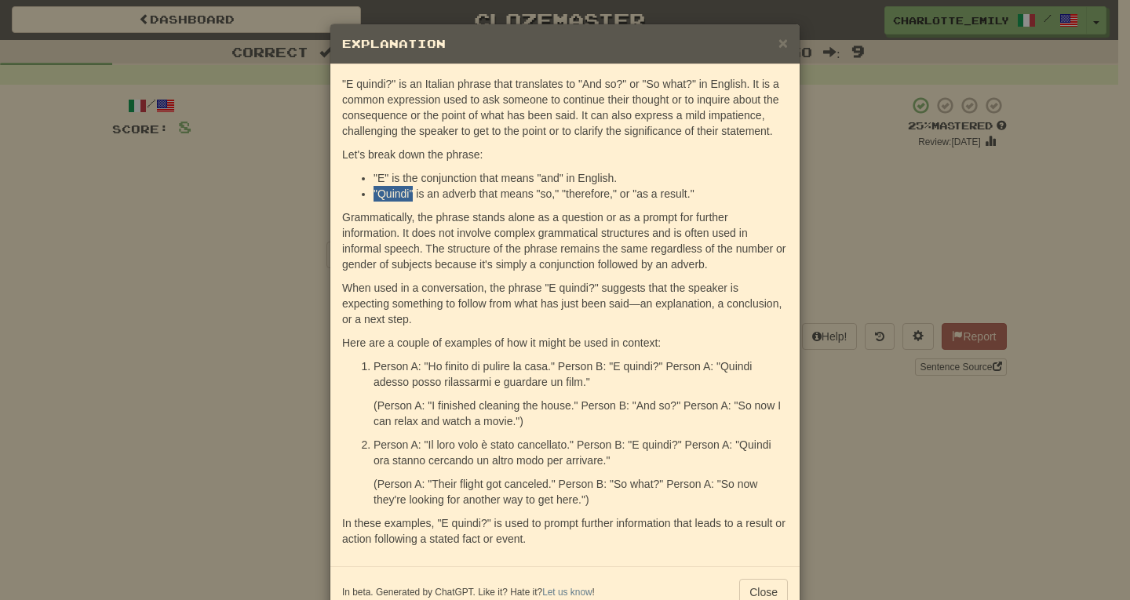
drag, startPoint x: 368, startPoint y: 194, endPoint x: 407, endPoint y: 193, distance: 39.3
click at [407, 193] on li ""Quindi" is an adverb that means "so," "therefore," or "as a result."" at bounding box center [581, 194] width 414 height 16
drag, startPoint x: 531, startPoint y: 192, endPoint x: 553, endPoint y: 192, distance: 22.0
click at [553, 192] on li ""Quindi" is an adverb that means "so," "therefore," or "as a result."" at bounding box center [581, 194] width 414 height 16
click at [560, 194] on li ""Quindi" is an adverb that means "so," "therefore," or "as a result."" at bounding box center [581, 194] width 414 height 16
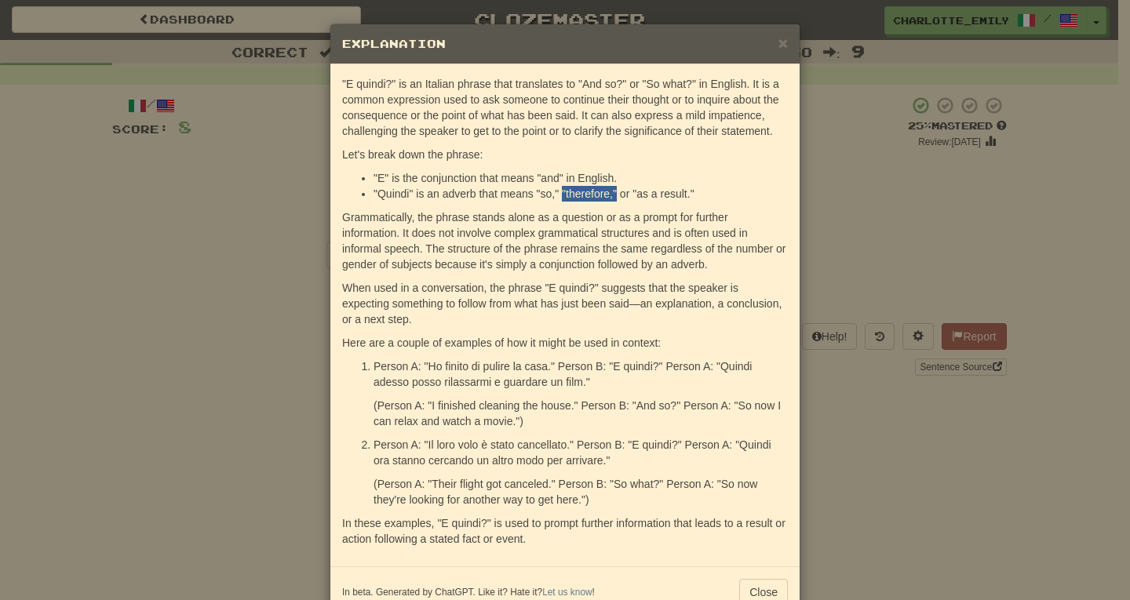
drag, startPoint x: 555, startPoint y: 194, endPoint x: 610, endPoint y: 191, distance: 55.0
click at [610, 191] on li ""Quindi" is an adverb that means "so," "therefore," or "as a result."" at bounding box center [581, 194] width 414 height 16
click at [639, 193] on li ""Quindi" is an adverb that means "so," "therefore," or "as a result."" at bounding box center [581, 194] width 414 height 16
drag, startPoint x: 336, startPoint y: 79, endPoint x: 389, endPoint y: 83, distance: 52.7
click at [389, 83] on p ""E quindi?" is an Italian phrase that translates to "And so?" or "So what?" in …" at bounding box center [565, 107] width 446 height 63
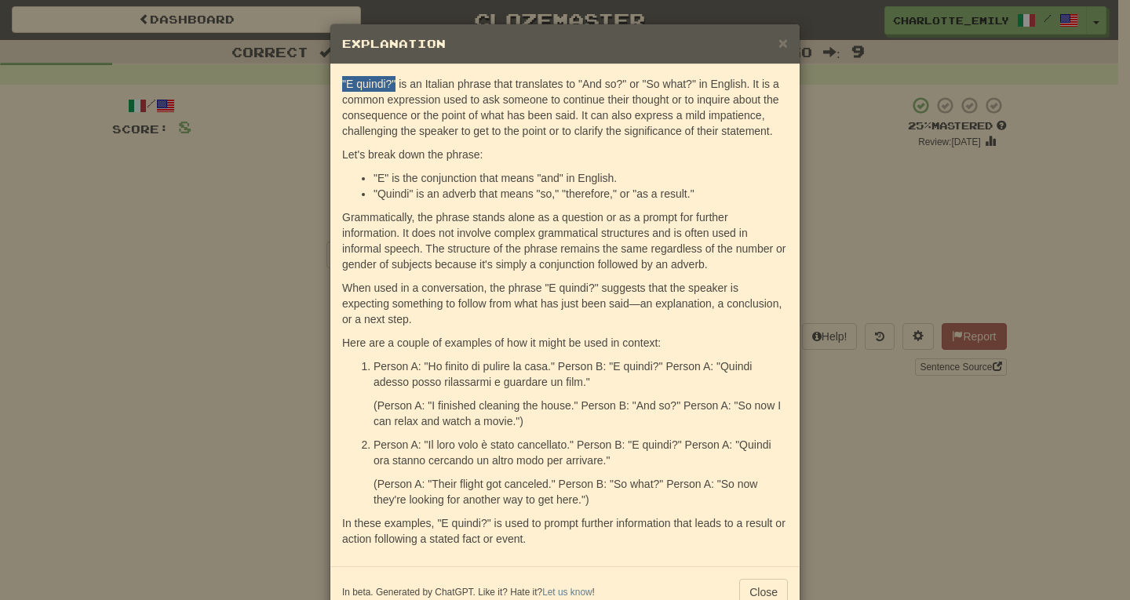
click at [342, 78] on p ""E quindi?" is an Italian phrase that translates to "And so?" or "So what?" in …" at bounding box center [565, 107] width 446 height 63
drag, startPoint x: 334, startPoint y: 82, endPoint x: 389, endPoint y: 83, distance: 55.0
click at [389, 83] on div ""E quindi?" is an Italian phrase that translates to "And so?" or "So what?" in …" at bounding box center [564, 315] width 469 height 502
click at [423, 82] on p ""E quindi?" is an Italian phrase that translates to "And so?" or "So what?" in …" at bounding box center [565, 107] width 446 height 63
drag, startPoint x: 571, startPoint y: 82, endPoint x: 621, endPoint y: 83, distance: 50.2
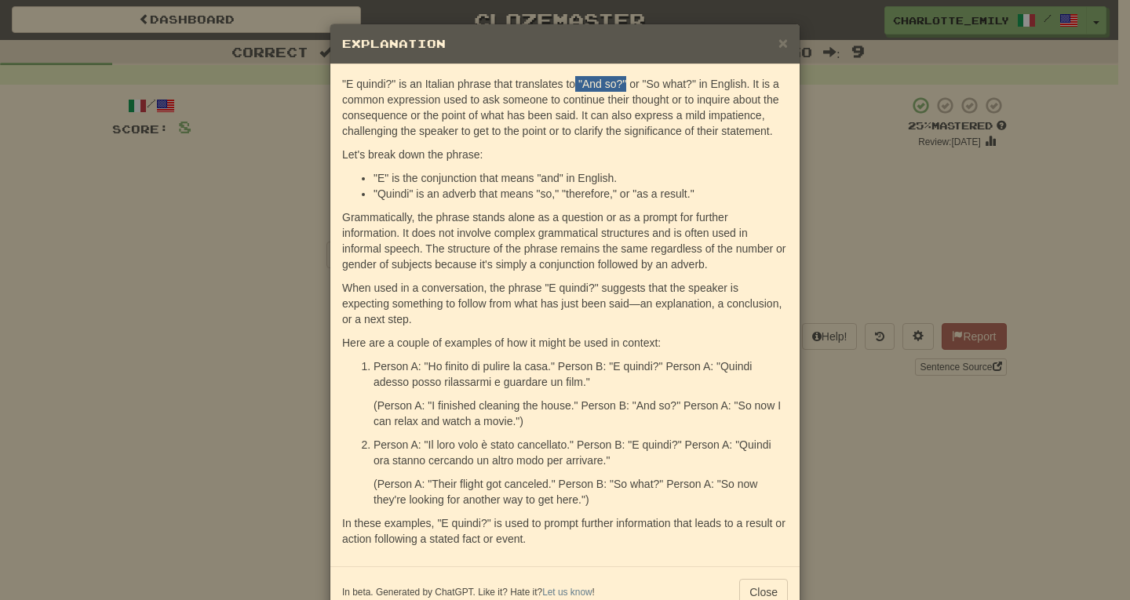
click at [621, 83] on p ""E quindi?" is an Italian phrase that translates to "And so?" or "So what?" in …" at bounding box center [565, 107] width 446 height 63
drag, startPoint x: 637, startPoint y: 82, endPoint x: 694, endPoint y: 82, distance: 56.5
click at [694, 82] on p ""E quindi?" is an Italian phrase that translates to "And so?" or "So what?" in …" at bounding box center [565, 107] width 446 height 63
click at [717, 84] on p ""E quindi?" is an Italian phrase that translates to "And so?" or "So what?" in …" at bounding box center [565, 107] width 446 height 63
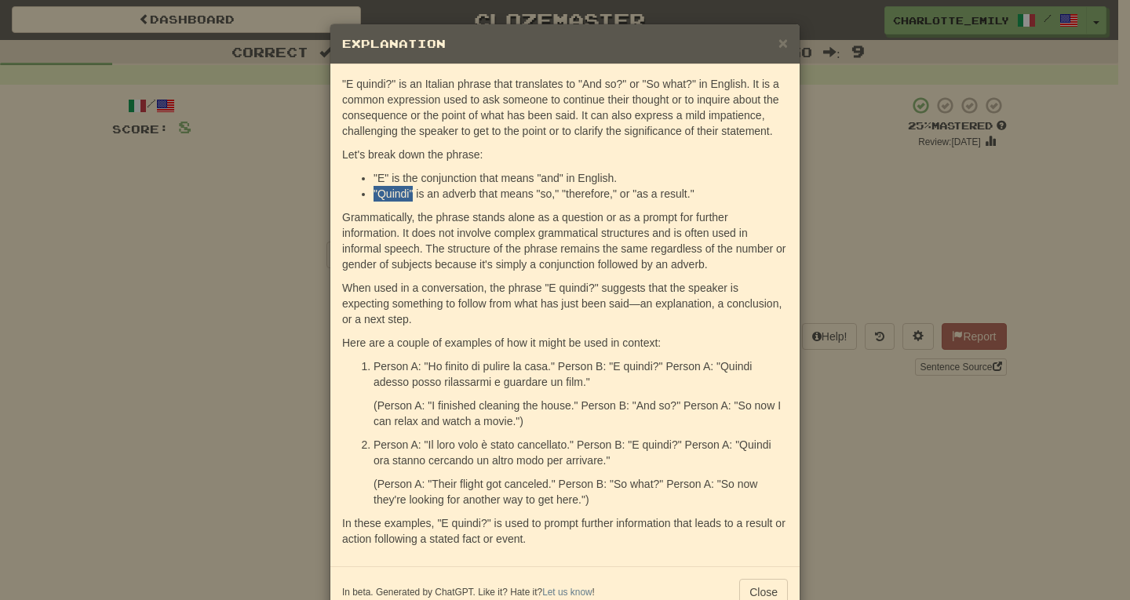
drag, startPoint x: 367, startPoint y: 193, endPoint x: 406, endPoint y: 193, distance: 38.5
click at [406, 193] on li ""Quindi" is an adverb that means "so," "therefore," or "as a result."" at bounding box center [581, 194] width 414 height 16
drag, startPoint x: 530, startPoint y: 192, endPoint x: 556, endPoint y: 193, distance: 26.0
click at [556, 193] on li ""Quindi" is an adverb that means "so," "therefore," or "as a result."" at bounding box center [581, 194] width 414 height 16
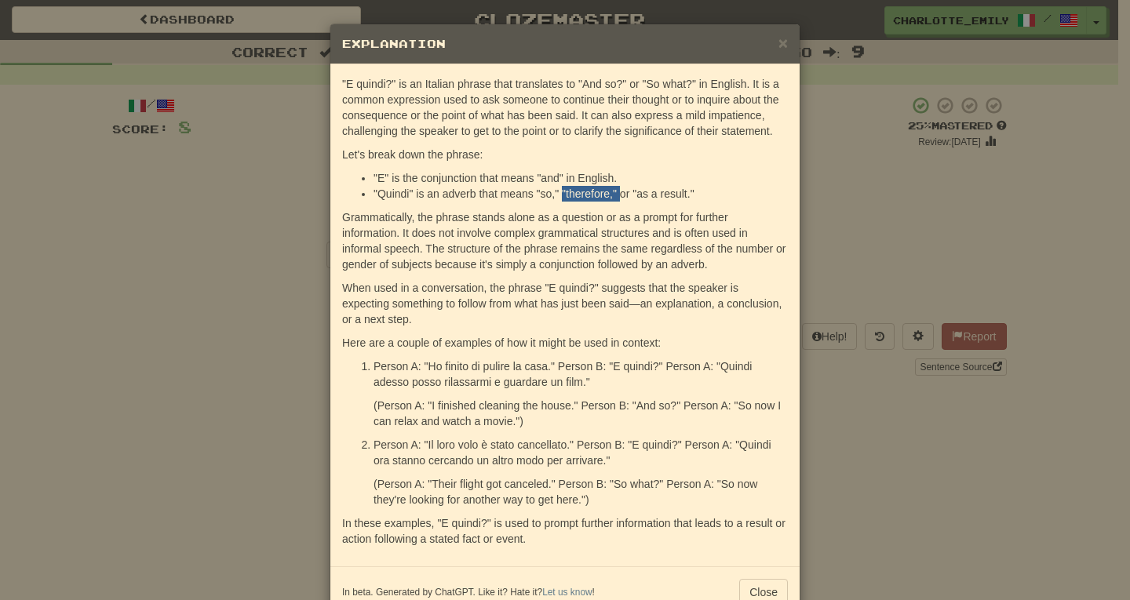
drag, startPoint x: 558, startPoint y: 193, endPoint x: 614, endPoint y: 193, distance: 55.7
click at [614, 193] on li ""Quindi" is an adverb that means "so," "therefore," or "as a result."" at bounding box center [581, 194] width 414 height 16
click at [621, 193] on li ""Quindi" is an adverb that means "so," "therefore," or "as a result."" at bounding box center [581, 194] width 414 height 16
click at [765, 594] on button "Close" at bounding box center [763, 592] width 49 height 27
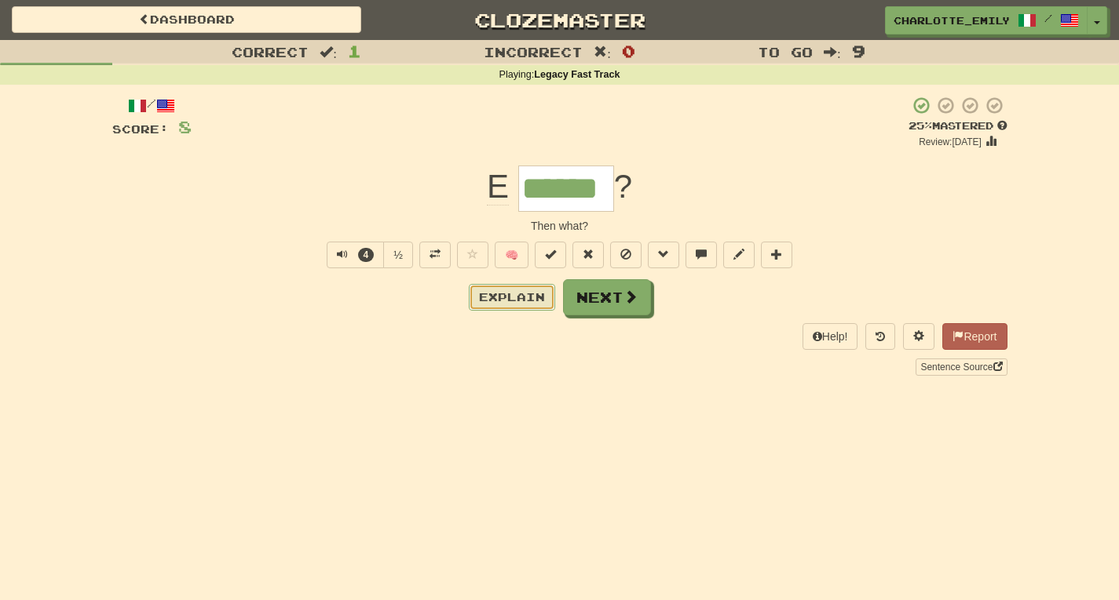
click at [508, 297] on button "Explain" at bounding box center [512, 297] width 86 height 27
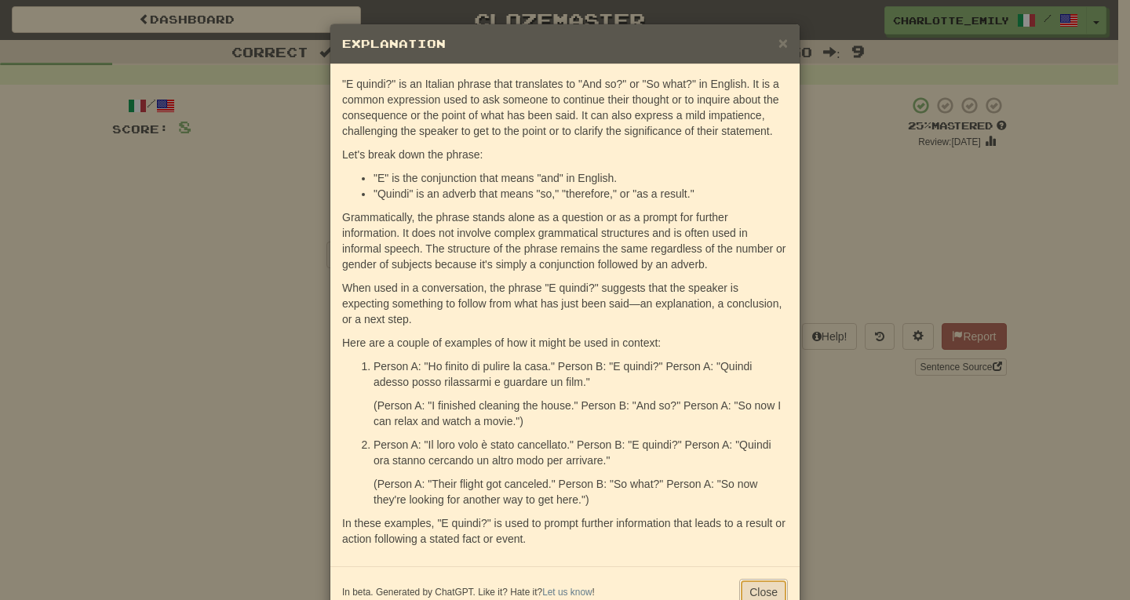
click at [746, 586] on button "Close" at bounding box center [763, 592] width 49 height 27
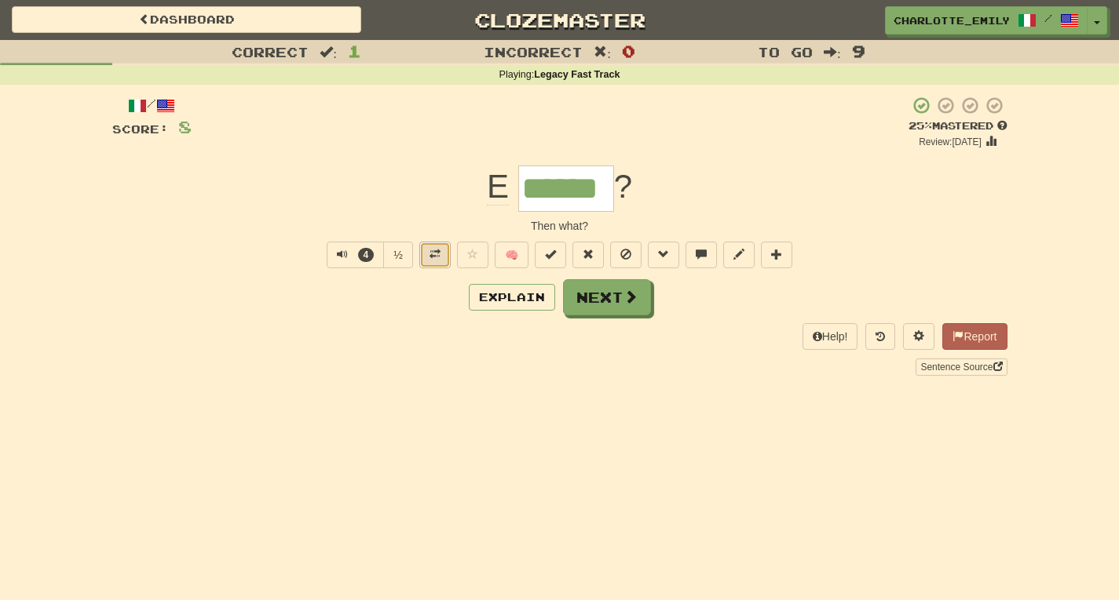
click at [435, 257] on span at bounding box center [434, 254] width 11 height 11
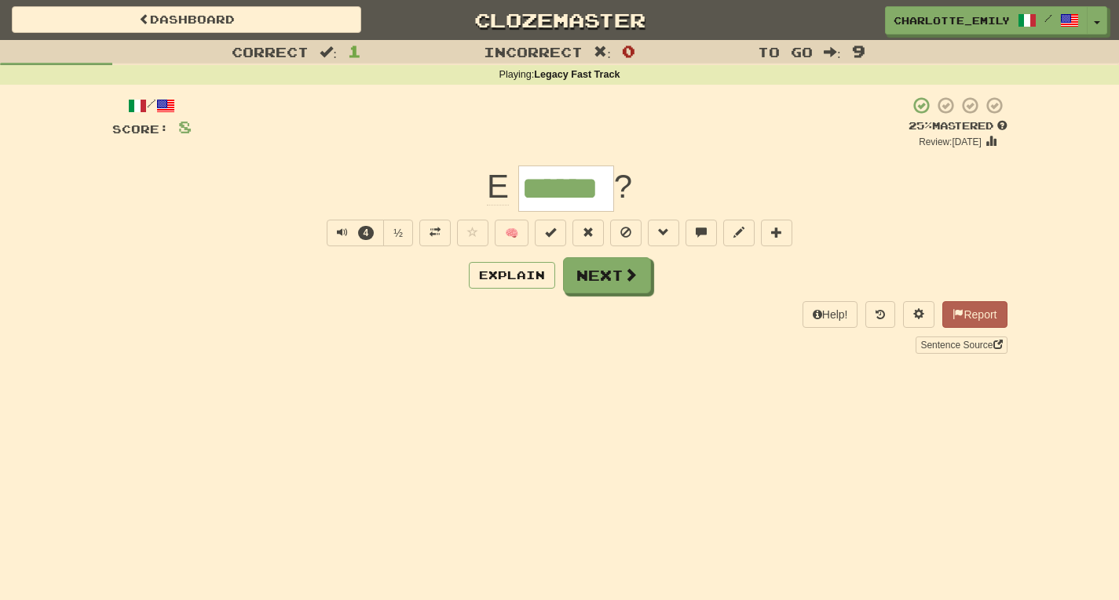
click at [429, 337] on div "Sentence Source" at bounding box center [559, 344] width 895 height 17
click at [337, 232] on span "Text-to-speech controls" at bounding box center [342, 232] width 11 height 11
click at [322, 307] on div "Help! Report Sentence Source" at bounding box center [559, 327] width 895 height 52
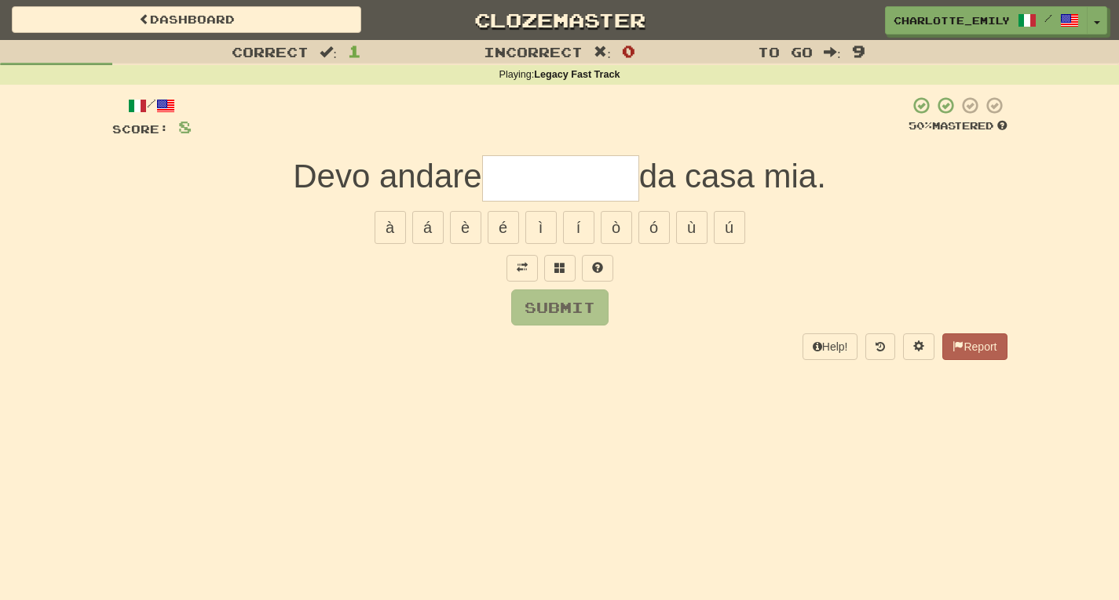
click at [93, 343] on div "Correct : 1 Incorrect : 0 To go : 9 Playing : Legacy Fast Track / Score: 8 50 %…" at bounding box center [559, 211] width 1119 height 342
click at [1099, 22] on span "button" at bounding box center [1097, 23] width 6 height 3
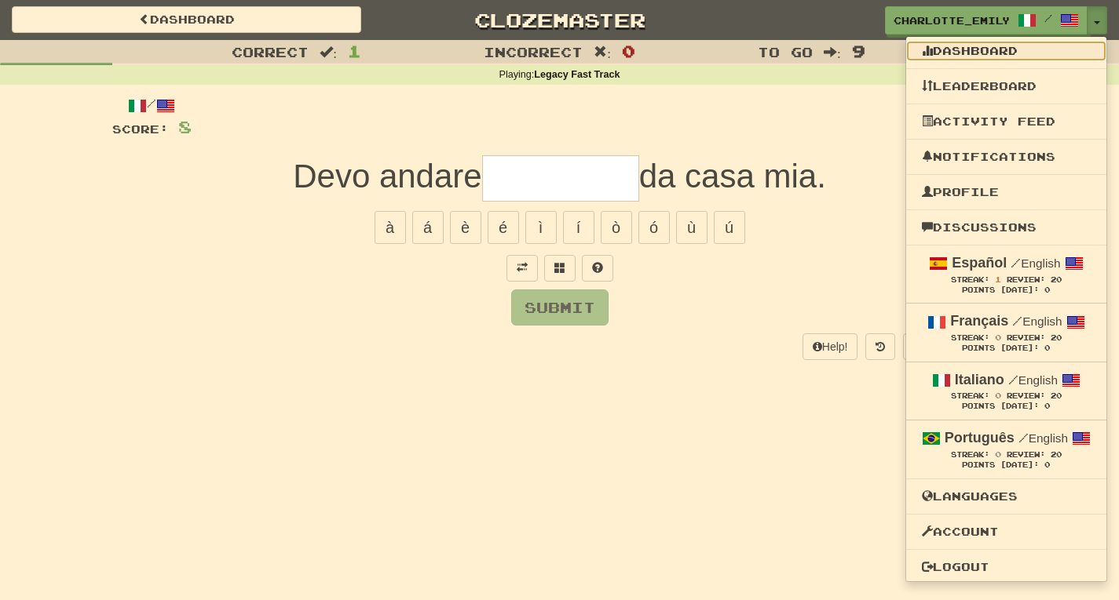
click at [989, 49] on link "Dashboard" at bounding box center [1006, 51] width 200 height 20
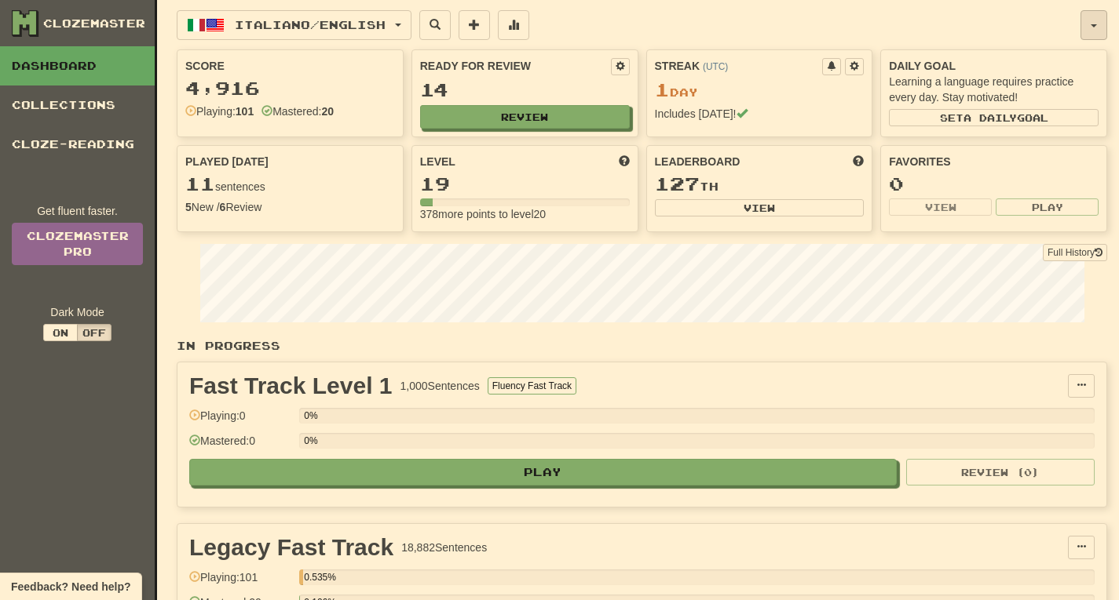
click at [1094, 25] on span "button" at bounding box center [1093, 25] width 6 height 3
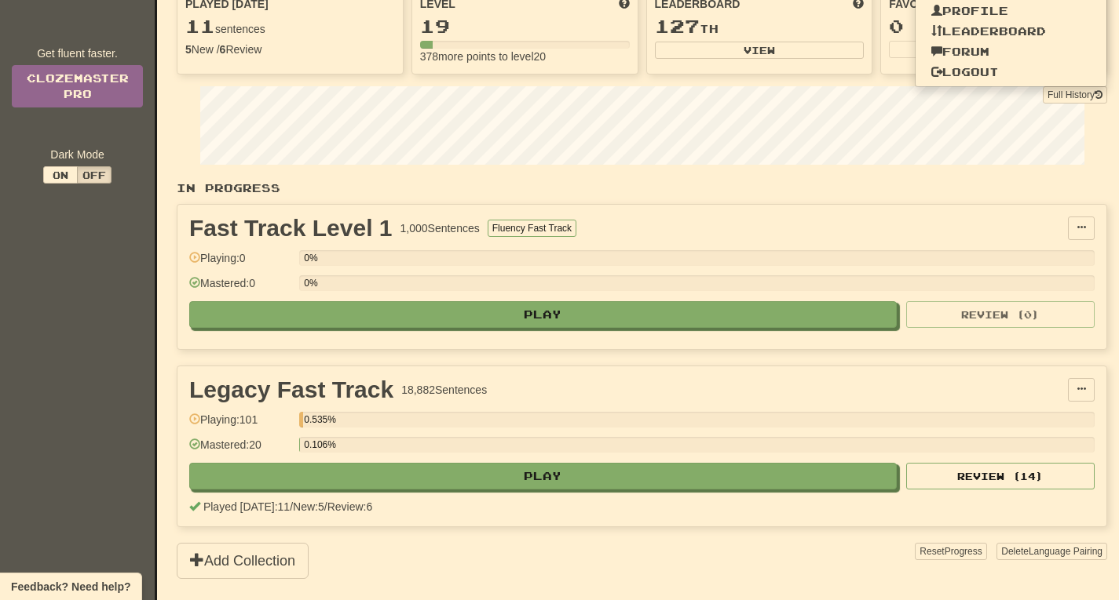
scroll to position [156, 0]
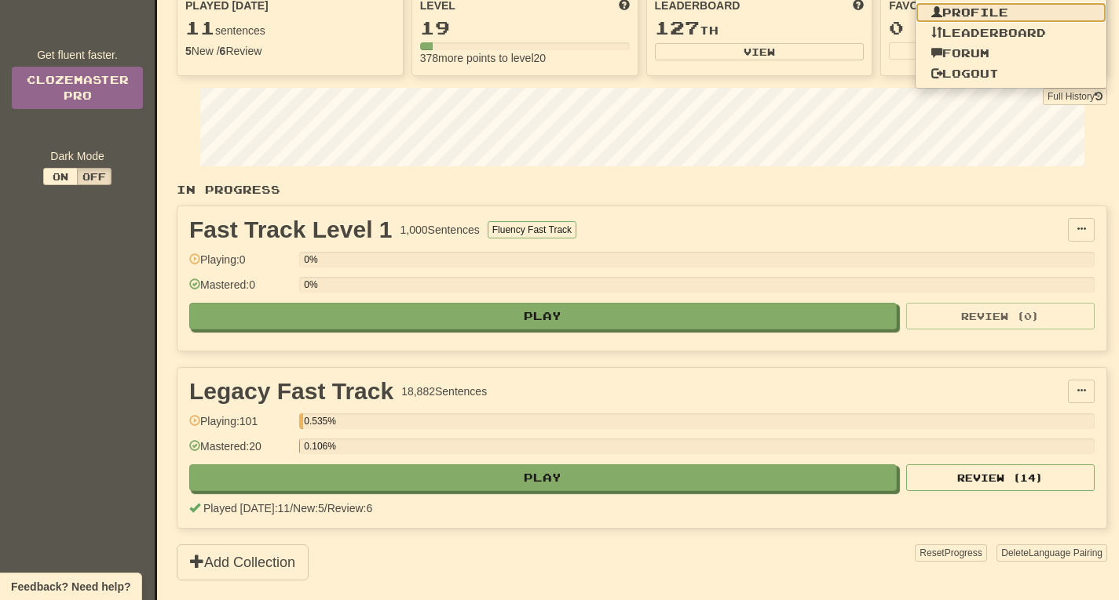
click at [993, 16] on link "Profile" at bounding box center [1011, 12] width 192 height 20
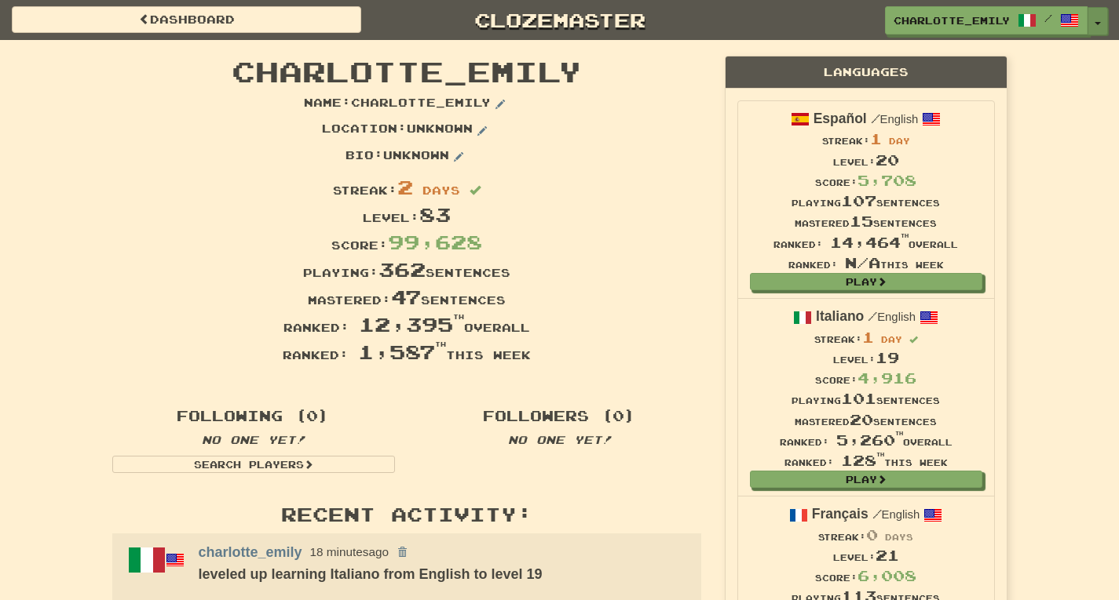
click at [1097, 22] on span "button" at bounding box center [1097, 23] width 6 height 3
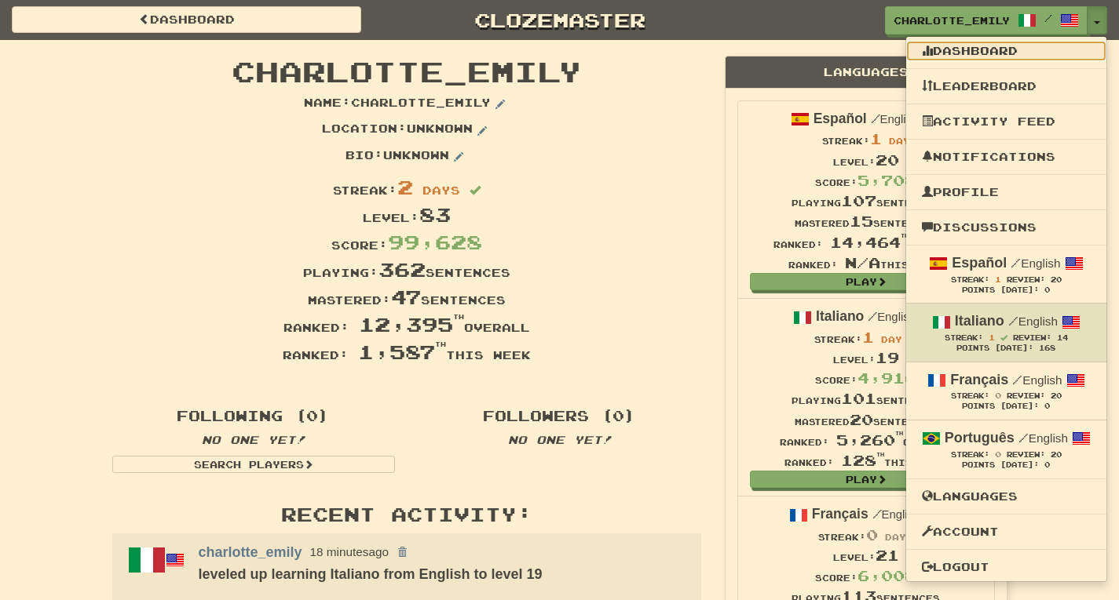
click at [990, 54] on link "Dashboard" at bounding box center [1006, 51] width 200 height 20
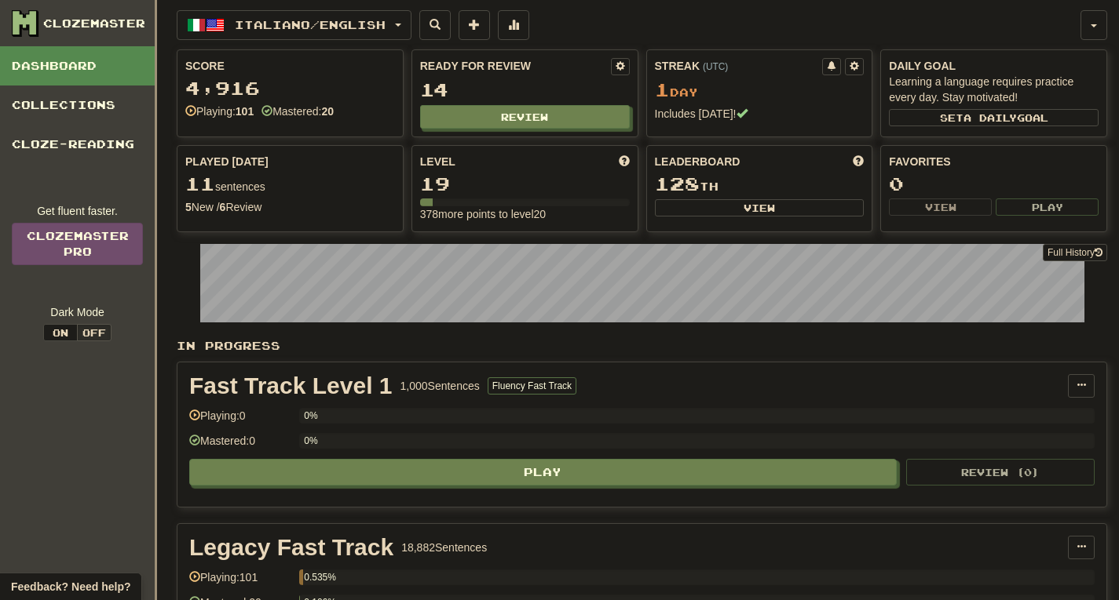
click at [571, 13] on div "Italiano / English Español / English Streak: 1 Review: 20 Points [DATE]: 0 Ital…" at bounding box center [628, 25] width 903 height 30
click at [1092, 23] on button "button" at bounding box center [1093, 25] width 27 height 30
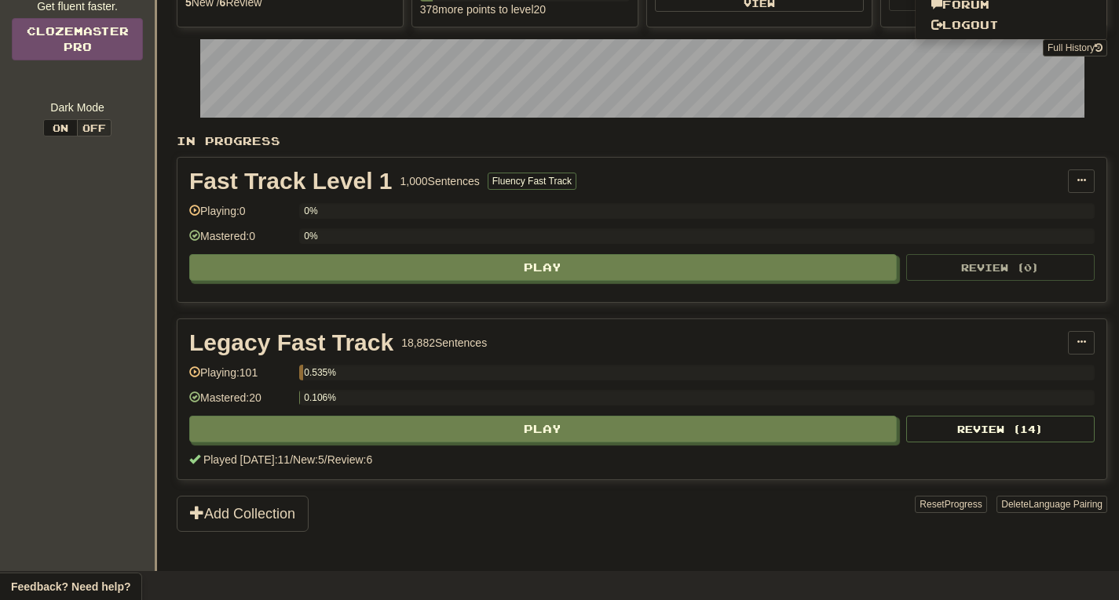
scroll to position [157, 0]
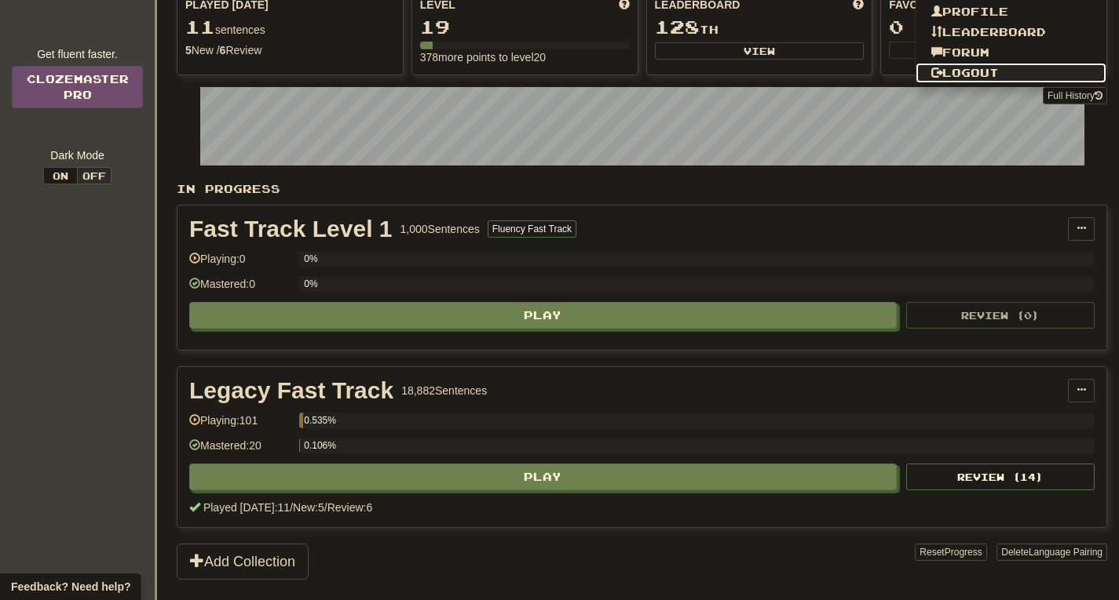
click at [999, 71] on link "Logout" at bounding box center [1011, 73] width 192 height 20
